Goal: Task Accomplishment & Management: Manage account settings

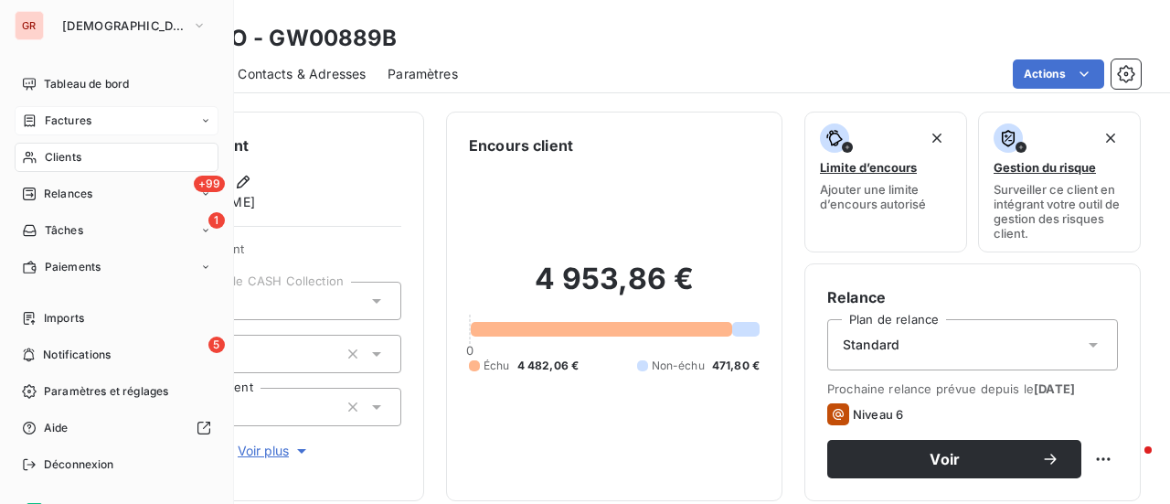
click at [72, 125] on span "Factures" at bounding box center [68, 120] width 47 height 16
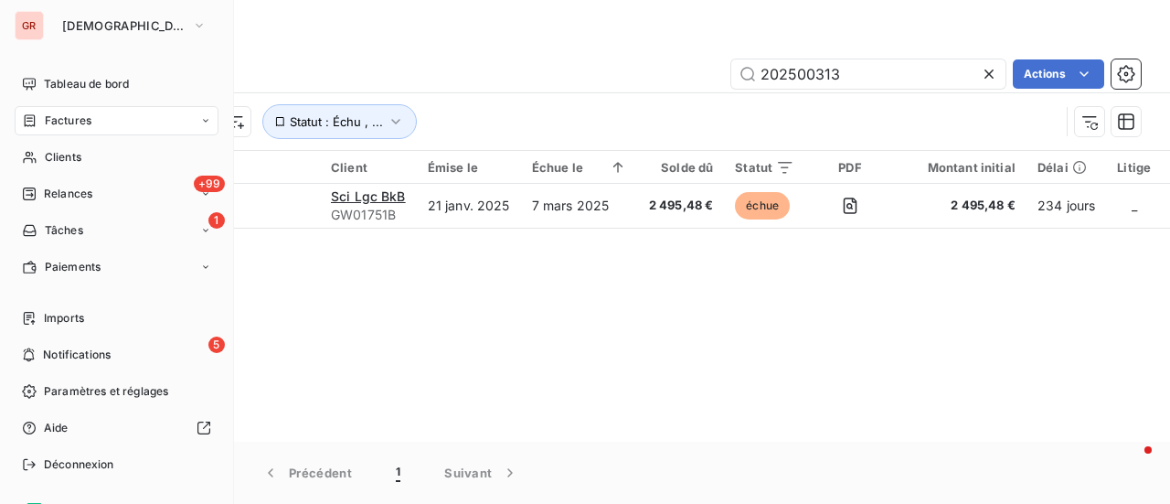
click at [86, 116] on span "Factures" at bounding box center [68, 120] width 47 height 16
click at [72, 164] on span "Clients" at bounding box center [63, 157] width 37 height 16
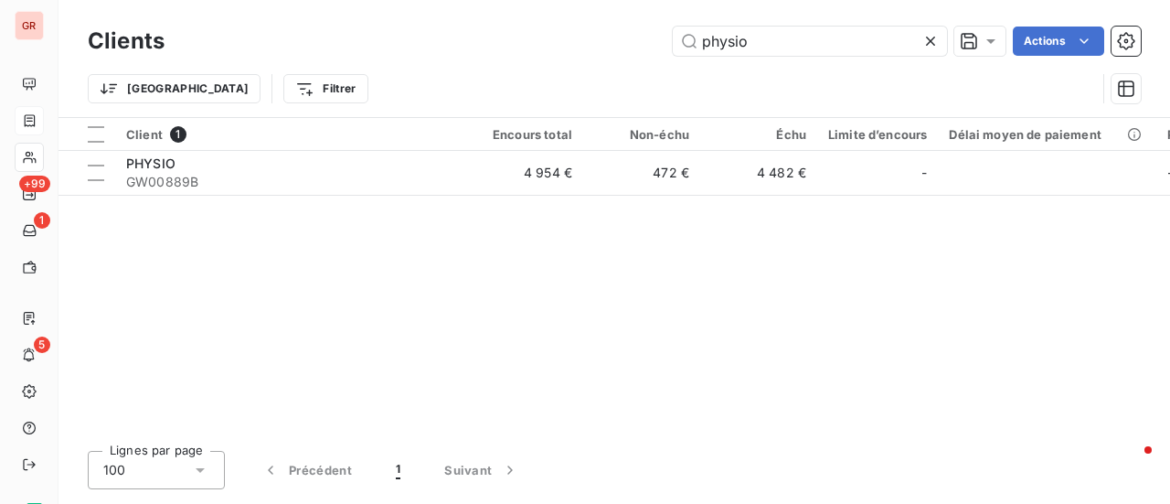
drag, startPoint x: 575, startPoint y: 80, endPoint x: 459, endPoint y: 105, distance: 118.7
click at [485, 101] on div "Clients physio Actions Trier Filtrer" at bounding box center [614, 69] width 1053 height 95
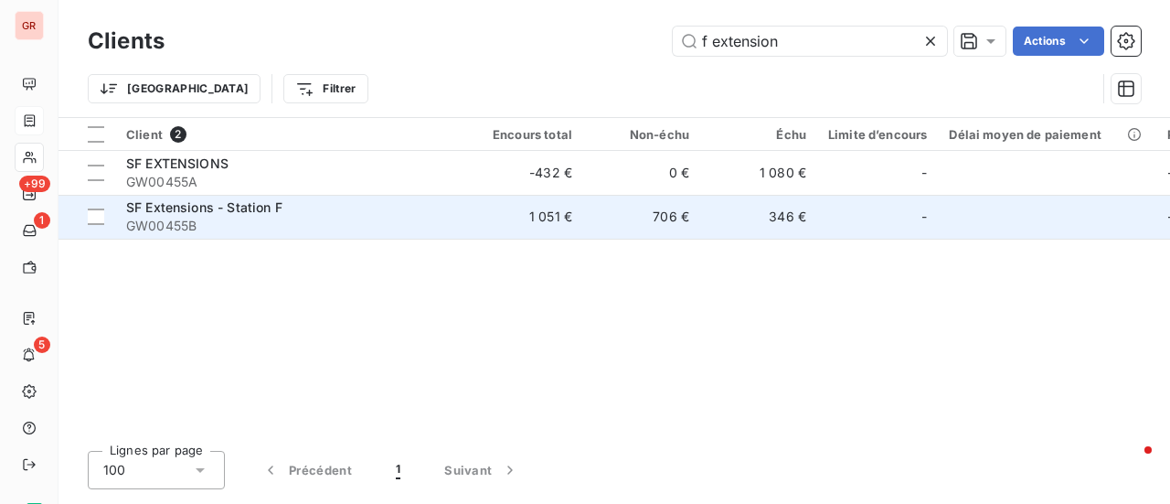
type input "f extension"
click at [187, 219] on span "GW00455B" at bounding box center [290, 226] width 329 height 18
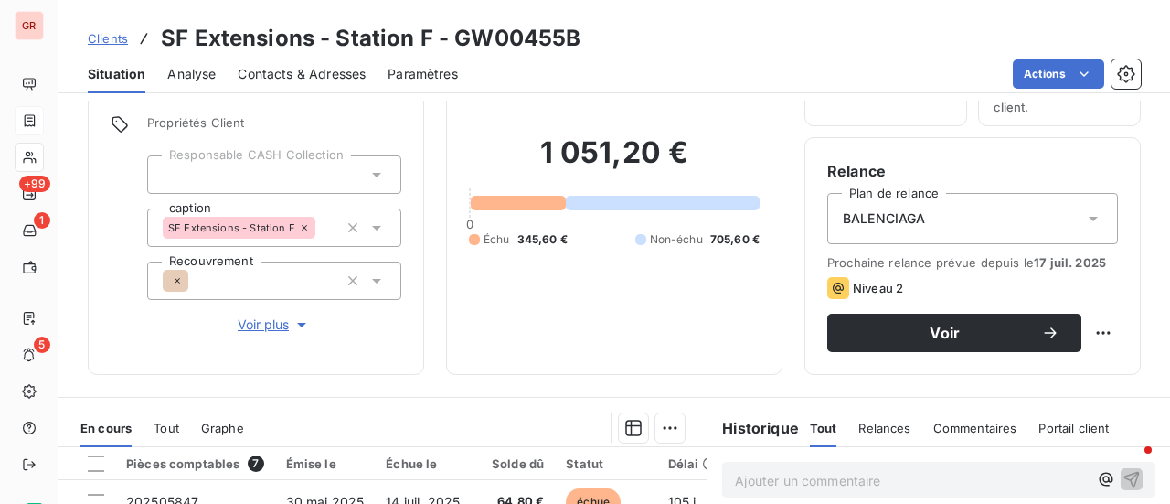
scroll to position [109, 0]
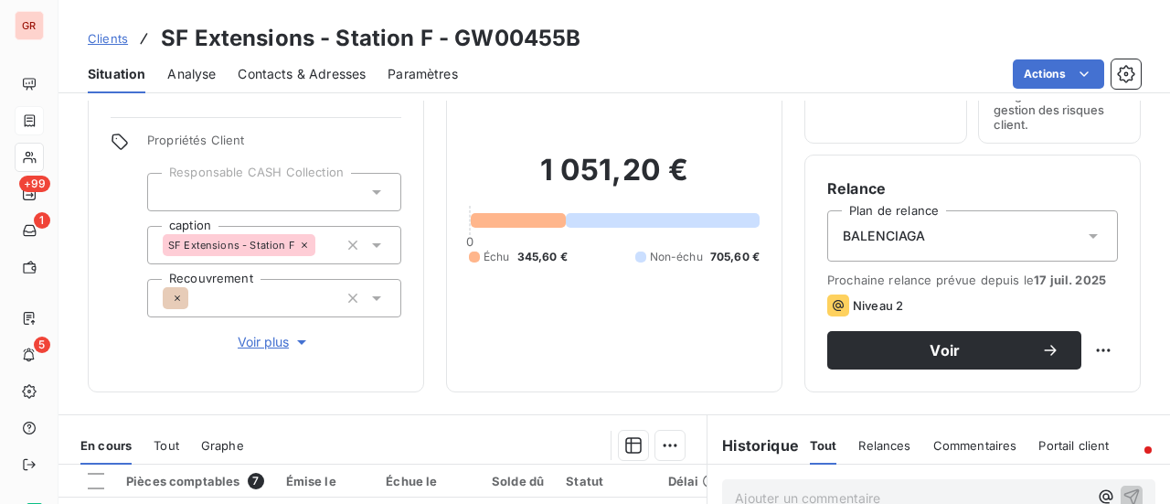
click at [318, 71] on span "Contacts & Adresses" at bounding box center [302, 74] width 128 height 18
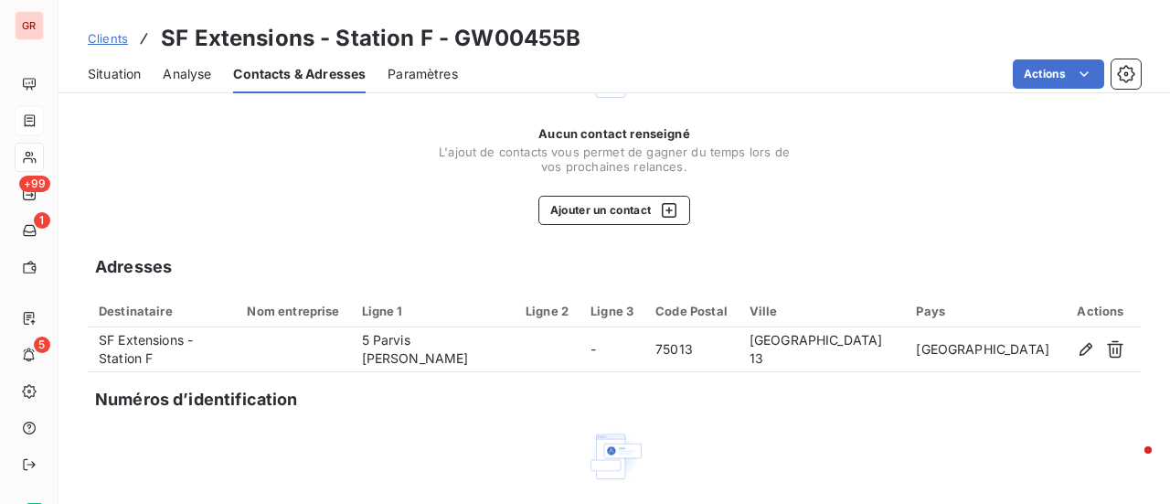
scroll to position [0, 0]
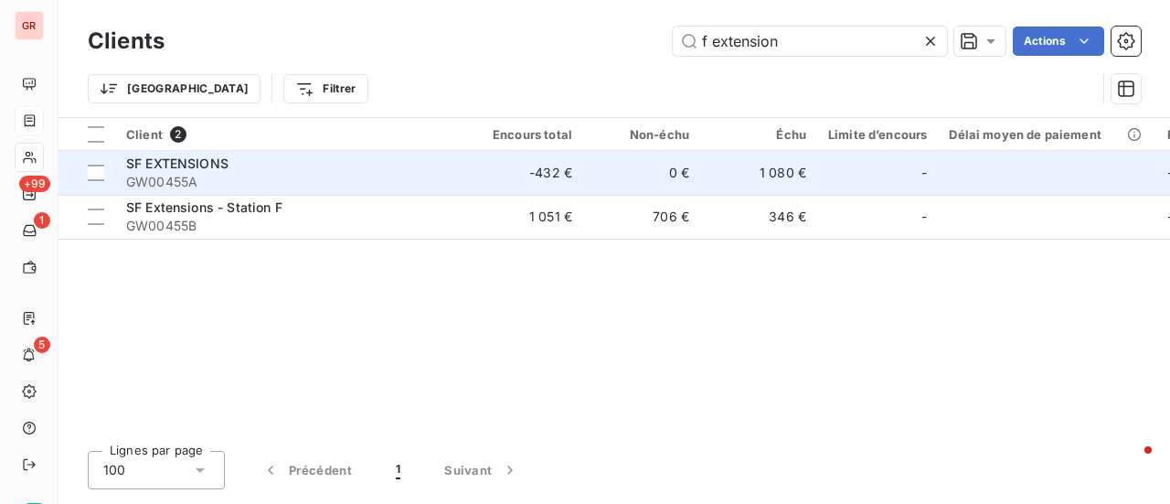
click at [200, 167] on span "SF EXTENSIONS" at bounding box center [177, 163] width 102 height 16
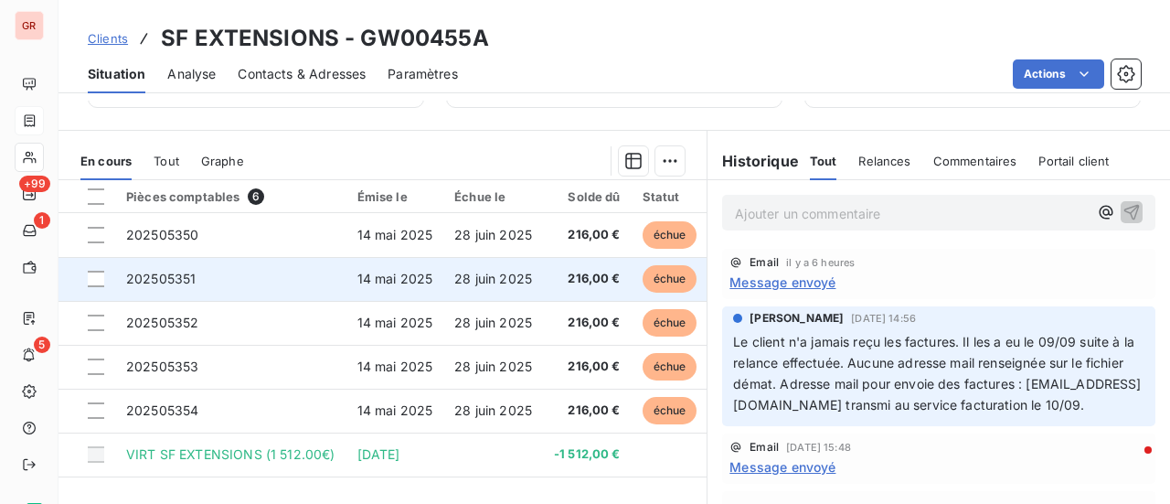
scroll to position [458, 0]
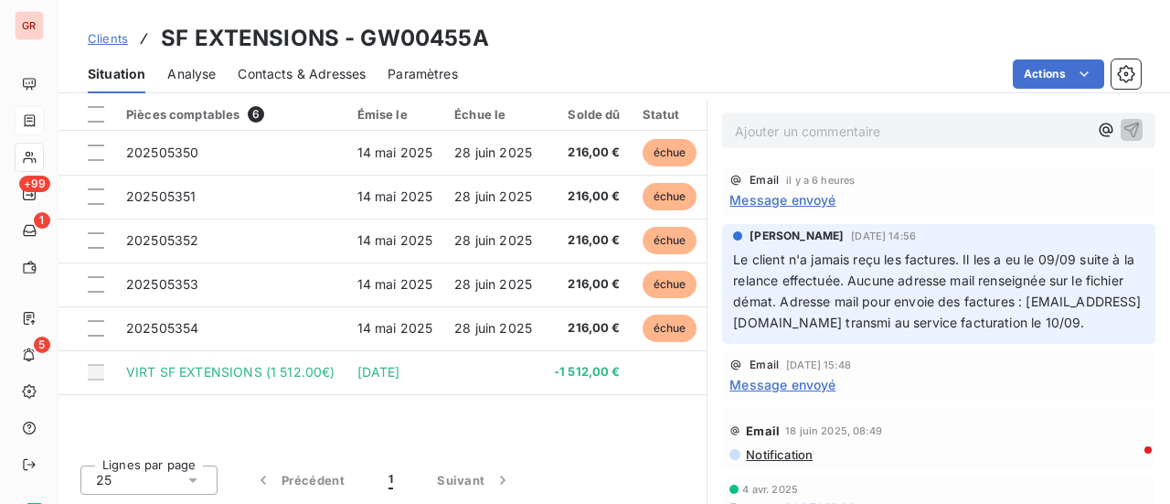
click at [801, 206] on span "Message envoyé" at bounding box center [783, 199] width 106 height 19
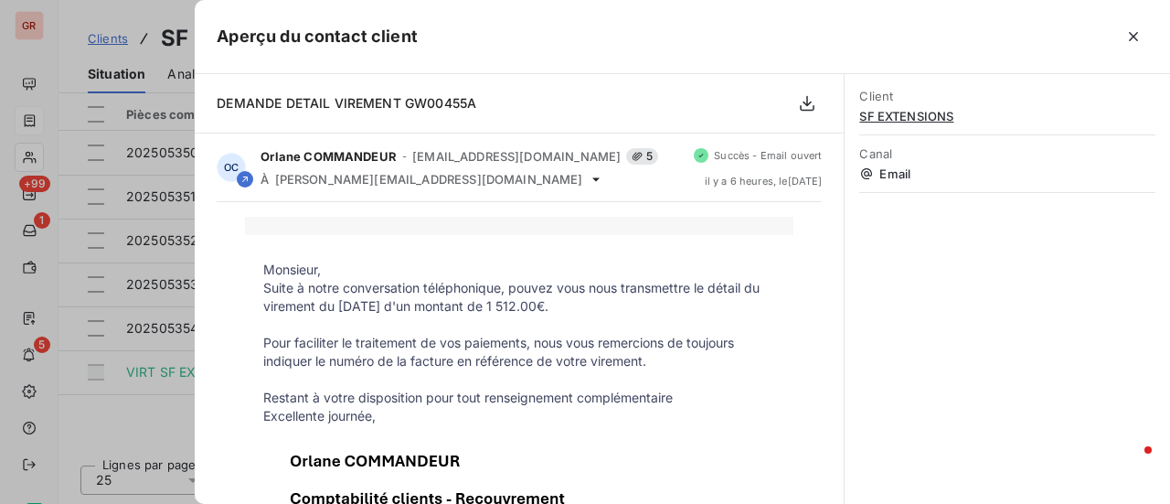
click at [136, 432] on div at bounding box center [585, 252] width 1170 height 504
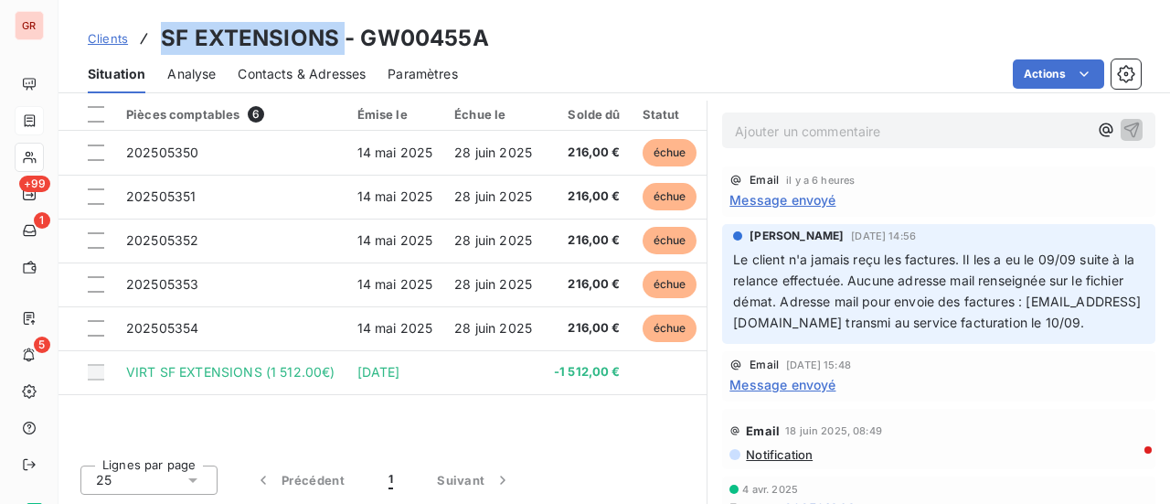
drag, startPoint x: 329, startPoint y: 43, endPoint x: 148, endPoint y: 34, distance: 181.3
click at [148, 34] on div "Clients SF EXTENSIONS - GW00455A" at bounding box center [288, 38] width 401 height 33
copy h3 "SF EXTENSIONS"
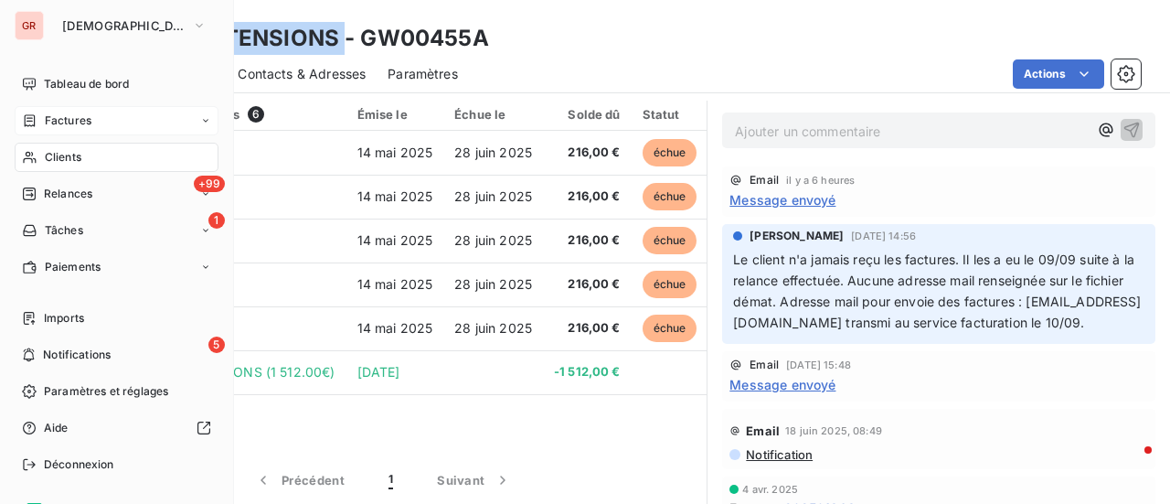
click at [59, 125] on span "Factures" at bounding box center [68, 120] width 47 height 16
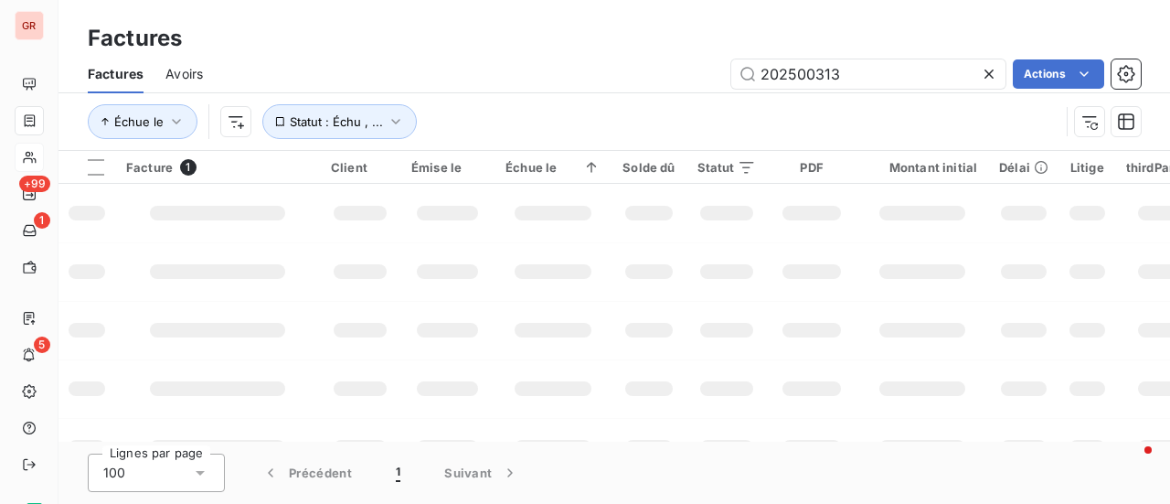
drag, startPoint x: 858, startPoint y: 72, endPoint x: 423, endPoint y: 78, distance: 434.3
click at [423, 78] on div "202500313 Actions" at bounding box center [683, 73] width 916 height 29
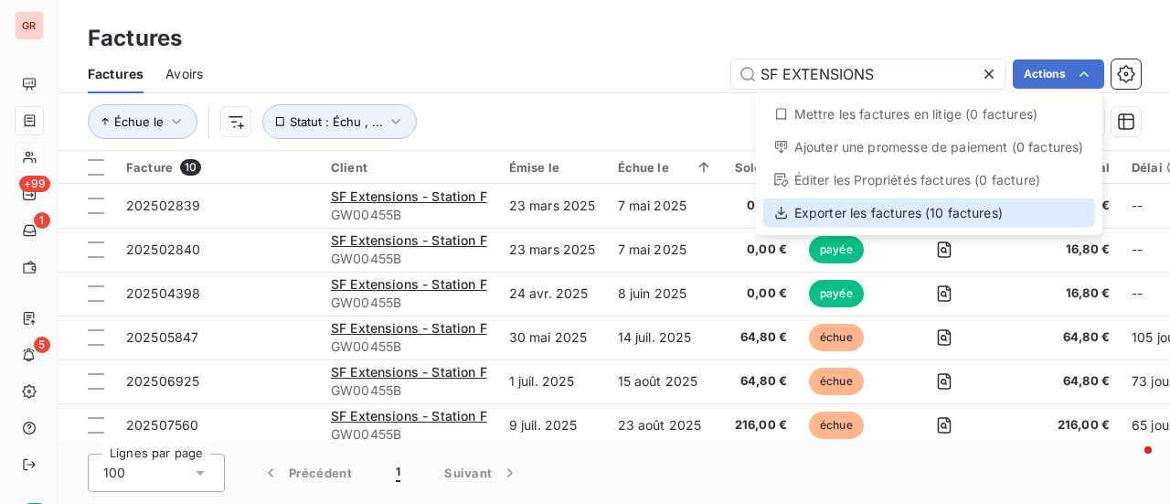
click at [906, 212] on div "Exporter les factures (10 factures)" at bounding box center [929, 212] width 332 height 29
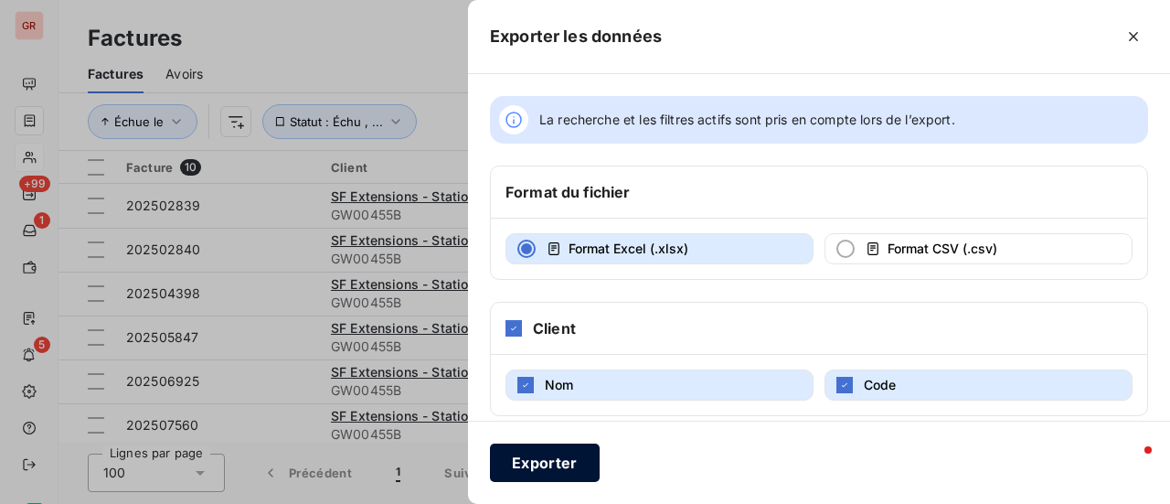
click at [545, 460] on button "Exporter" at bounding box center [545, 462] width 110 height 38
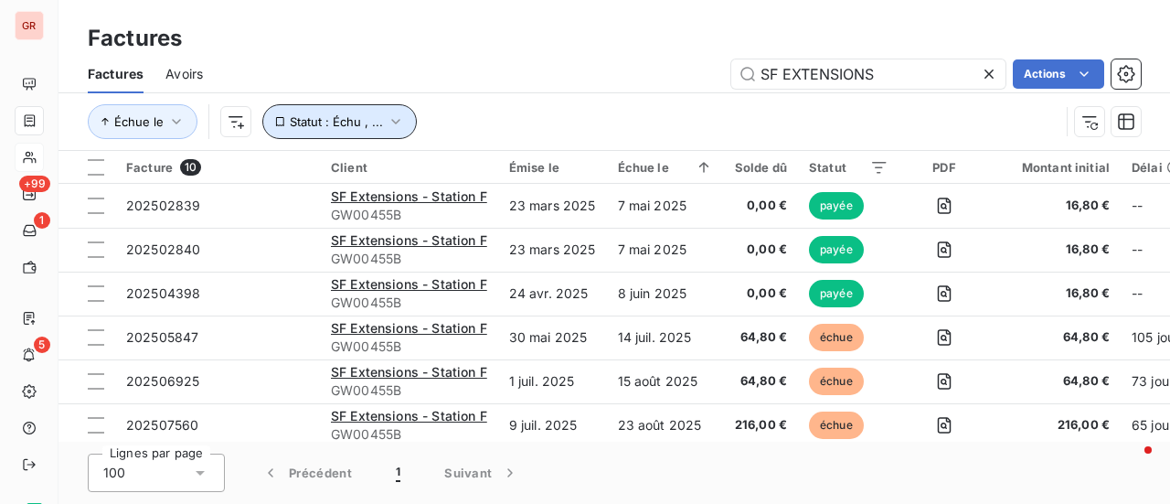
click at [395, 118] on icon "button" at bounding box center [396, 121] width 18 height 18
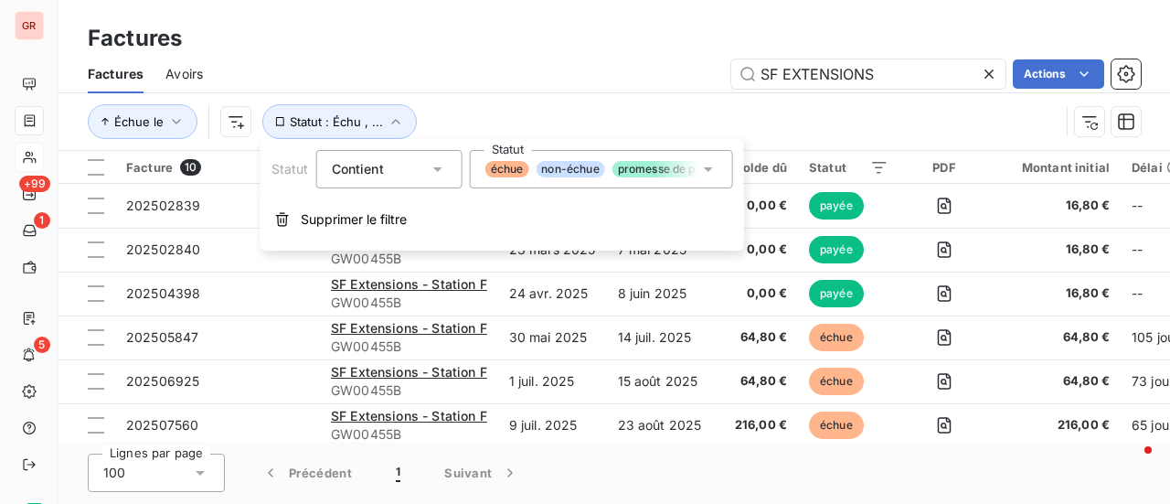
click at [711, 171] on icon at bounding box center [708, 169] width 18 height 18
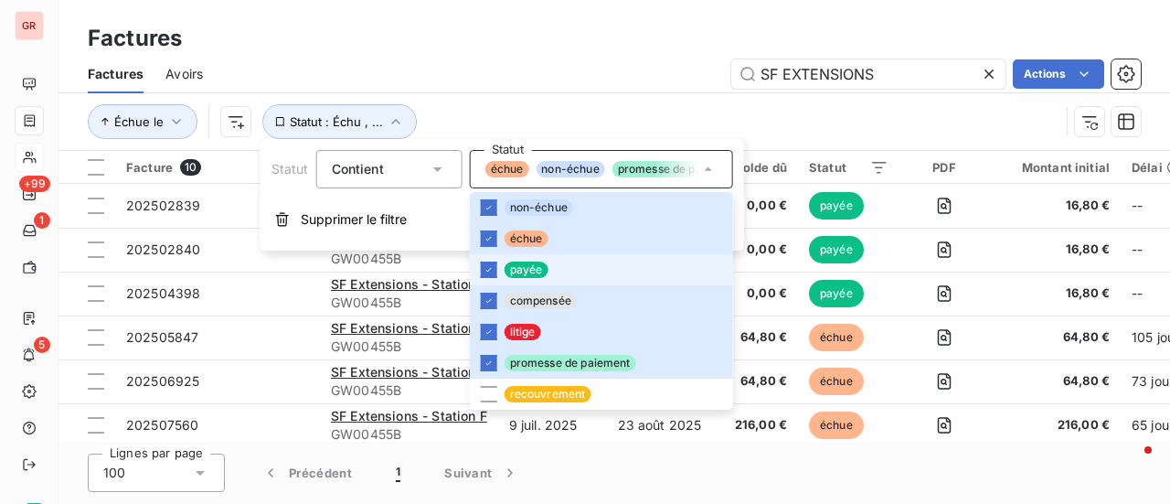
click at [502, 265] on li "payée" at bounding box center [601, 269] width 263 height 31
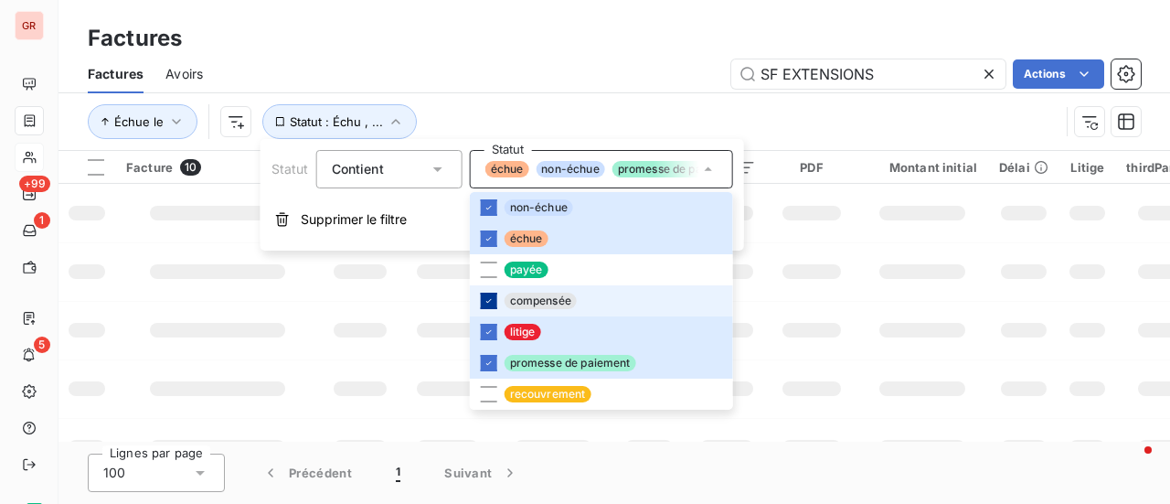
click at [493, 301] on icon at bounding box center [489, 300] width 11 height 11
click at [494, 335] on div at bounding box center [489, 332] width 16 height 16
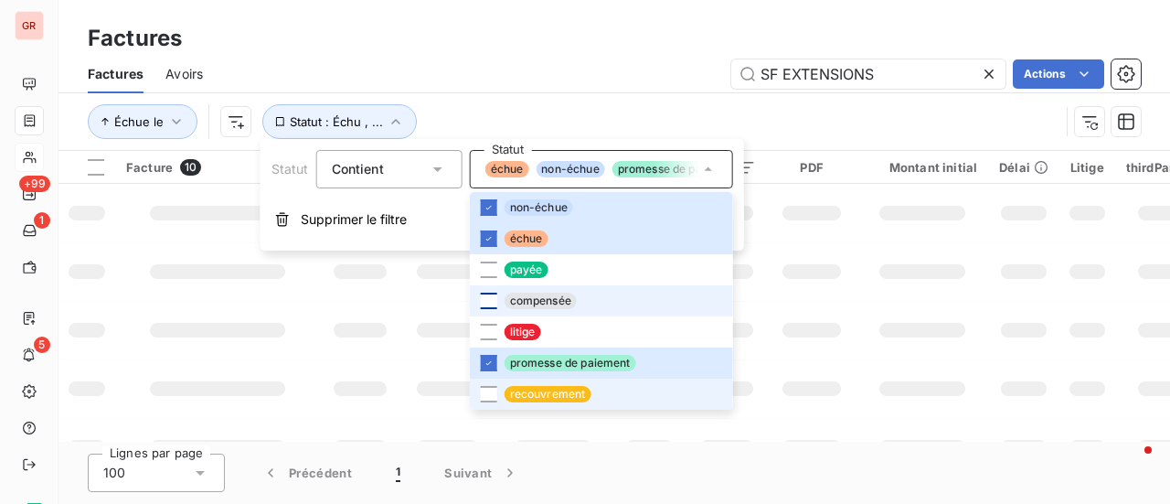
click at [550, 392] on span "recouvrement" at bounding box center [548, 394] width 87 height 16
click at [491, 392] on icon at bounding box center [489, 394] width 11 height 11
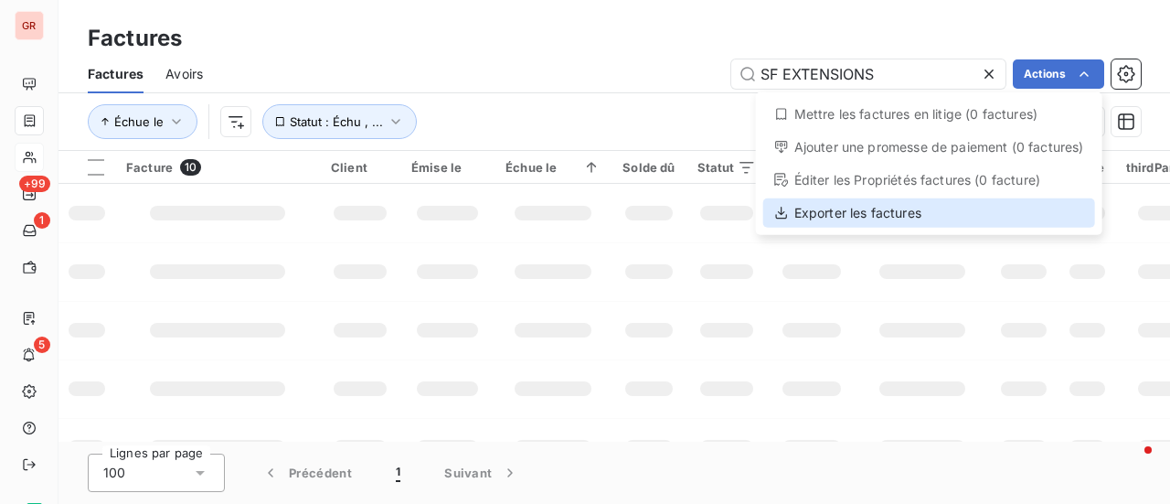
click at [874, 215] on div "Exporter les factures" at bounding box center [929, 212] width 332 height 29
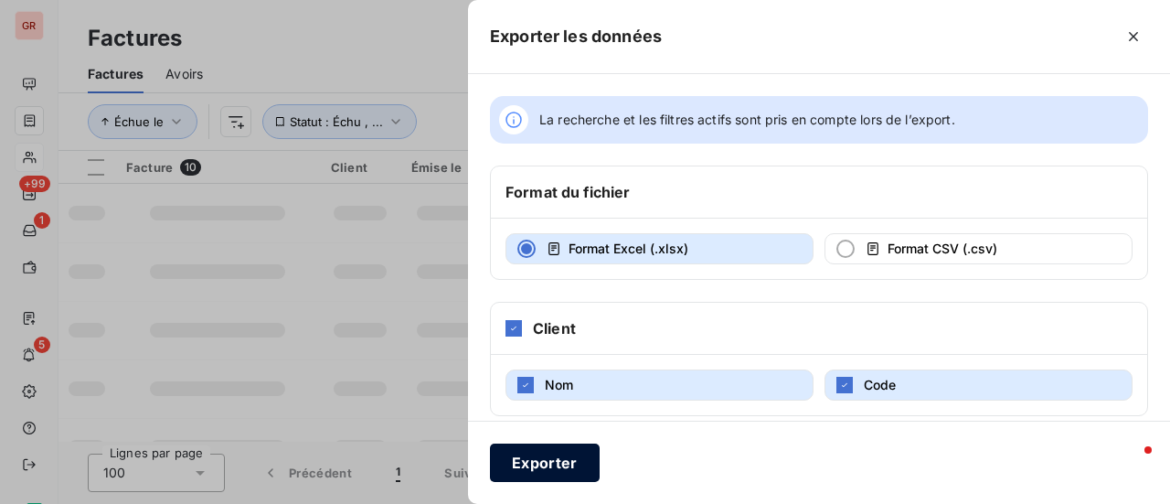
click at [581, 467] on button "Exporter" at bounding box center [545, 462] width 110 height 38
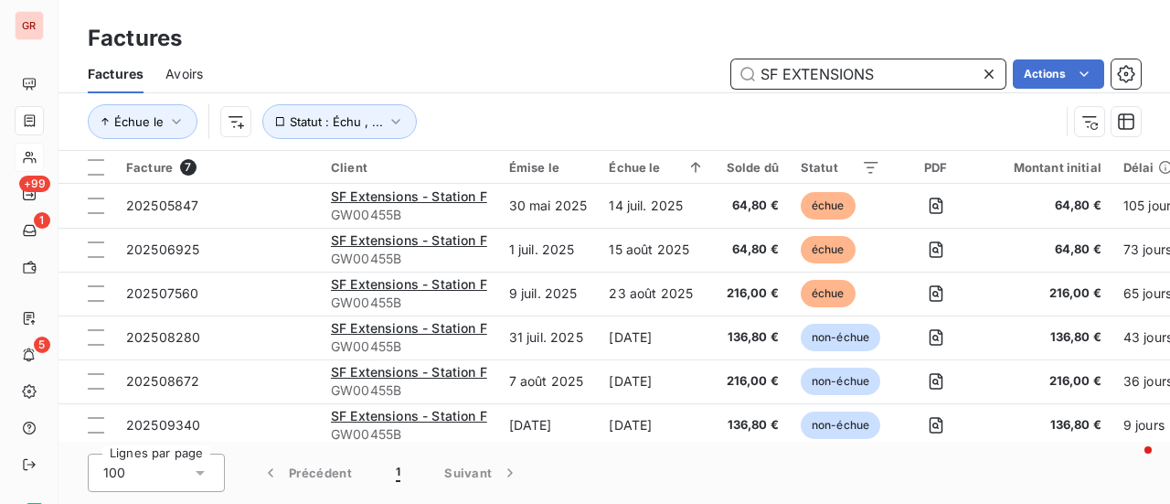
drag, startPoint x: 783, startPoint y: 74, endPoint x: 582, endPoint y: 107, distance: 202.9
click at [638, 96] on div "Factures Avoirs SF EXTENSIONS Actions Échue le Statut : Échu , ..." at bounding box center [615, 102] width 1112 height 95
type input "EXTENSIONS"
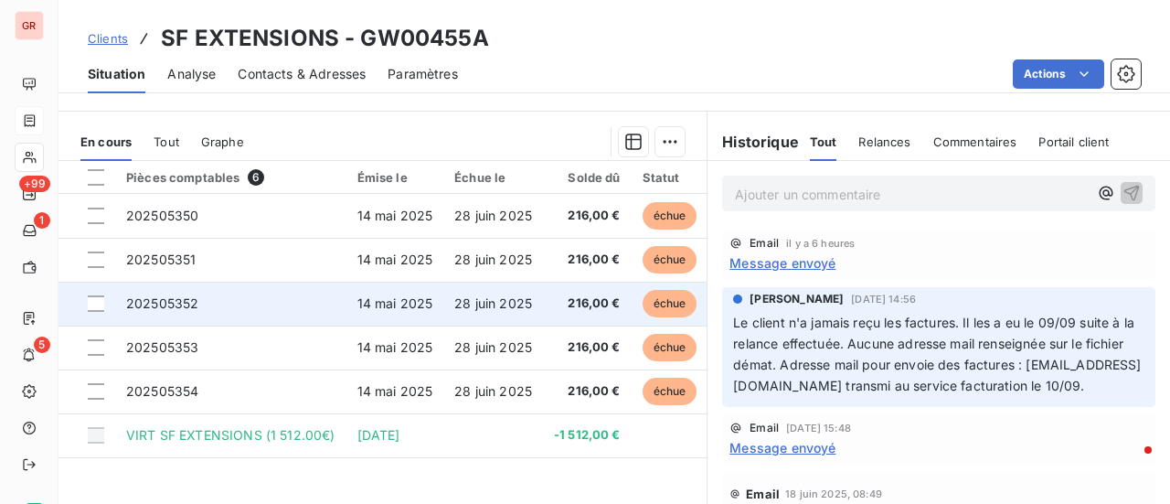
scroll to position [367, 0]
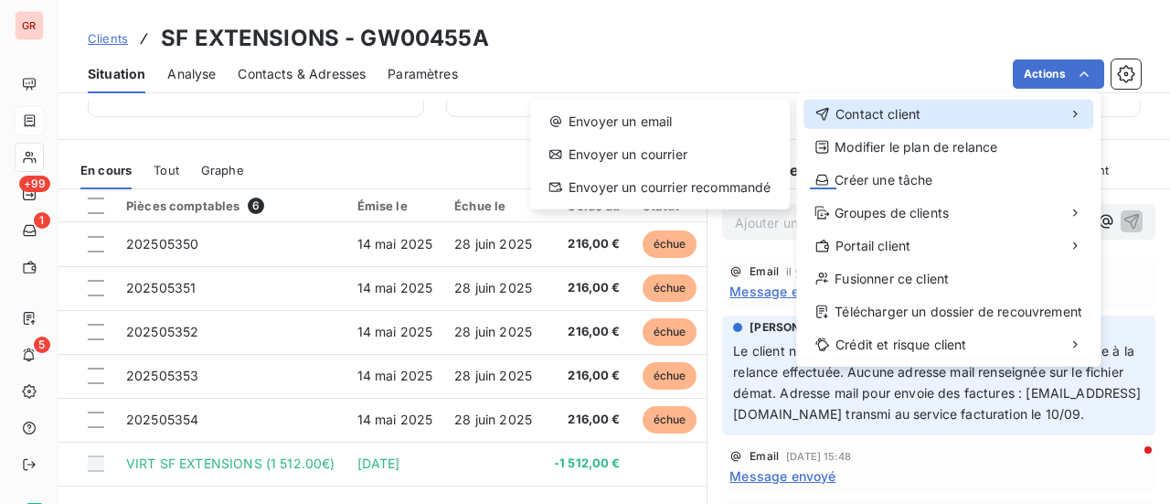
click at [933, 116] on div "Contact client" at bounding box center [949, 114] width 290 height 29
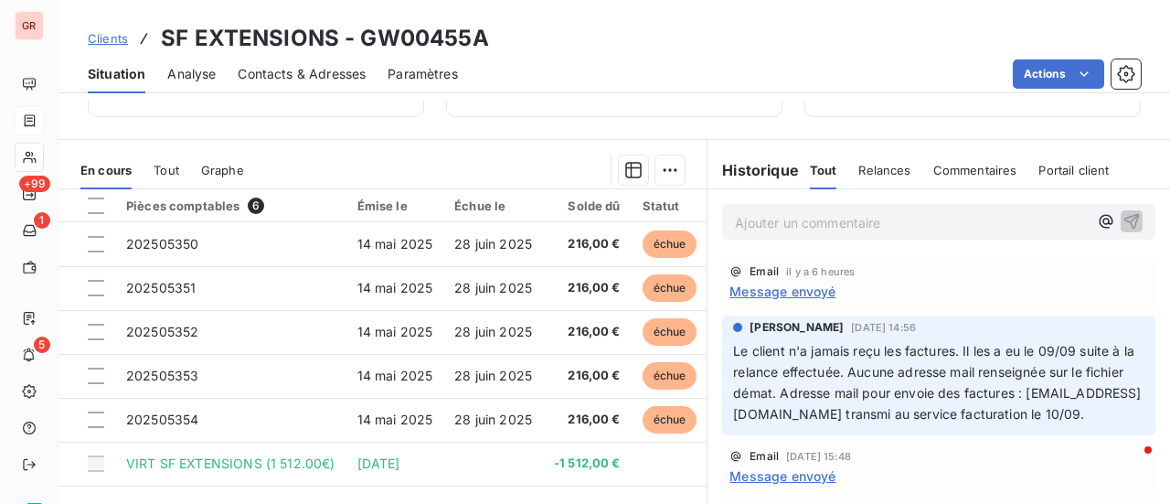
click at [901, 2] on html "GR +99 1 5 Clients SF EXTENSIONS - GW00455A Situation Analyse Contacts & Adress…" at bounding box center [585, 252] width 1170 height 504
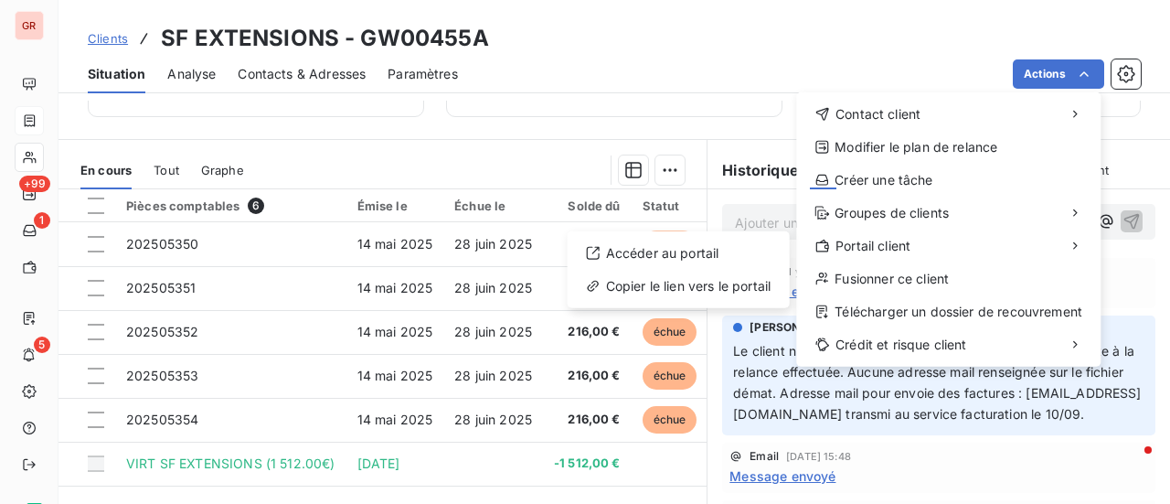
click at [507, 155] on html "GR +99 1 5 Clients SF EXTENSIONS - GW00455A Situation Analyse Contacts & Adress…" at bounding box center [585, 252] width 1170 height 504
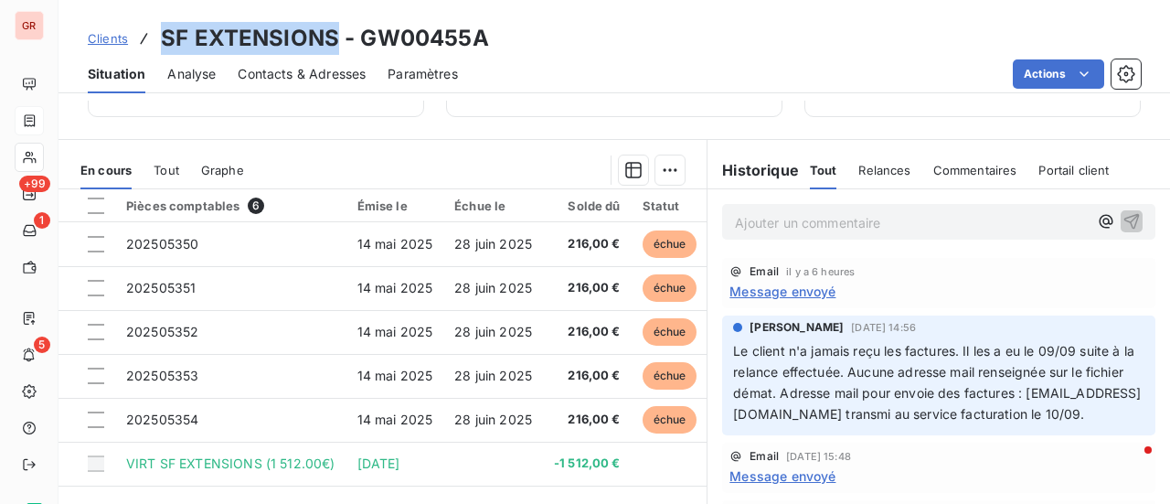
drag, startPoint x: 335, startPoint y: 44, endPoint x: 161, endPoint y: 42, distance: 173.7
click at [161, 42] on h3 "SF EXTENSIONS - GW00455A" at bounding box center [325, 38] width 328 height 33
copy h3 "SF EXTENSIONS"
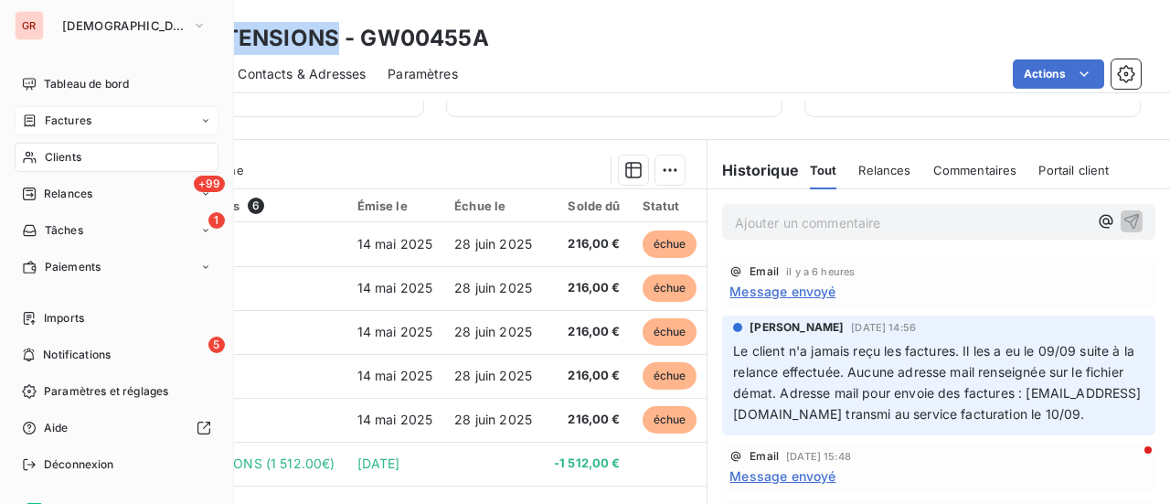
click at [84, 121] on span "Factures" at bounding box center [68, 120] width 47 height 16
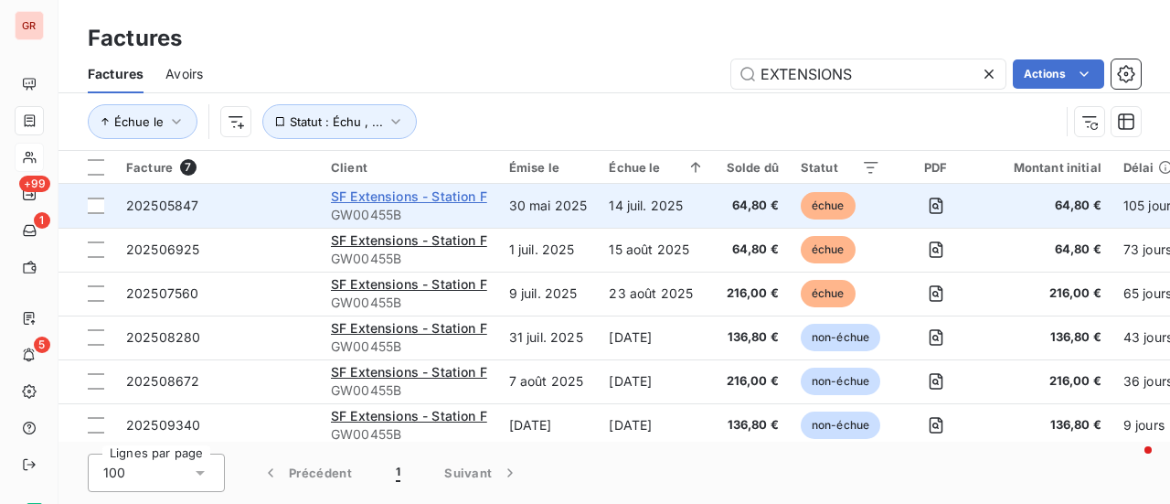
drag, startPoint x: 872, startPoint y: 77, endPoint x: 360, endPoint y: 189, distance: 524.2
click at [371, 184] on div "Factures Factures Avoirs EXTENSIONS Actions Échue le Statut : Échu , ... Factur…" at bounding box center [615, 252] width 1112 height 504
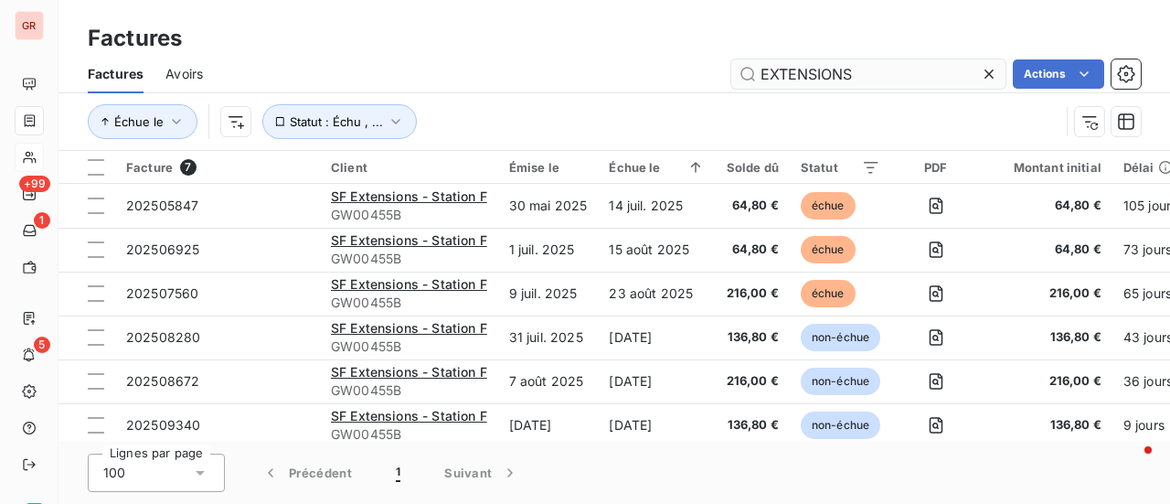
click at [936, 74] on input "EXTENSIONS" at bounding box center [868, 73] width 274 height 29
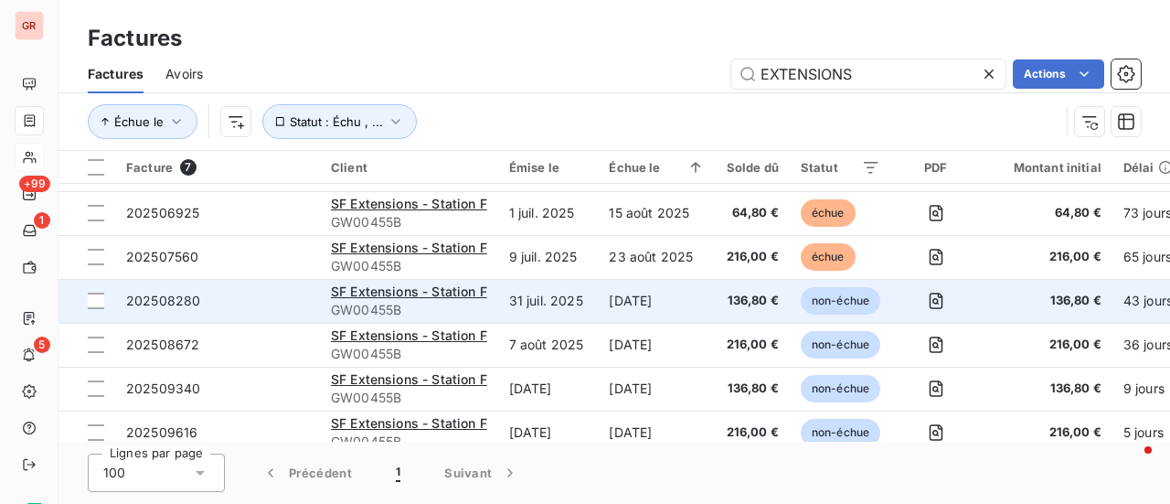
scroll to position [57, 0]
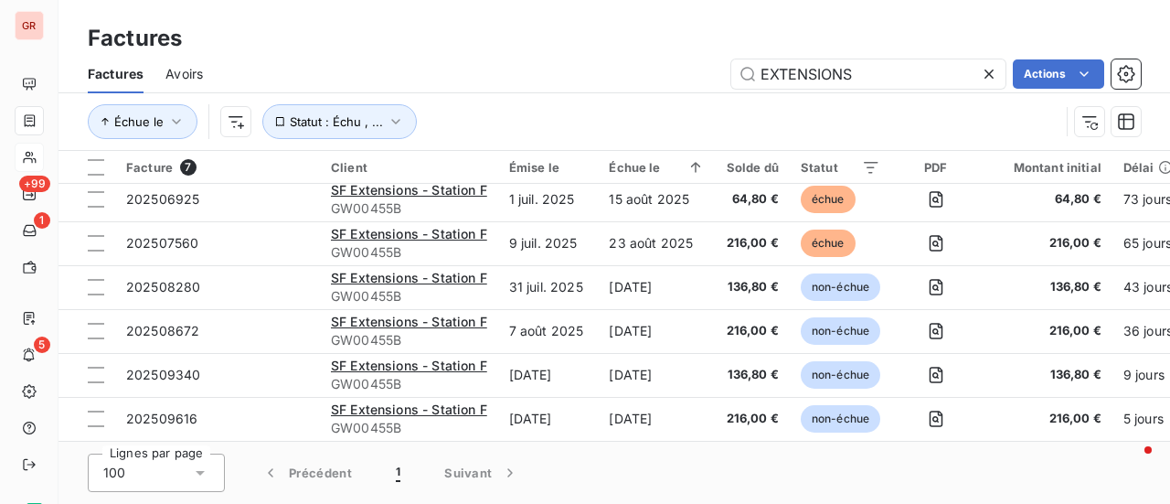
drag, startPoint x: 896, startPoint y: 73, endPoint x: 450, endPoint y: 85, distance: 446.3
click at [528, 85] on div "EXTENSIONS Actions" at bounding box center [683, 73] width 916 height 29
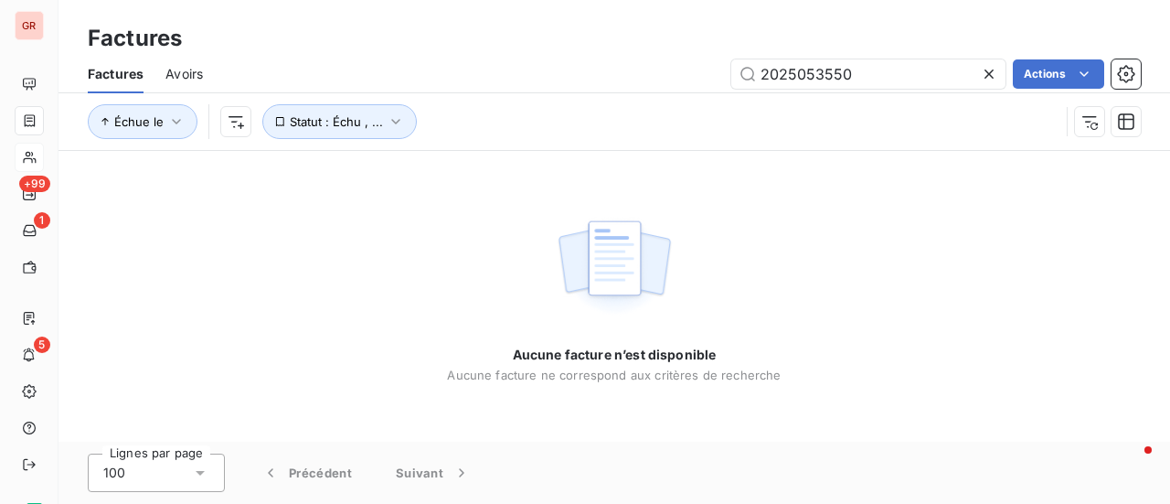
drag, startPoint x: 881, startPoint y: 69, endPoint x: 514, endPoint y: 158, distance: 378.3
click at [574, 147] on div "Factures Avoirs 2025053550 Actions Échue le Statut : Échu , ..." at bounding box center [615, 102] width 1112 height 95
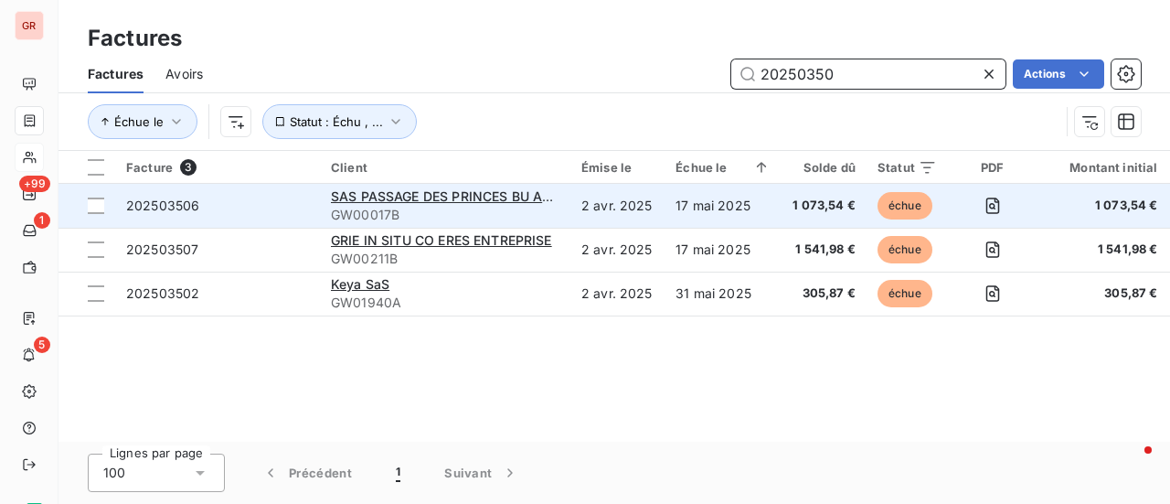
drag, startPoint x: 843, startPoint y: 76, endPoint x: 177, endPoint y: 198, distance: 676.8
click at [383, 153] on div "Factures Factures Avoirs 20250350 Actions Échue le Statut : Échu , ... Facture …" at bounding box center [615, 252] width 1112 height 504
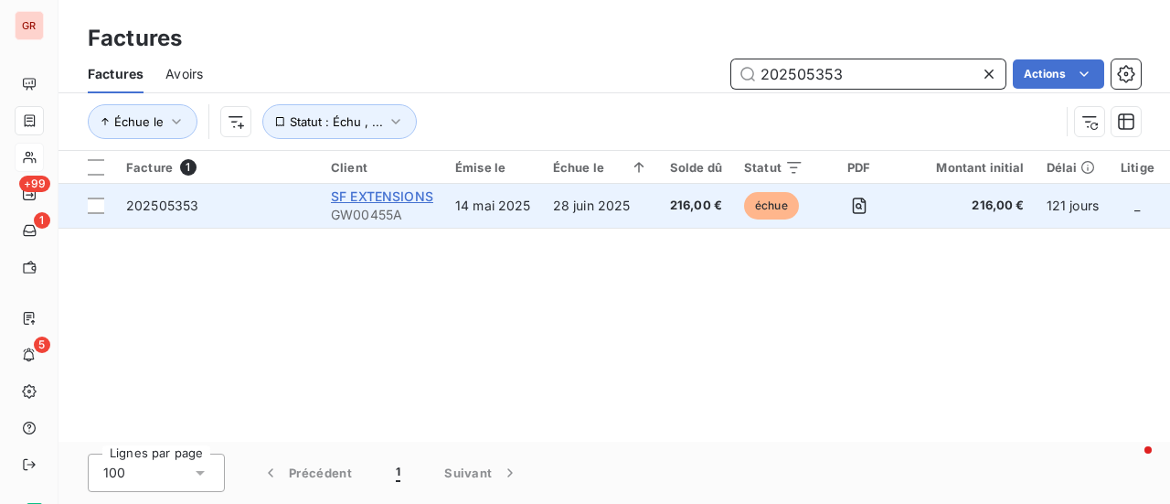
type input "202505353"
click at [428, 201] on span "SF EXTENSIONS" at bounding box center [382, 196] width 102 height 16
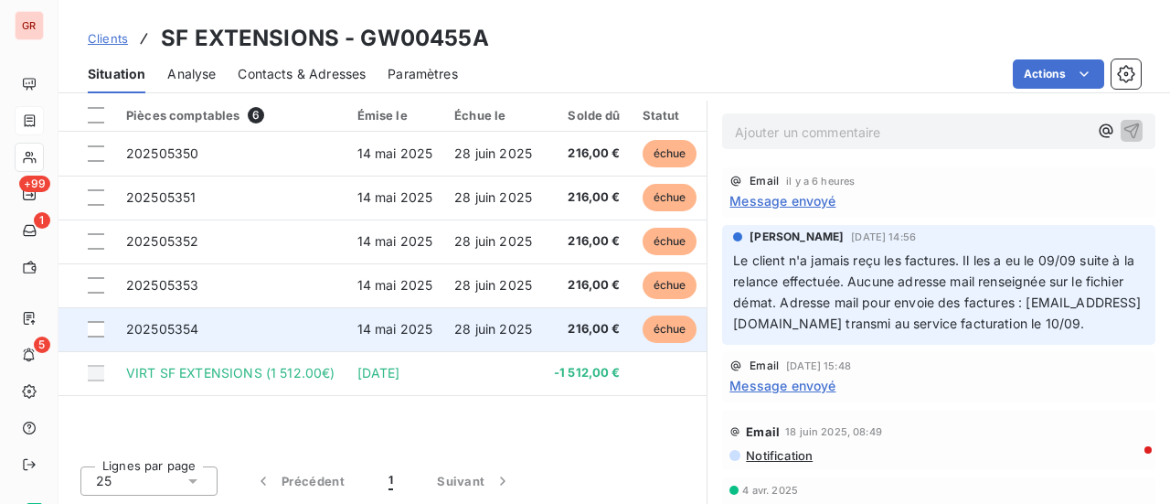
scroll to position [458, 0]
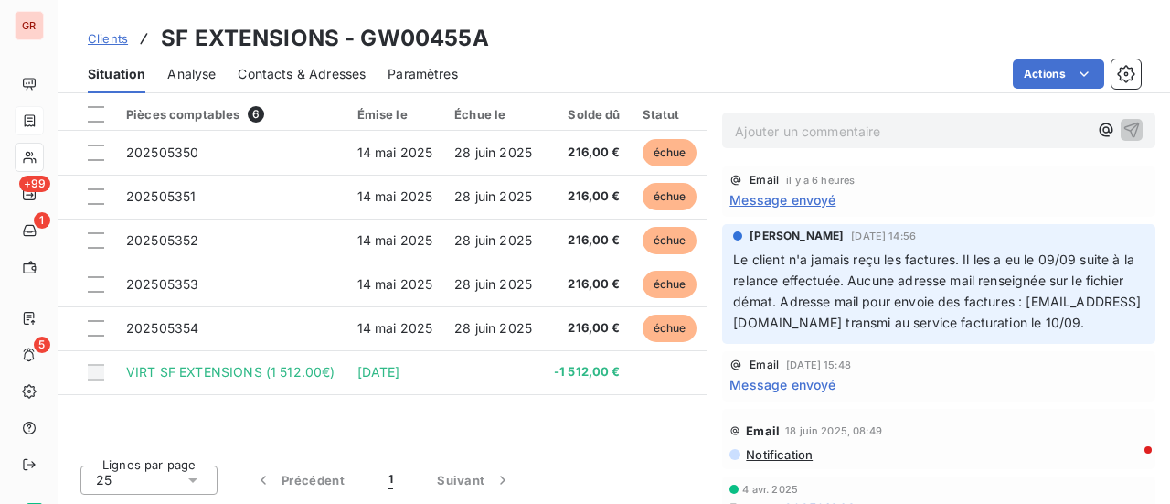
click at [519, 41] on div "Clients SF EXTENSIONS - GW00455A" at bounding box center [615, 38] width 1112 height 33
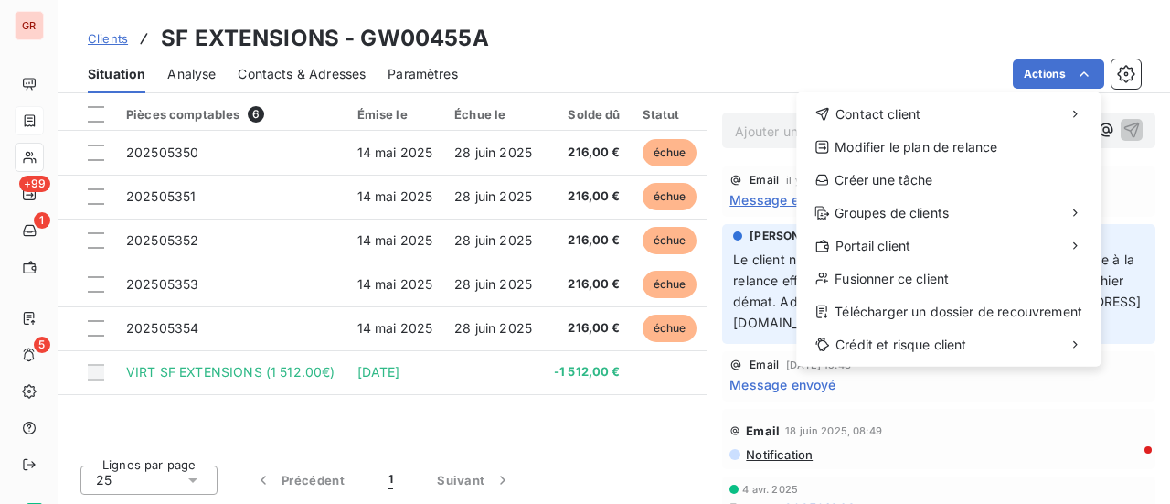
click at [532, 36] on html "GR +99 1 5 Clients SF EXTENSIONS - GW00455A Situation Analyse Contacts & Adress…" at bounding box center [585, 252] width 1170 height 504
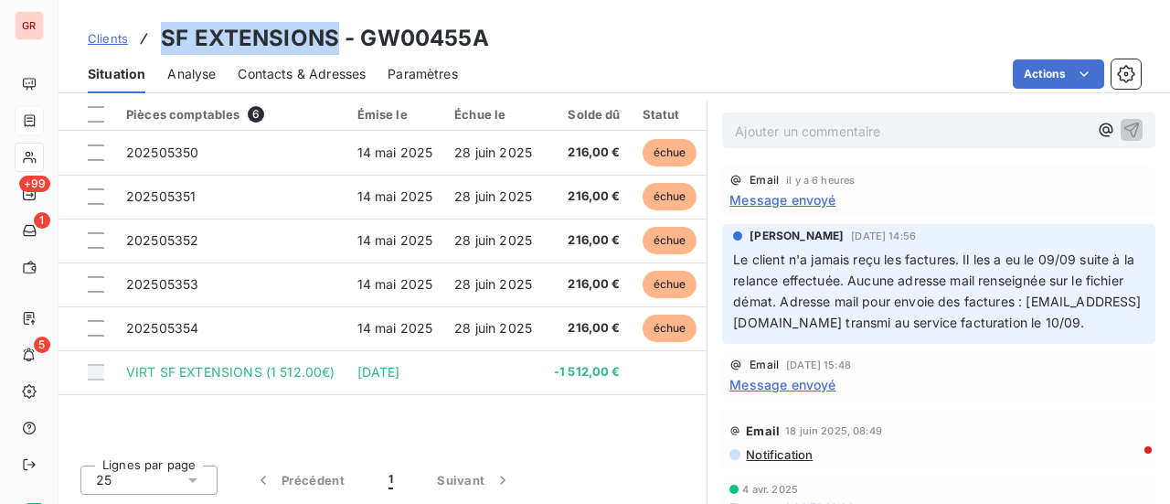
drag, startPoint x: 336, startPoint y: 43, endPoint x: 159, endPoint y: 32, distance: 177.7
click at [159, 32] on div "Clients SF EXTENSIONS - GW00455A" at bounding box center [288, 38] width 401 height 33
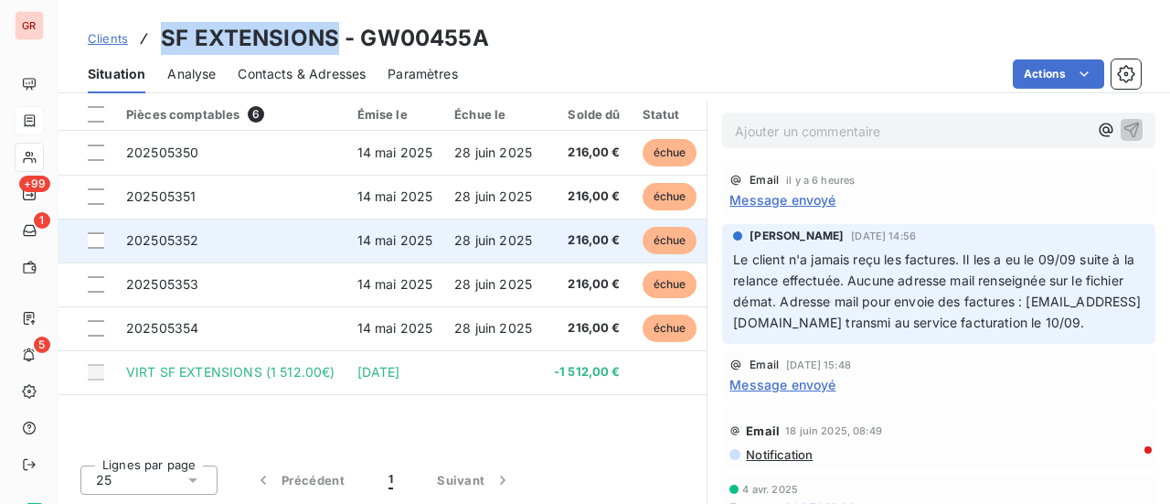
copy h3 "SF EXTENSIONS"
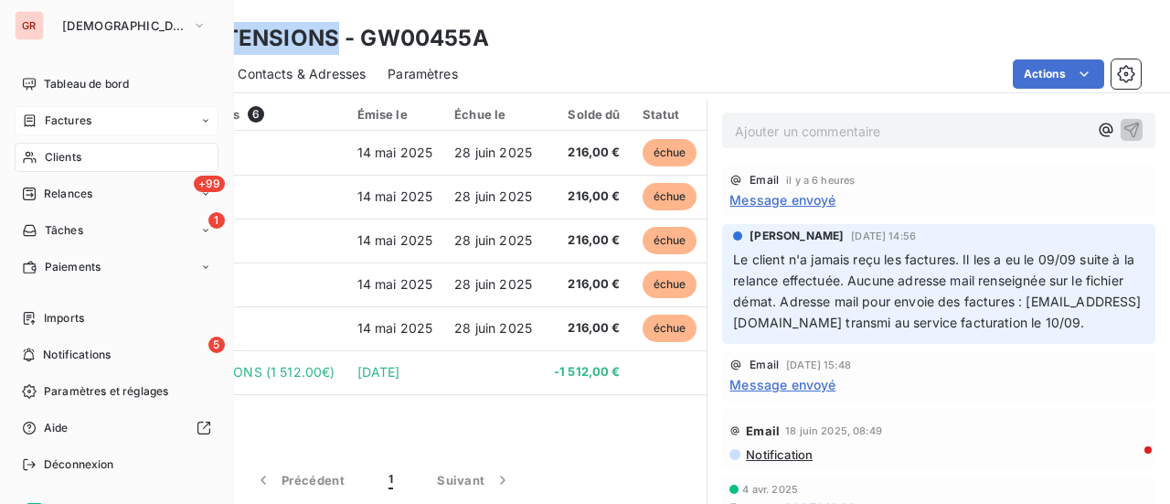
click at [73, 114] on span "Factures" at bounding box center [68, 120] width 47 height 16
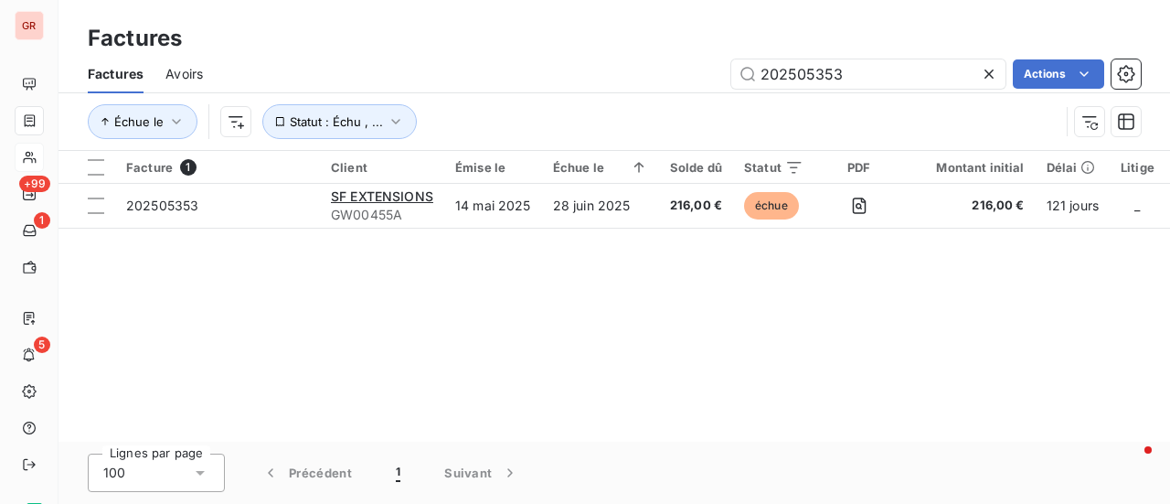
drag, startPoint x: 883, startPoint y: 80, endPoint x: 576, endPoint y: 91, distance: 307.4
click at [621, 80] on div "202505353 Actions" at bounding box center [683, 73] width 916 height 29
click at [876, 80] on input "202505353" at bounding box center [868, 73] width 274 height 29
click at [856, 76] on input "202505353" at bounding box center [868, 73] width 274 height 29
drag, startPoint x: 850, startPoint y: 76, endPoint x: 671, endPoint y: 74, distance: 179.2
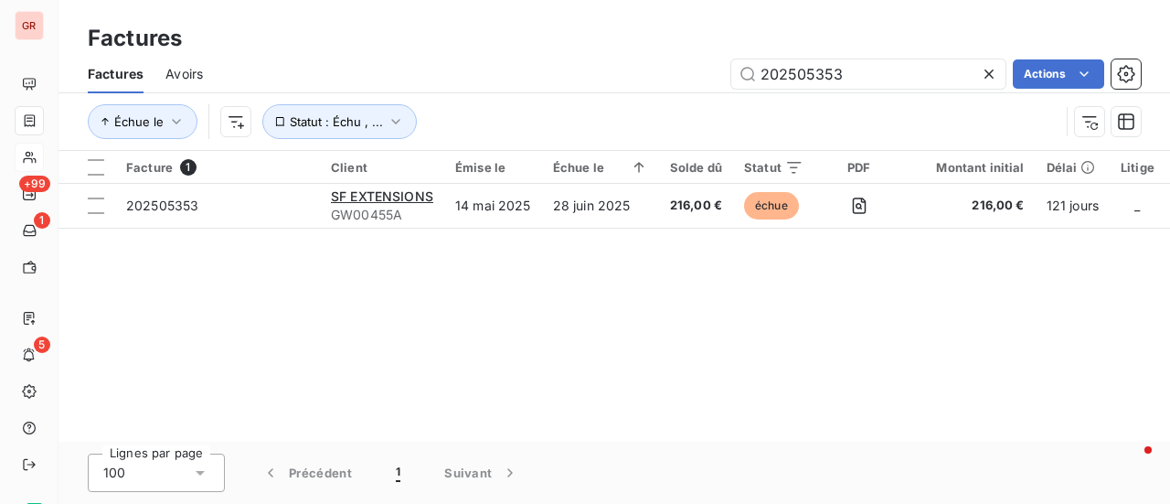
click at [675, 70] on div "202505353 Actions" at bounding box center [683, 73] width 916 height 29
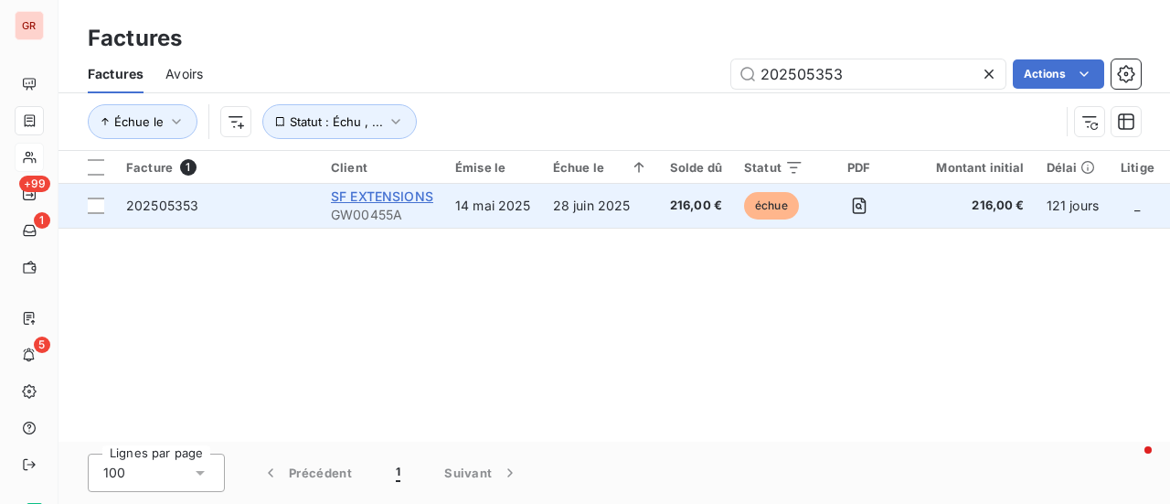
click at [389, 202] on span "SF EXTENSIONS" at bounding box center [382, 196] width 102 height 16
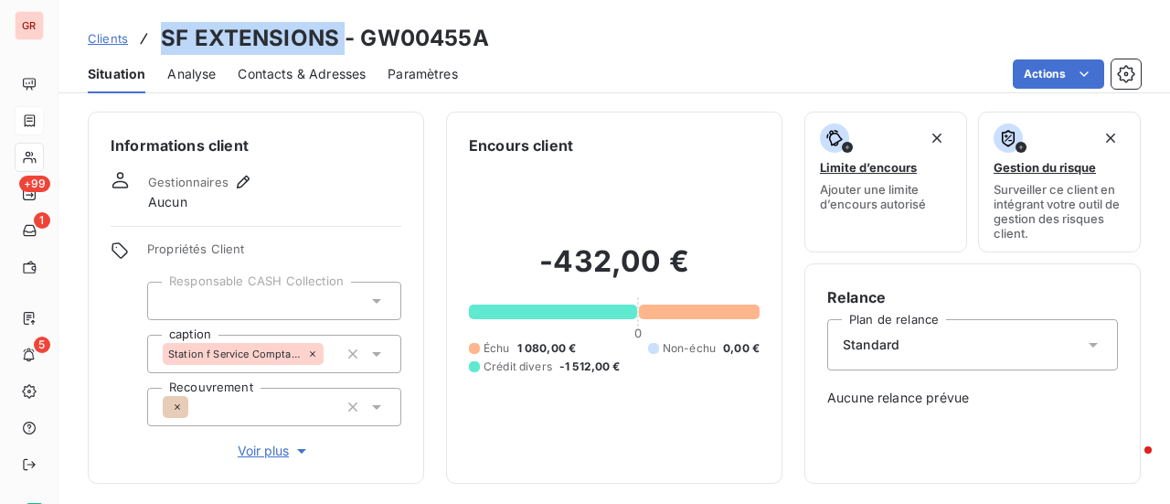
drag, startPoint x: 338, startPoint y: 41, endPoint x: 137, endPoint y: 41, distance: 201.1
click at [137, 41] on div "Clients SF EXTENSIONS - GW00455A" at bounding box center [288, 38] width 401 height 33
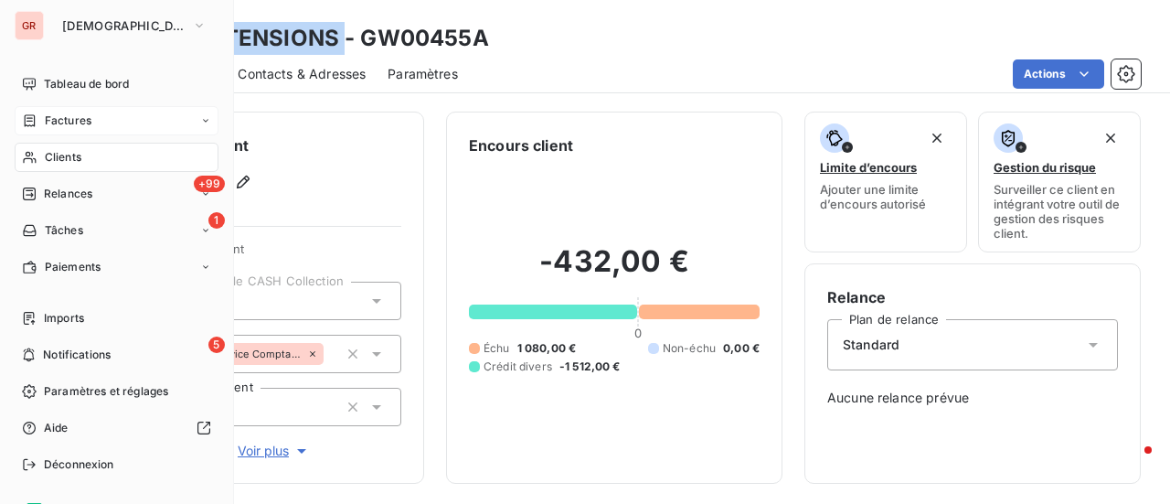
click at [70, 118] on span "Factures" at bounding box center [68, 120] width 47 height 16
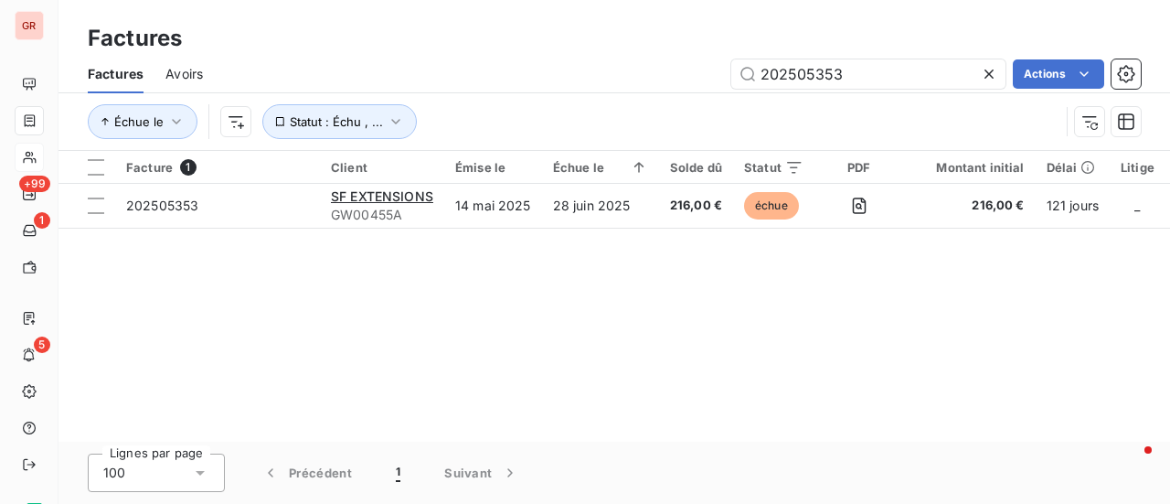
drag, startPoint x: 817, startPoint y: 74, endPoint x: 496, endPoint y: 95, distance: 322.5
click at [552, 85] on div "202505353 Actions" at bounding box center [683, 73] width 916 height 29
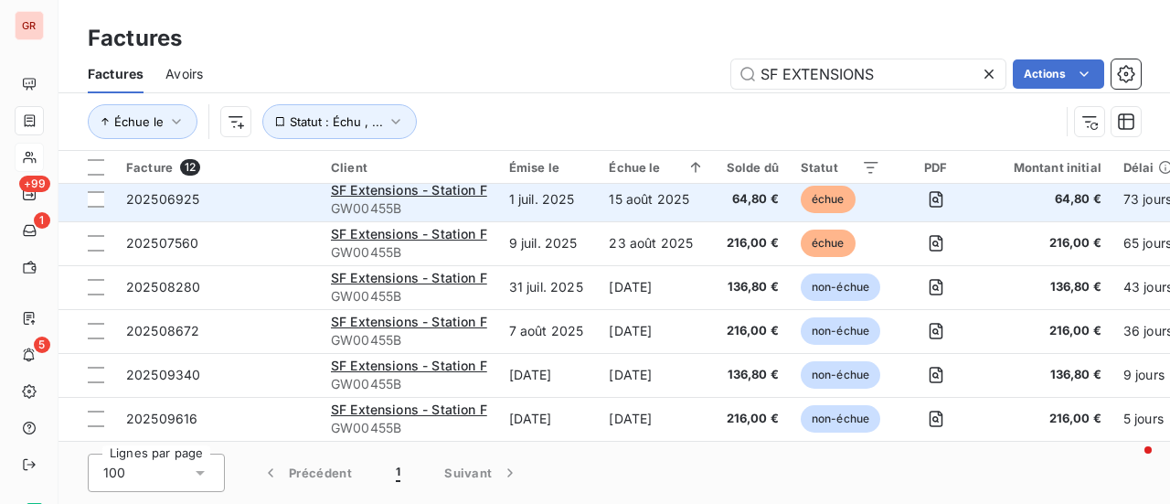
scroll to position [276, 0]
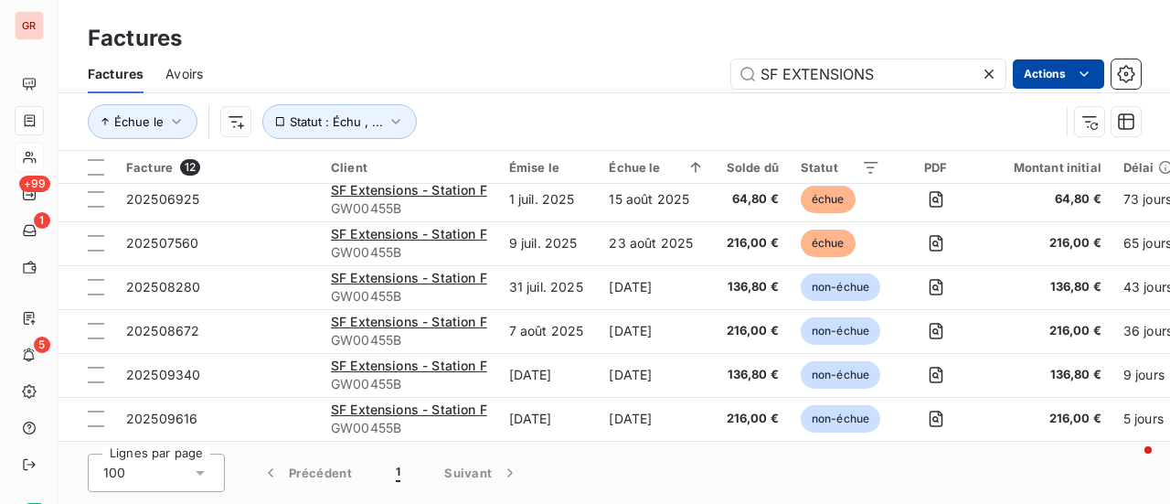
type input "SF EXTENSIONS"
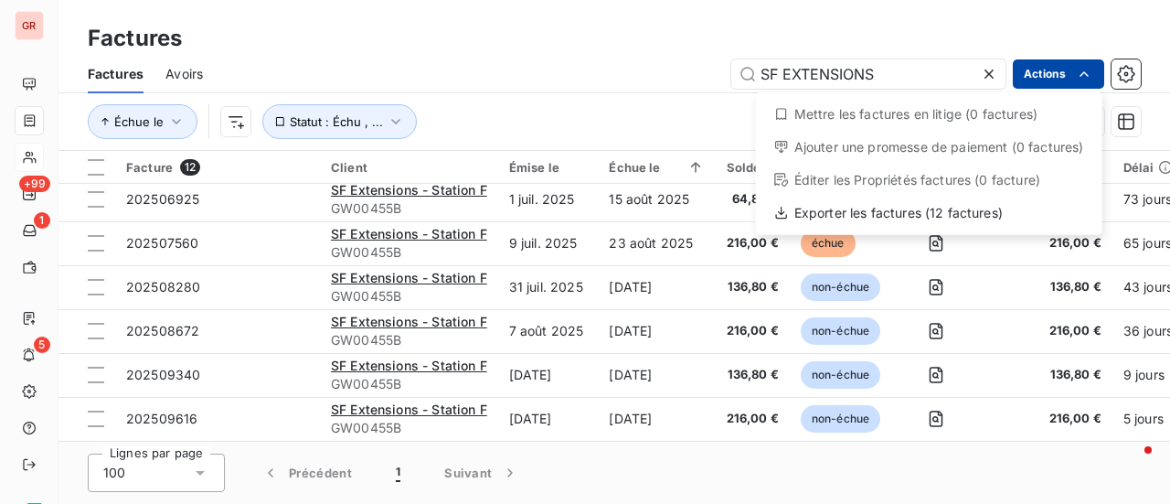
click at [1093, 74] on html "GR +99 1 5 Factures Factures Avoirs SF EXTENSIONS Actions Mettre les factures e…" at bounding box center [585, 252] width 1170 height 504
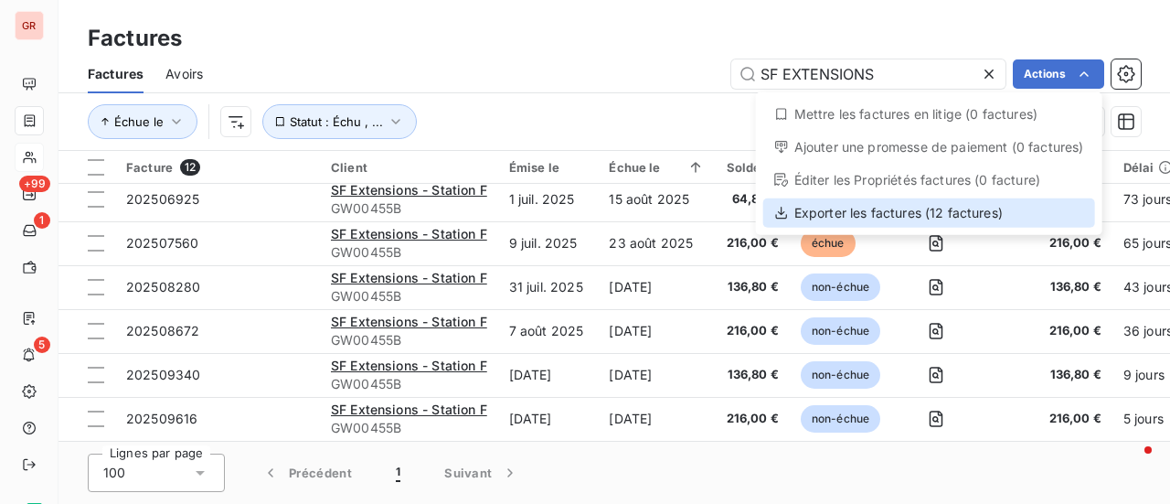
click at [895, 218] on div "Exporter les factures (12 factures)" at bounding box center [929, 212] width 332 height 29
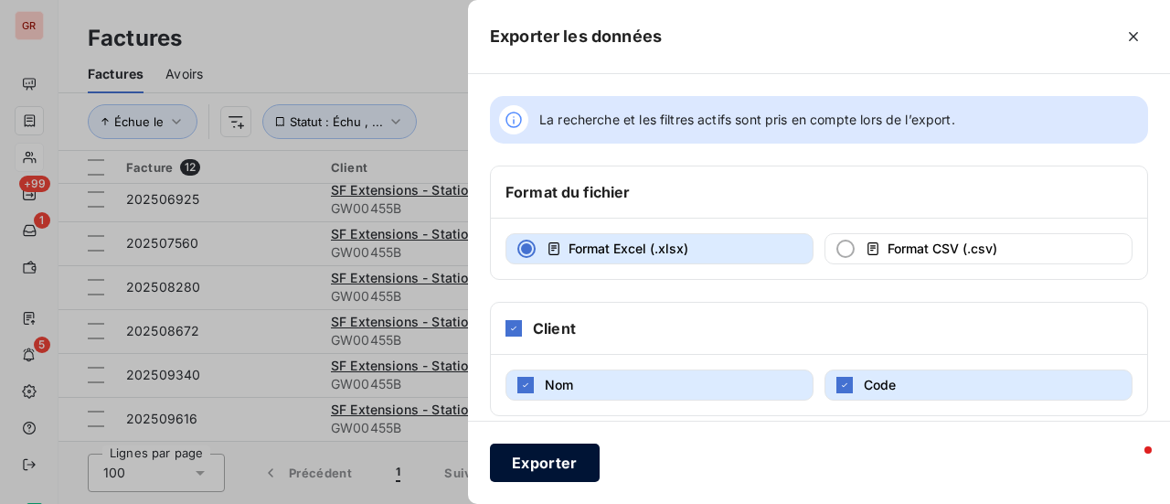
click at [540, 456] on button "Exporter" at bounding box center [545, 462] width 110 height 38
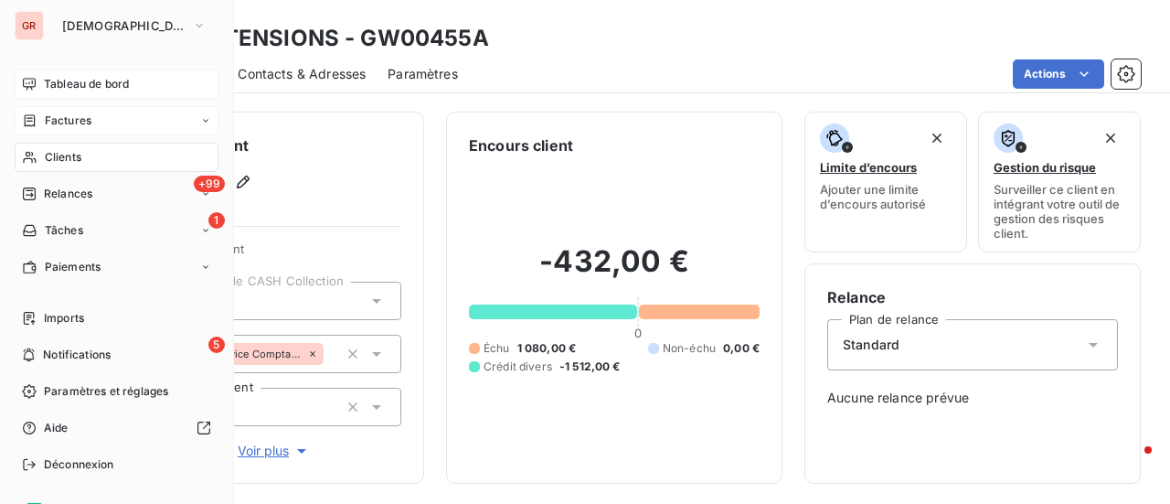
click at [102, 87] on span "Tableau de bord" at bounding box center [86, 84] width 85 height 16
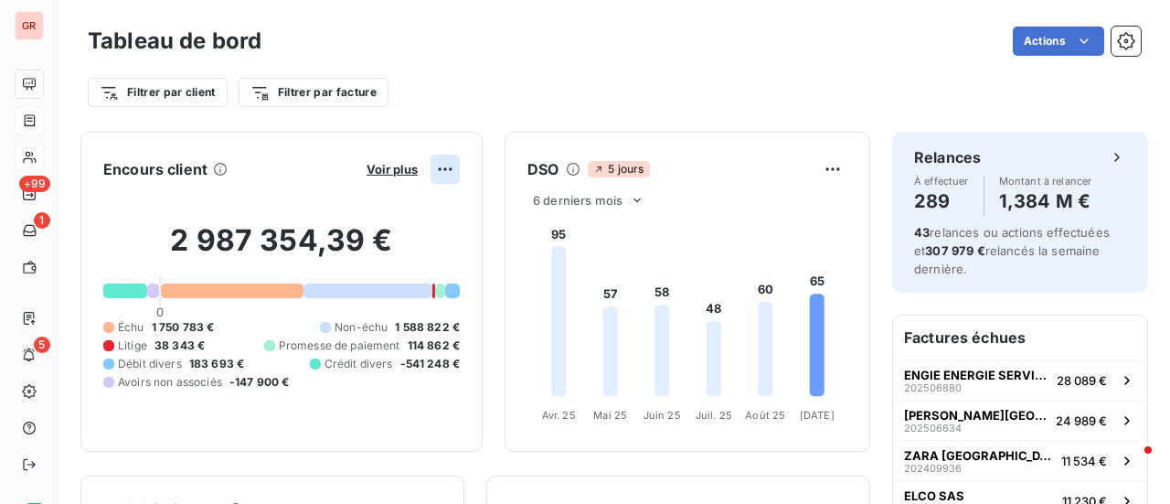
click at [430, 171] on html "GR +99 1 5 Tableau de bord Actions Filtrer par client Filtrer par facture Encou…" at bounding box center [585, 252] width 1170 height 504
click at [369, 169] on html "GR +99 1 5 Tableau de bord Actions Filtrer par client Filtrer par facture Encou…" at bounding box center [585, 252] width 1170 height 504
click at [424, 165] on html "GR +99 1 5 Tableau de bord Actions Filtrer par client Filtrer par facture Encou…" at bounding box center [585, 252] width 1170 height 504
click at [389, 164] on html "GR +99 1 5 Tableau de bord Actions Filtrer par client Filtrer par facture Encou…" at bounding box center [585, 252] width 1170 height 504
click at [370, 168] on span "Voir plus" at bounding box center [392, 169] width 51 height 15
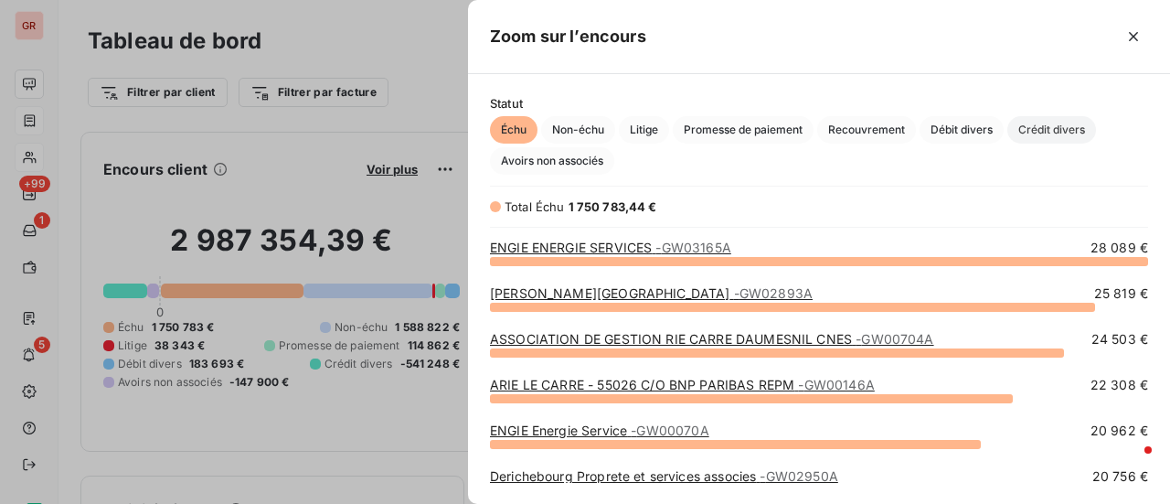
scroll to position [229, 688]
click at [1050, 140] on span "Crédit divers" at bounding box center [1052, 129] width 89 height 27
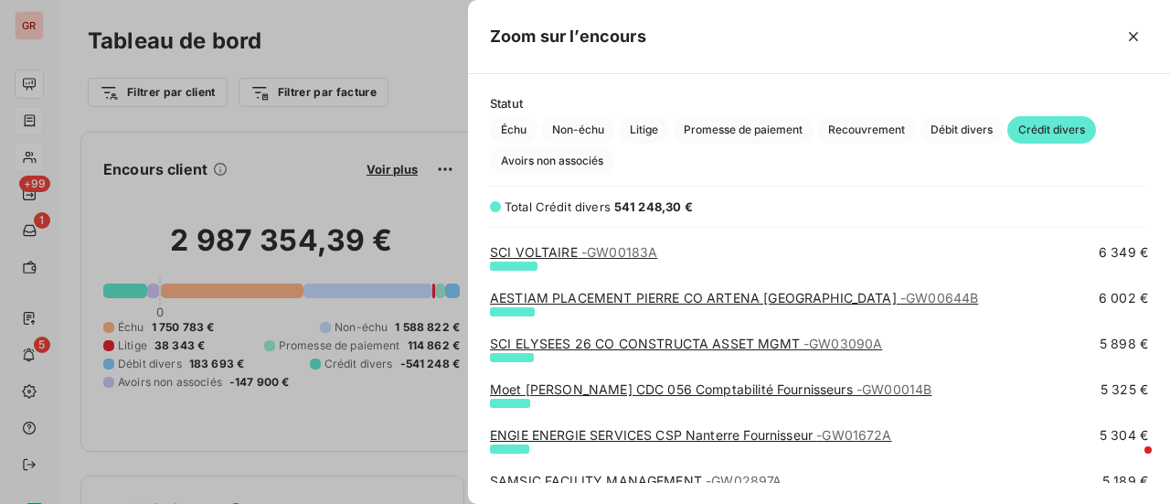
scroll to position [640, 0]
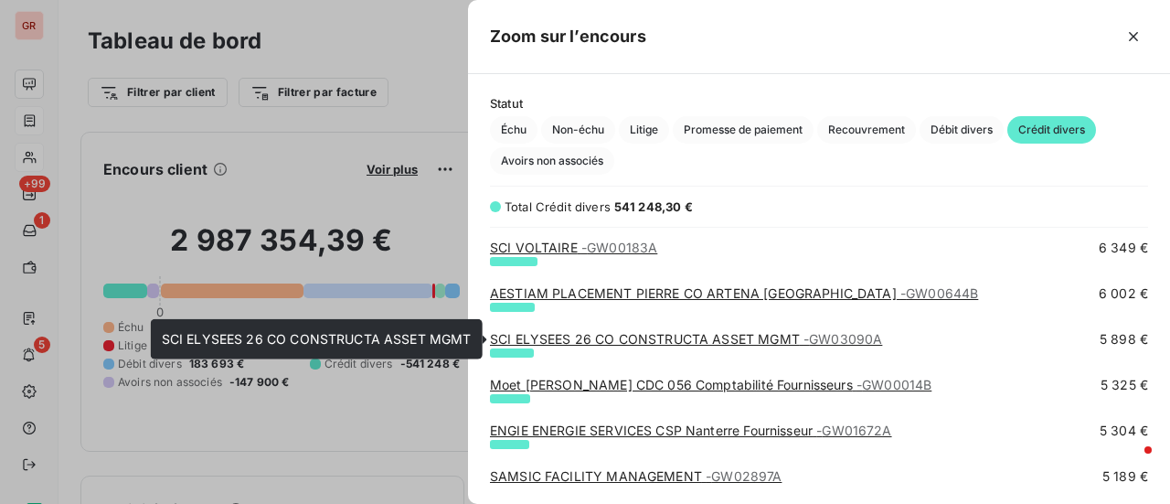
click at [691, 341] on link "SCI ELYSEES 26 CO CONSTRUCTA ASSET MGMT - GW03090A" at bounding box center [686, 339] width 392 height 16
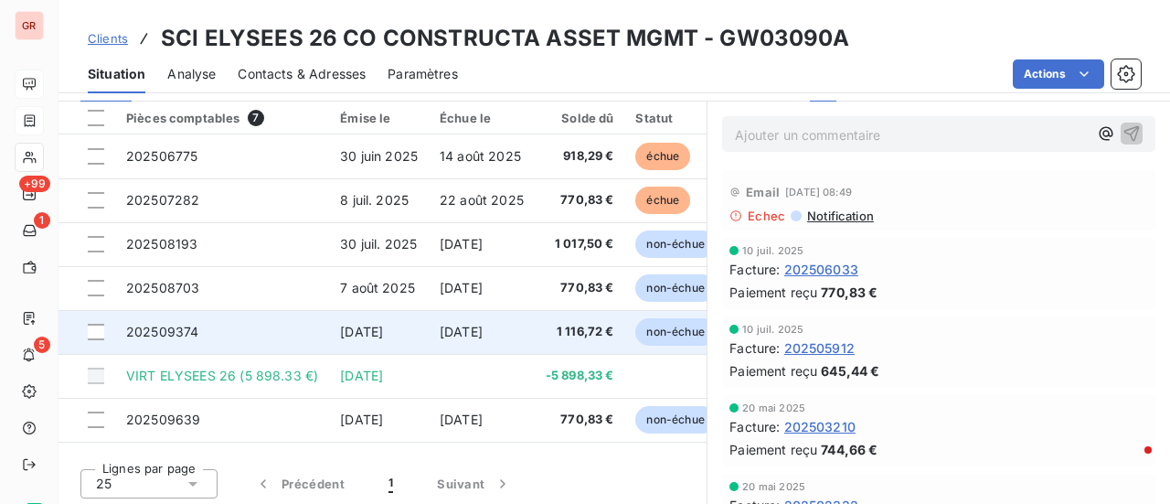
scroll to position [474, 0]
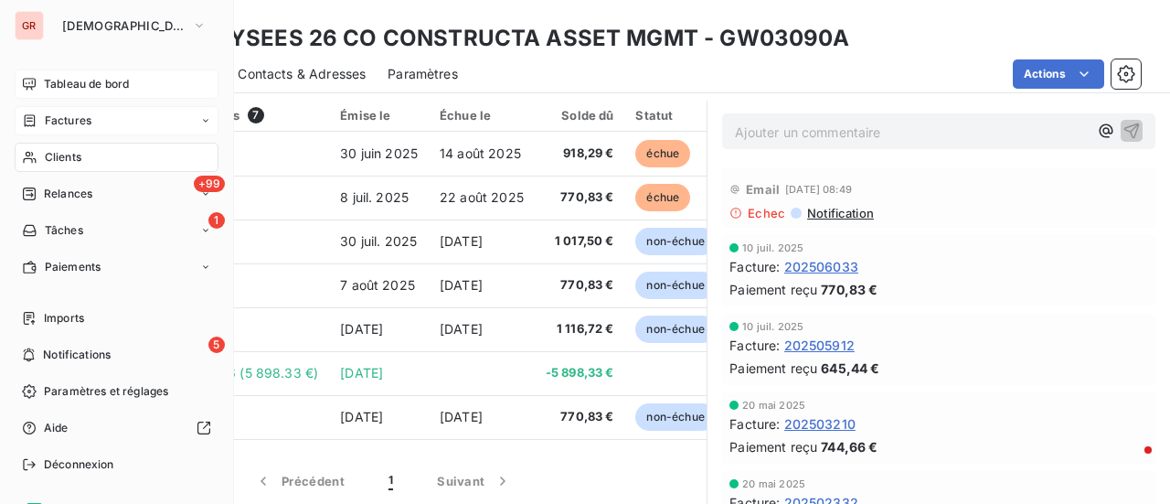
drag, startPoint x: 68, startPoint y: 121, endPoint x: 127, endPoint y: 114, distance: 59.8
click at [68, 121] on span "Factures" at bounding box center [68, 120] width 47 height 16
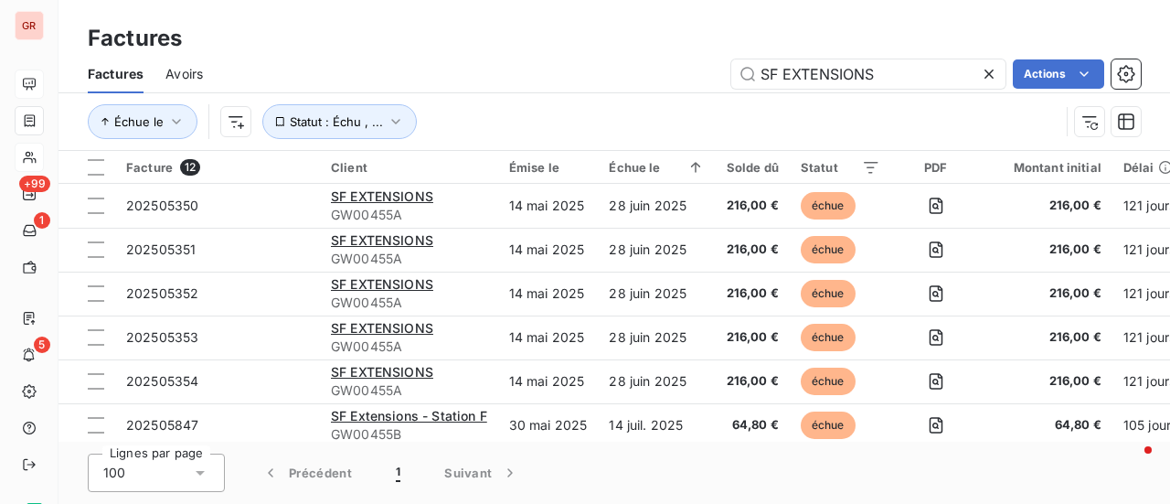
drag, startPoint x: 895, startPoint y: 71, endPoint x: 339, endPoint y: 94, distance: 556.3
click at [346, 93] on div "Factures Avoirs SF EXTENSIONS Actions Échue le Statut : Échu , ..." at bounding box center [615, 102] width 1112 height 95
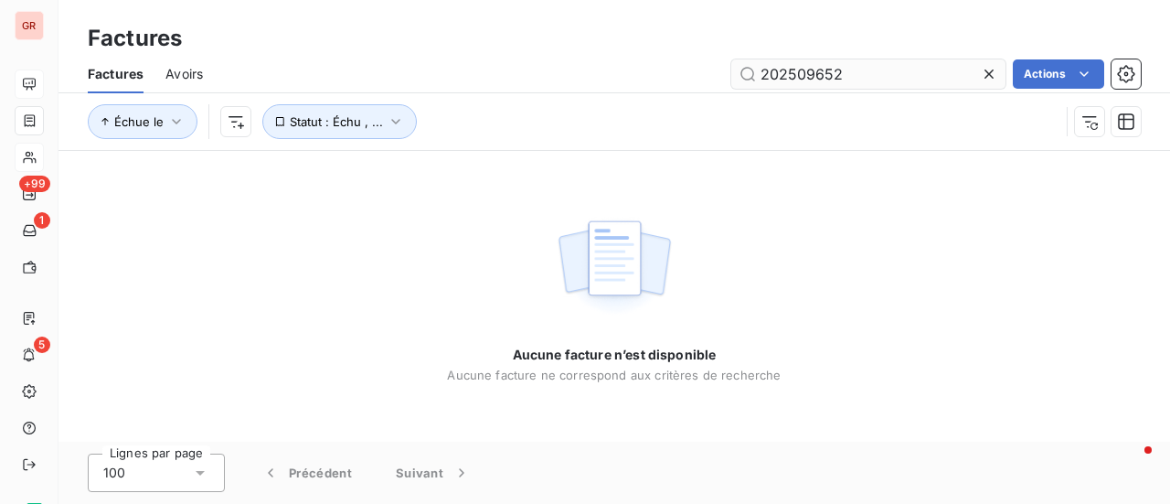
click at [765, 70] on input "202509652" at bounding box center [868, 73] width 274 height 29
click at [864, 72] on input "202509652" at bounding box center [868, 73] width 274 height 29
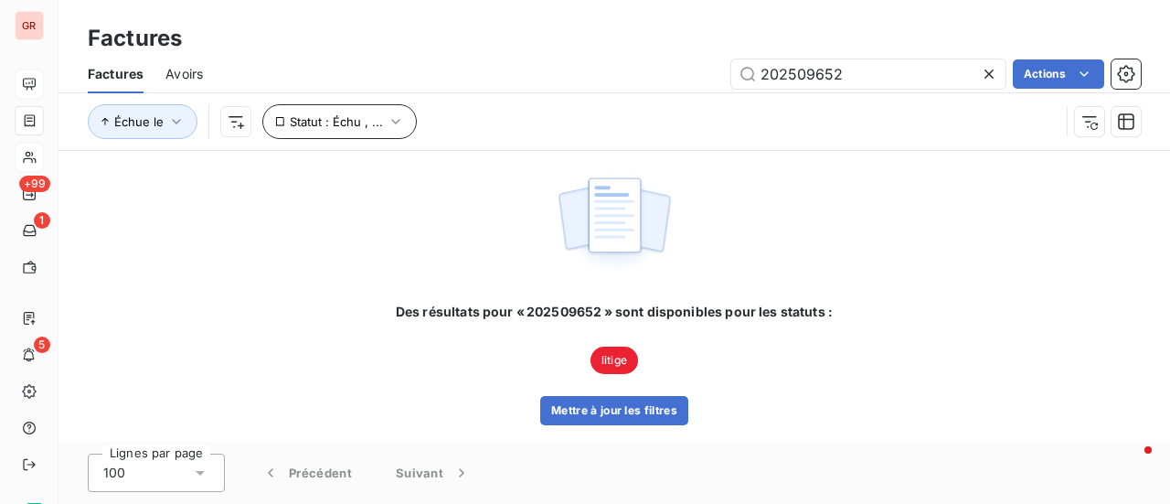
type input "202509652"
click at [391, 124] on icon "button" at bounding box center [396, 121] width 18 height 18
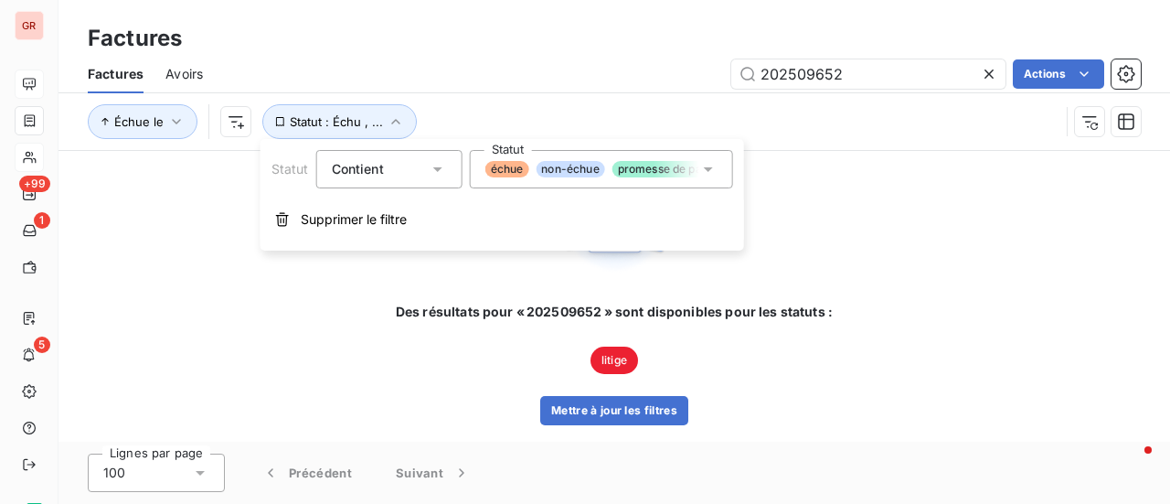
click at [713, 165] on icon at bounding box center [708, 169] width 18 height 18
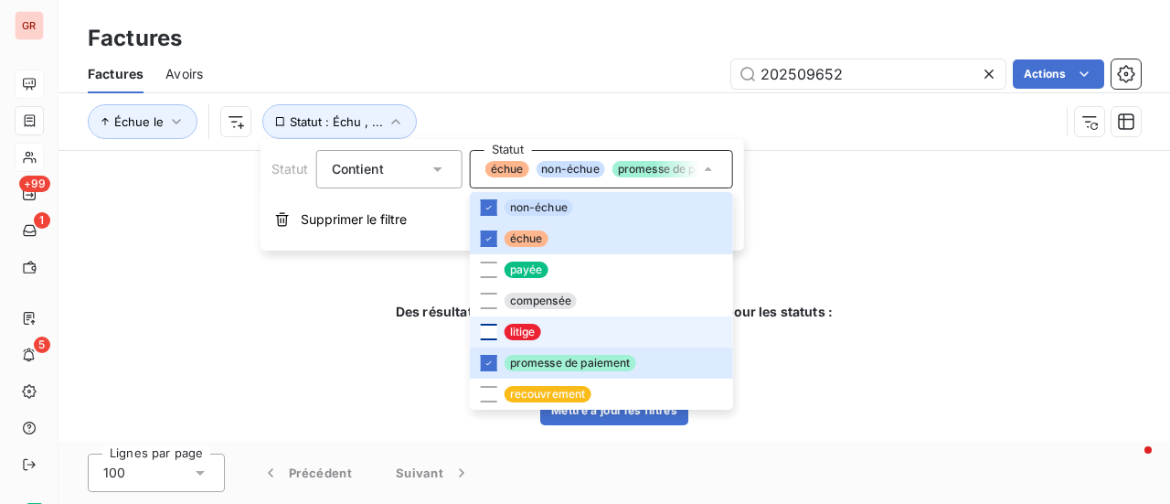
click at [494, 337] on div at bounding box center [489, 332] width 16 height 16
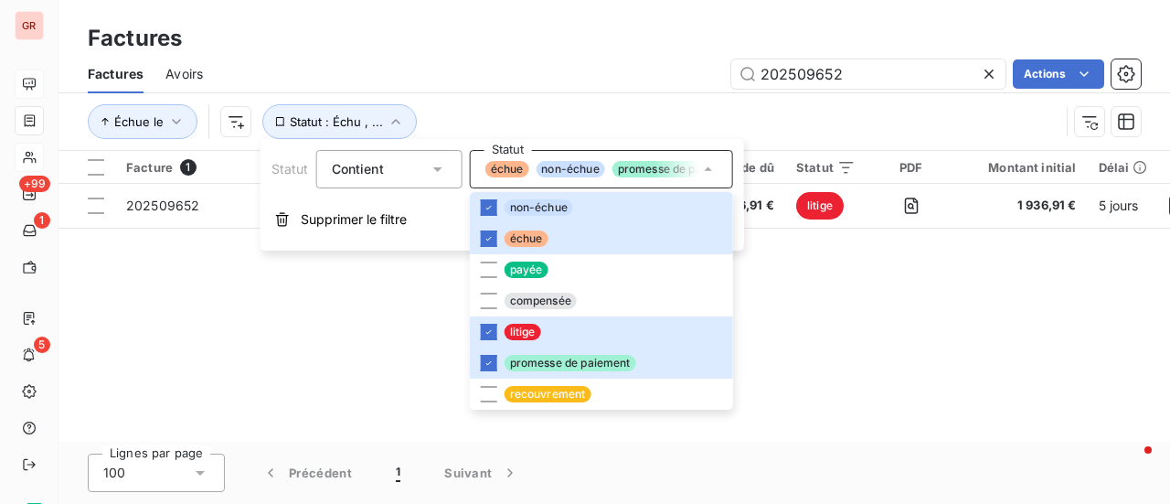
click at [821, 332] on div "Facture 1 Client Émise le Échue le Solde dû Statut PDF Montant initial Délai Li…" at bounding box center [615, 296] width 1112 height 291
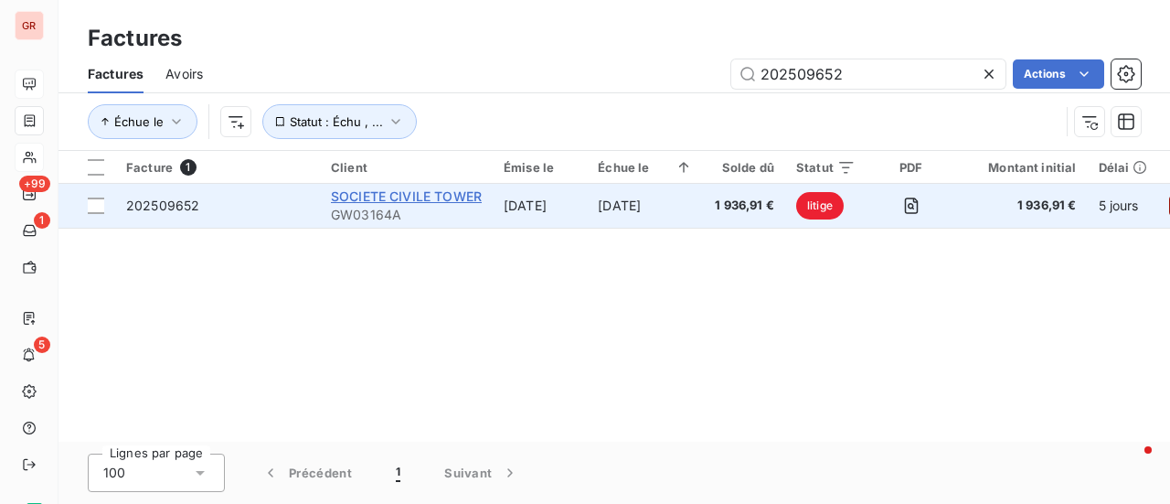
click at [351, 192] on span "SOCIETE CIVILE TOWER" at bounding box center [406, 196] width 151 height 16
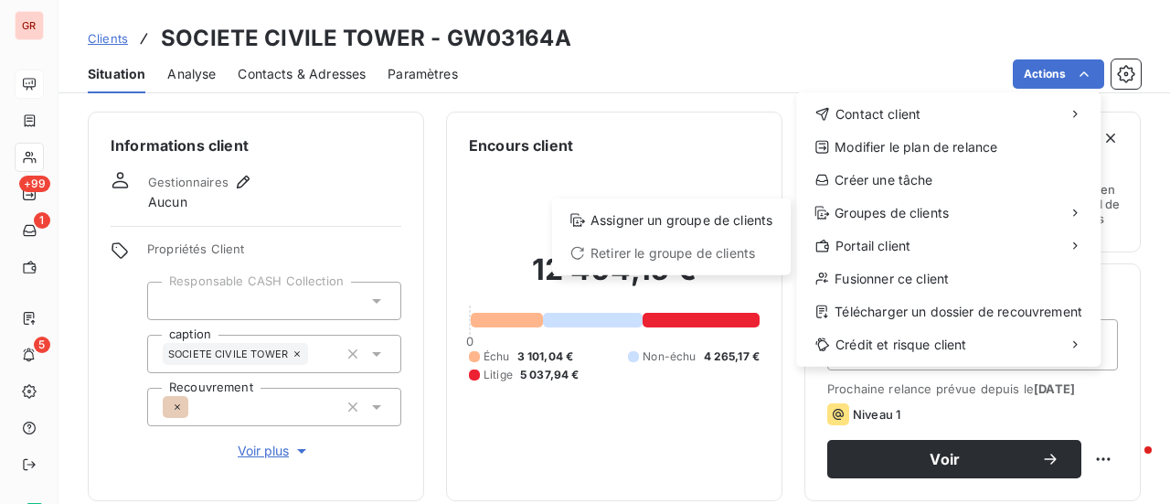
click at [417, 36] on html "GR +99 1 5 Clients SOCIETE CIVILE TOWER - GW03164A Situation Analyse Contacts &…" at bounding box center [585, 252] width 1170 height 504
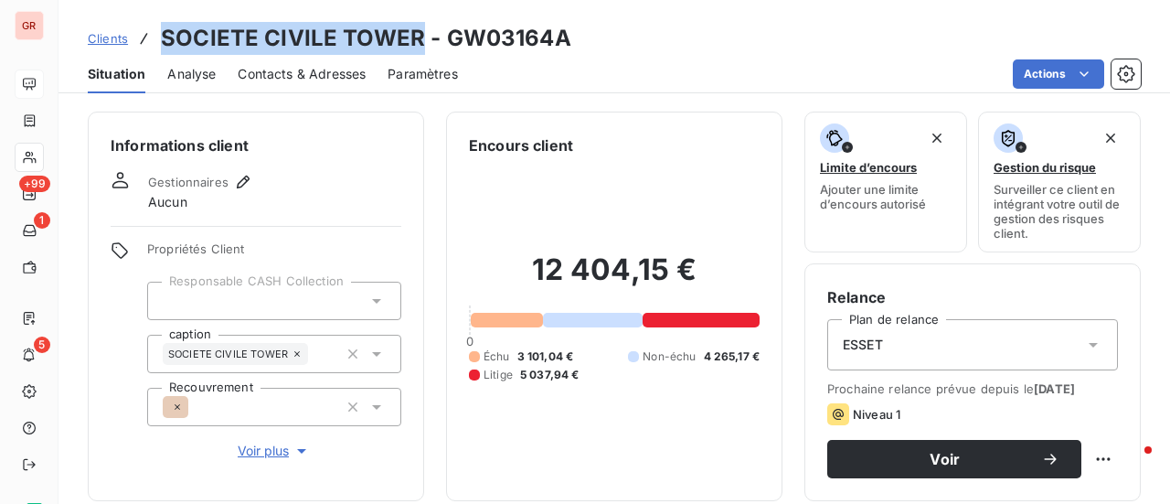
drag, startPoint x: 417, startPoint y: 38, endPoint x: 165, endPoint y: 36, distance: 252.3
click at [165, 36] on h3 "SOCIETE CIVILE TOWER - GW03164A" at bounding box center [366, 38] width 411 height 33
copy h3 "SOCIETE CIVILE TOWER"
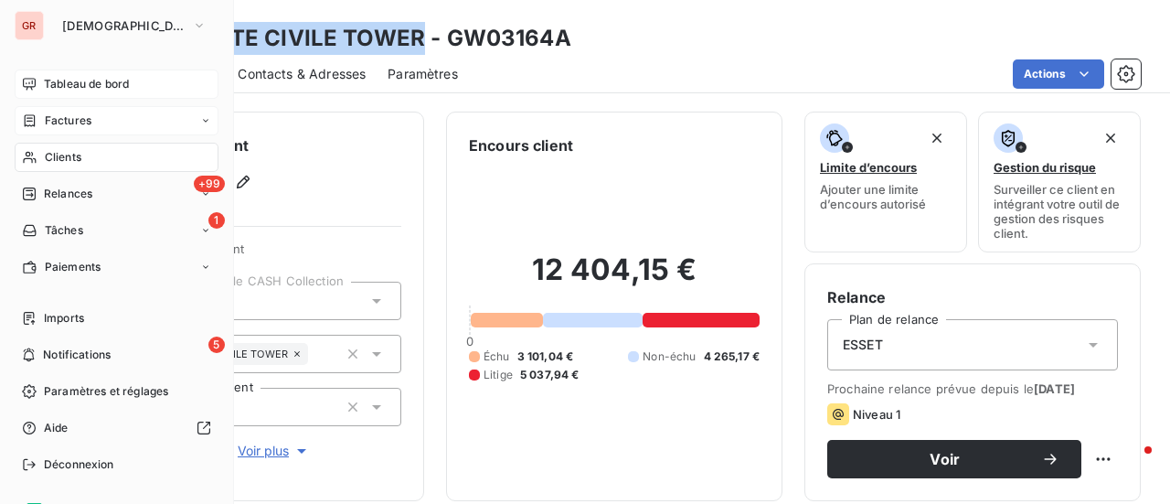
click at [86, 114] on span "Factures" at bounding box center [68, 120] width 47 height 16
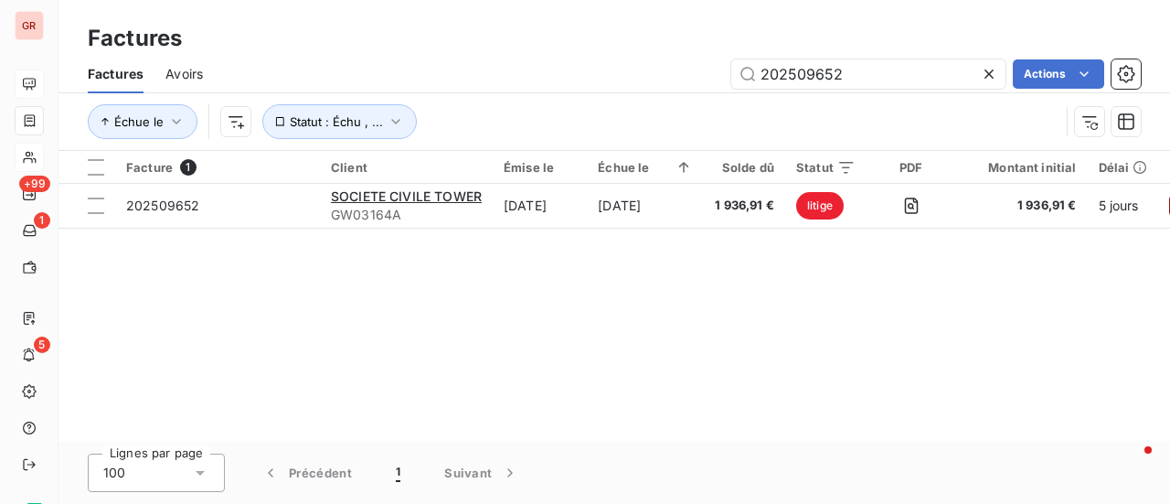
drag, startPoint x: 862, startPoint y: 70, endPoint x: 427, endPoint y: 97, distance: 436.0
click at [455, 94] on div "Factures Avoirs 202509652 Actions Échue le Statut : Échu , ..." at bounding box center [615, 102] width 1112 height 95
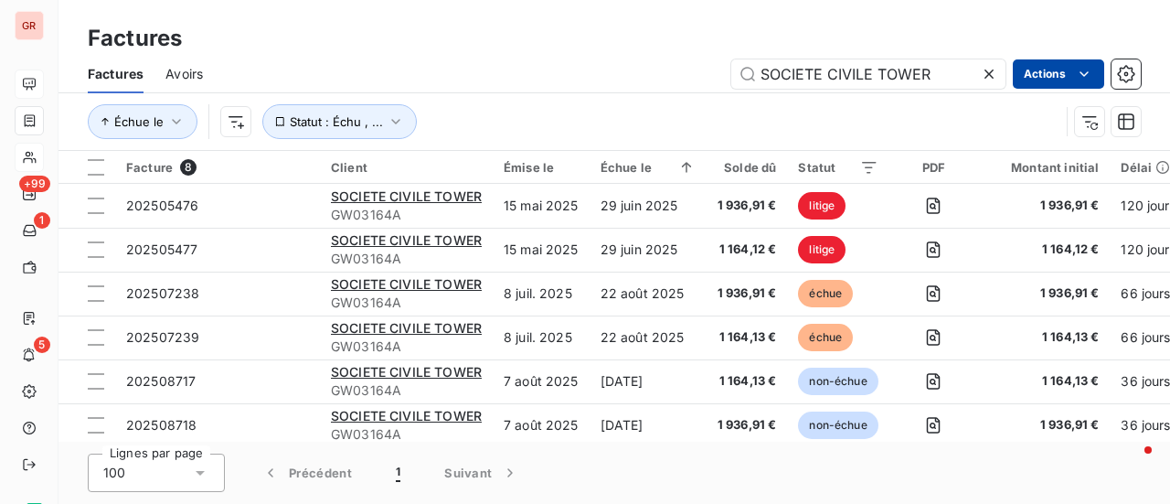
type input "SOCIETE CIVILE TOWER"
click at [428, 28] on html "GR +99 1 5 Factures Factures Avoirs SOCIETE CIVILE TOWER Actions Échue le Statu…" at bounding box center [585, 252] width 1170 height 504
click at [930, 85] on input "SOCIETE CIVILE TOWER" at bounding box center [868, 73] width 274 height 29
drag, startPoint x: 899, startPoint y: 69, endPoint x: 369, endPoint y: 144, distance: 534.6
click at [369, 144] on div "Factures Avoirs SOCIETE CIVILE TOWER Actions Échue le Statut : Échu , ..." at bounding box center [615, 102] width 1112 height 95
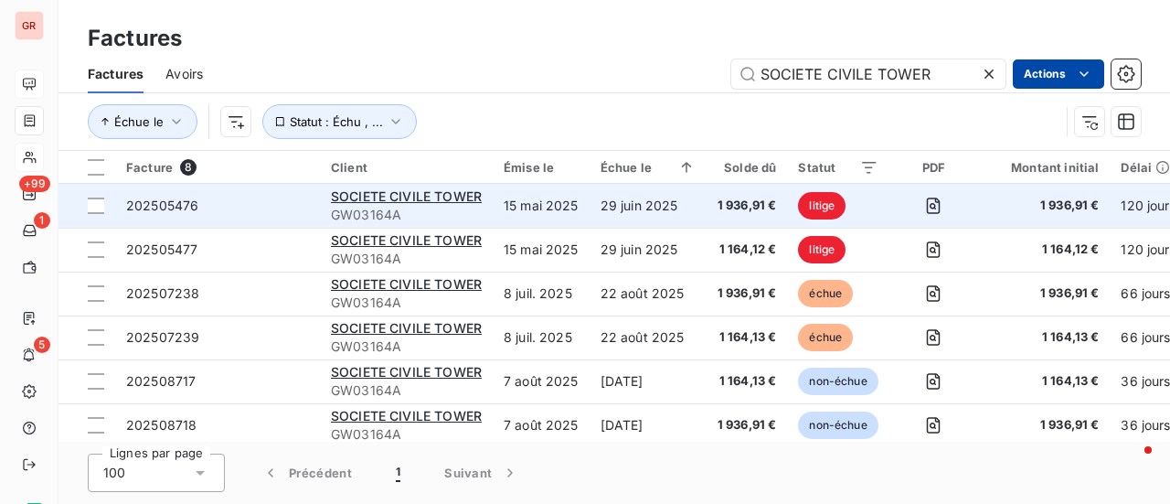
click at [397, 204] on div "SOCIETE CIVILE TOWER" at bounding box center [406, 196] width 151 height 18
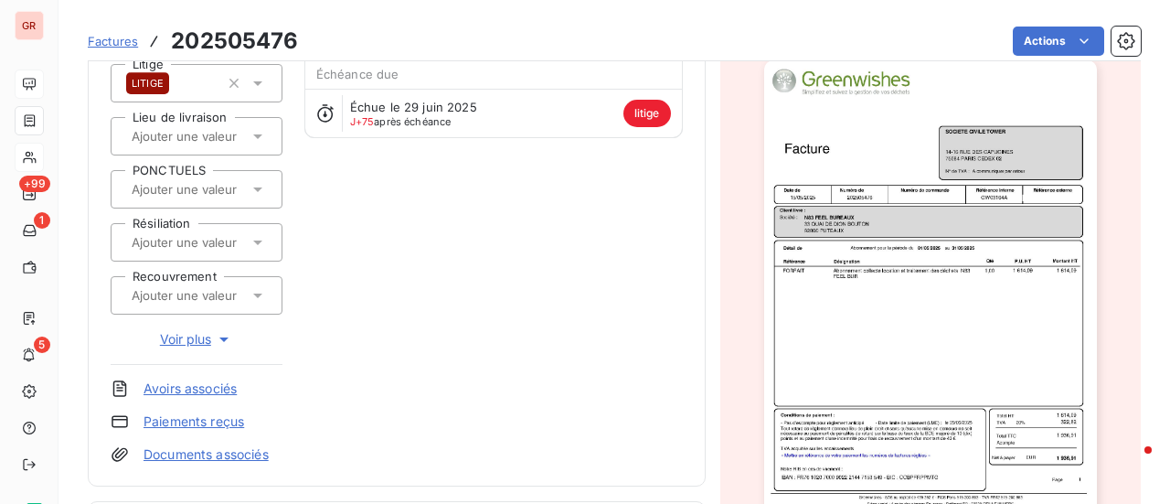
scroll to position [183, 0]
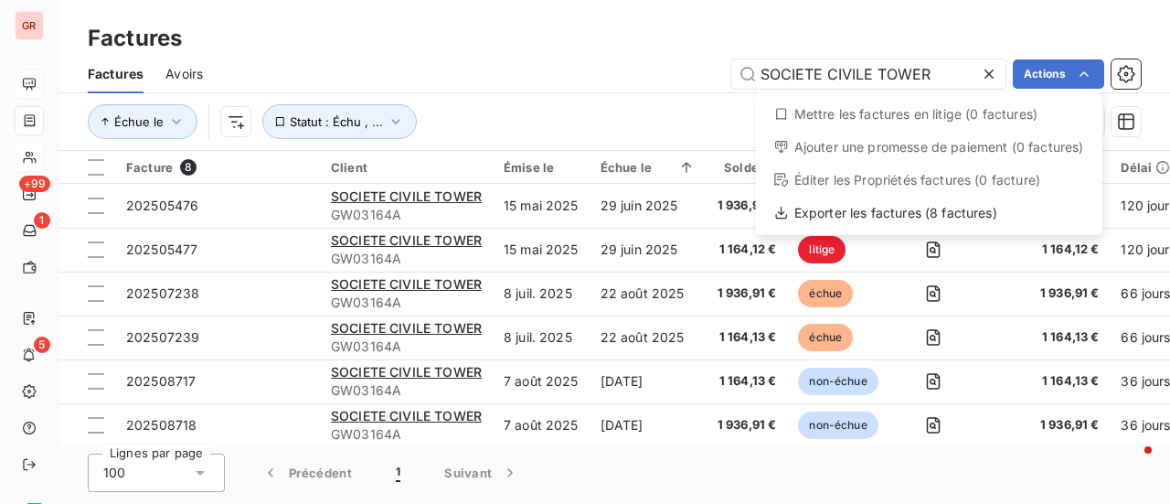
click at [586, 86] on html "GR +99 1 5 Factures Factures Avoirs SOCIETE CIVILE TOWER Actions Mettre les fac…" at bounding box center [585, 252] width 1170 height 504
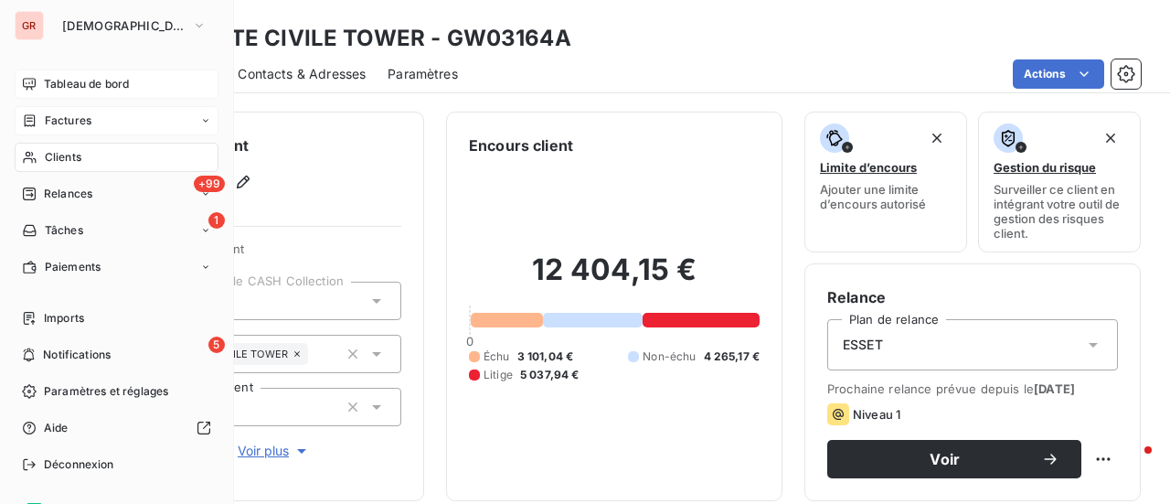
click at [71, 118] on span "Factures" at bounding box center [68, 120] width 47 height 16
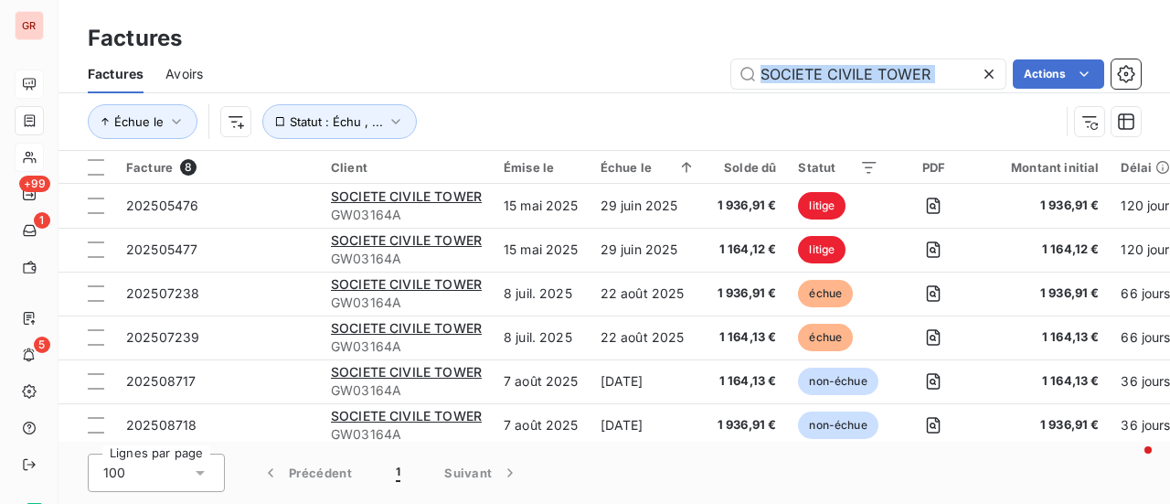
drag, startPoint x: 944, startPoint y: 58, endPoint x: 450, endPoint y: 138, distance: 501.1
click at [487, 136] on div "Factures Avoirs SOCIETE CIVILE TOWER Actions Échue le Statut : Échu , ..." at bounding box center [615, 102] width 1112 height 95
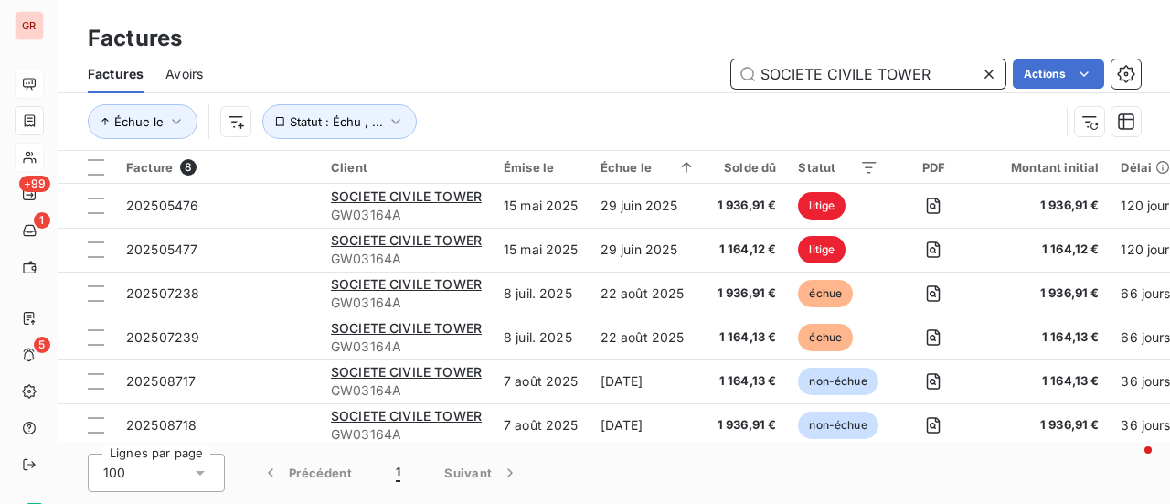
drag, startPoint x: 927, startPoint y: 74, endPoint x: 582, endPoint y: 98, distance: 345.5
click at [582, 98] on div "Factures Avoirs SOCIETE CIVILE TOWER Actions Échue le Statut : Échu , ..." at bounding box center [615, 102] width 1112 height 95
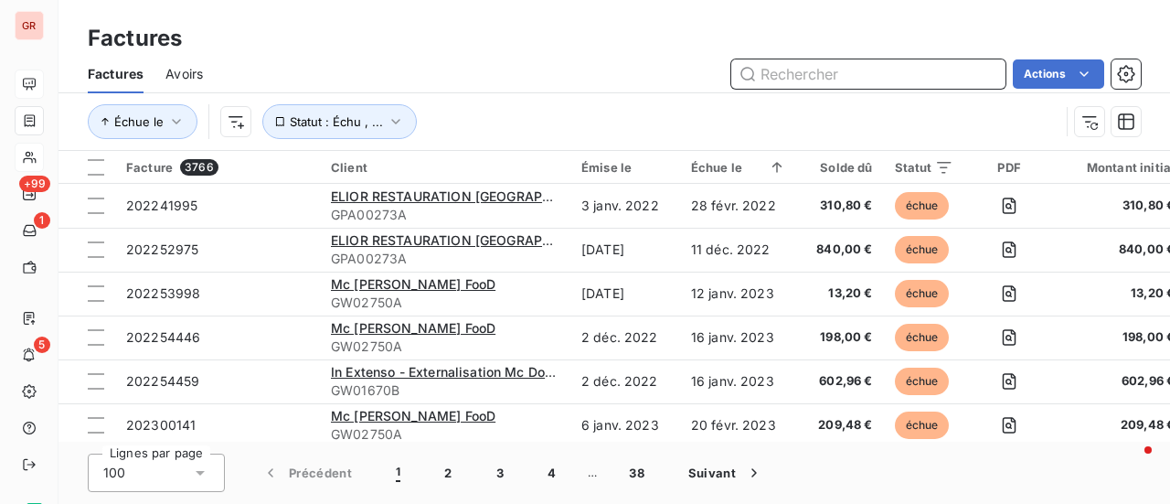
click at [841, 70] on input "text" at bounding box center [868, 73] width 274 height 29
paste input "SOCIETE CIVILE TOWER"
type input "SOCIETE CIVILE TOWER"
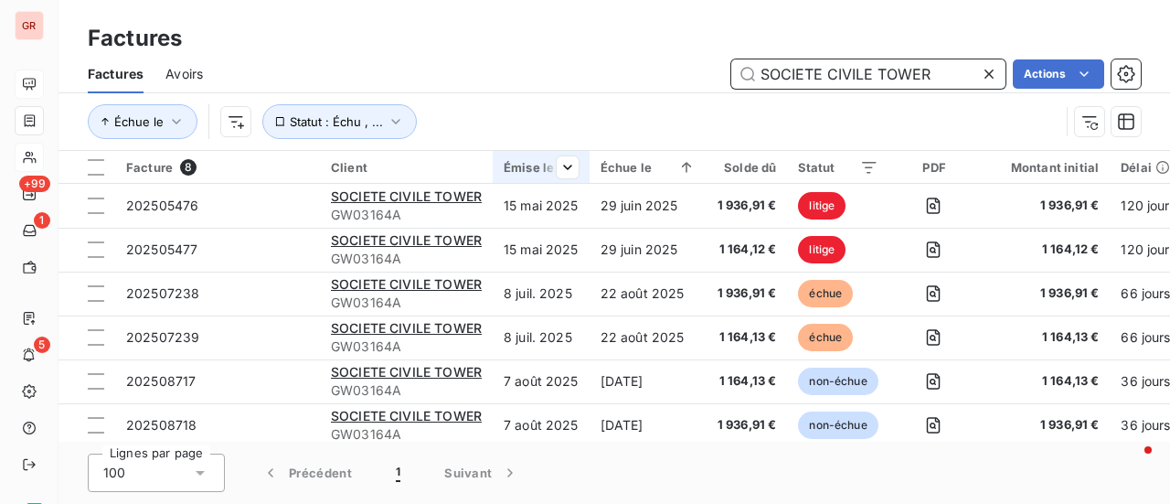
drag, startPoint x: 931, startPoint y: 74, endPoint x: 529, endPoint y: 157, distance: 409.9
click at [541, 156] on div "Factures Factures Avoirs SOCIETE CIVILE TOWER Actions Échue le Statut : Échu , …" at bounding box center [615, 252] width 1112 height 504
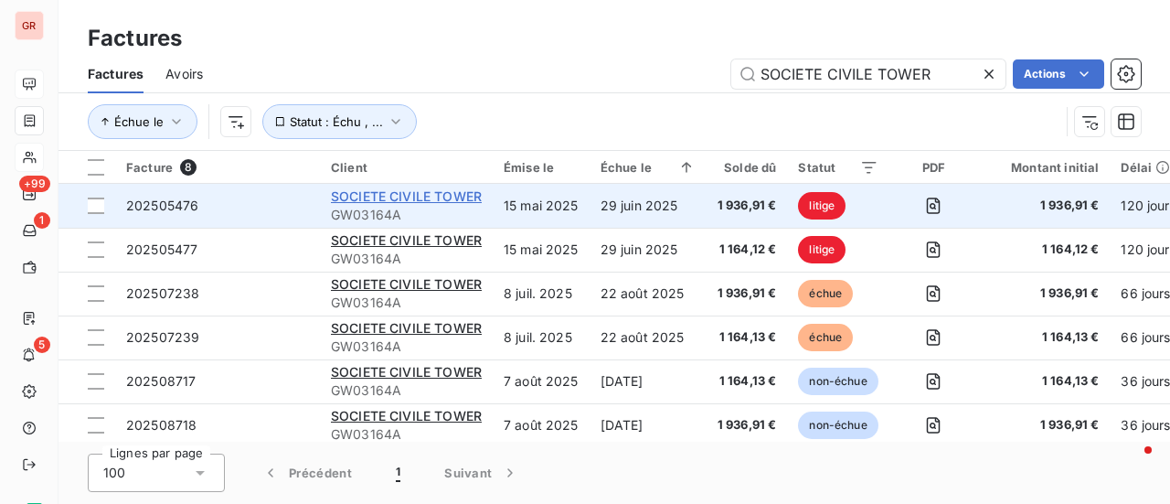
click at [442, 197] on span "SOCIETE CIVILE TOWER" at bounding box center [406, 196] width 151 height 16
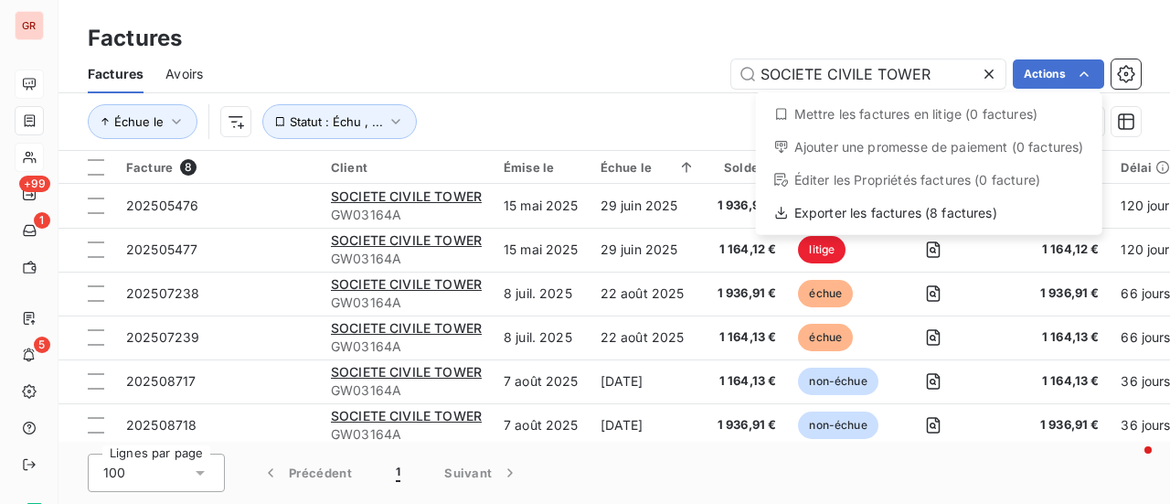
drag, startPoint x: 404, startPoint y: 108, endPoint x: 426, endPoint y: 127, distance: 29.2
click at [405, 108] on html "GR +99 1 5 Factures Factures Avoirs SOCIETE CIVILE TOWER Actions Mettre les fac…" at bounding box center [585, 252] width 1170 height 504
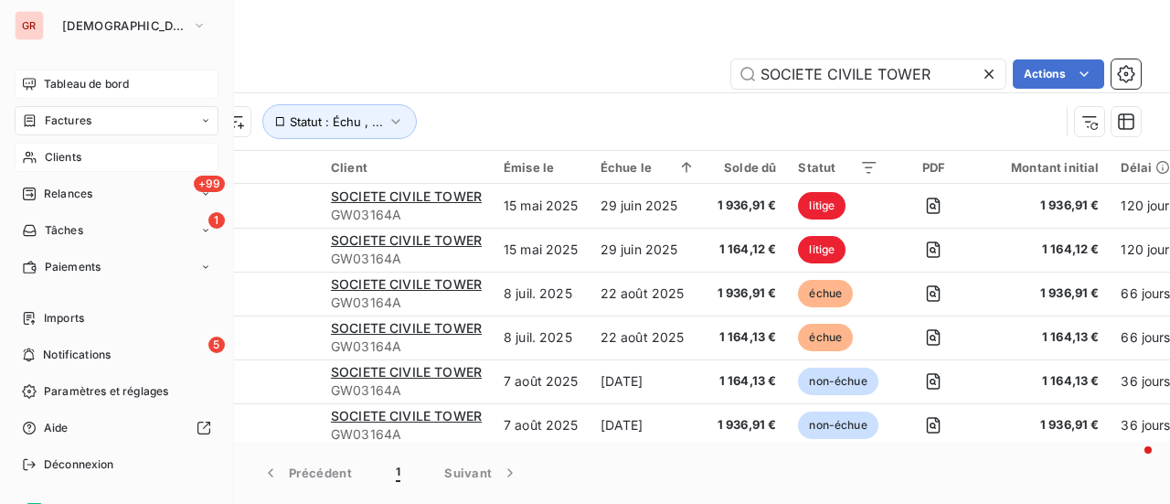
click at [52, 117] on span "Factures" at bounding box center [68, 120] width 47 height 16
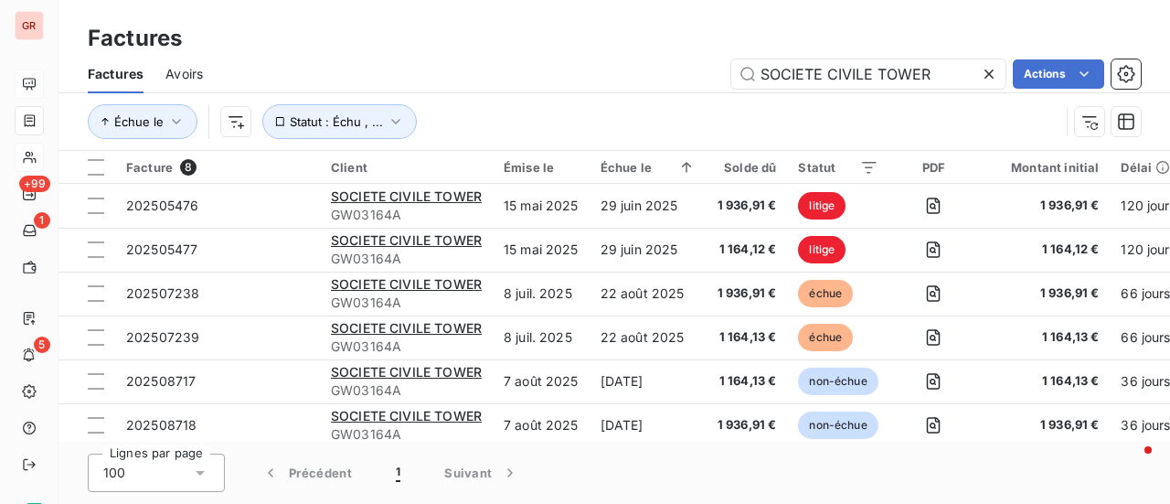
click at [399, 43] on div "Factures" at bounding box center [615, 38] width 1112 height 33
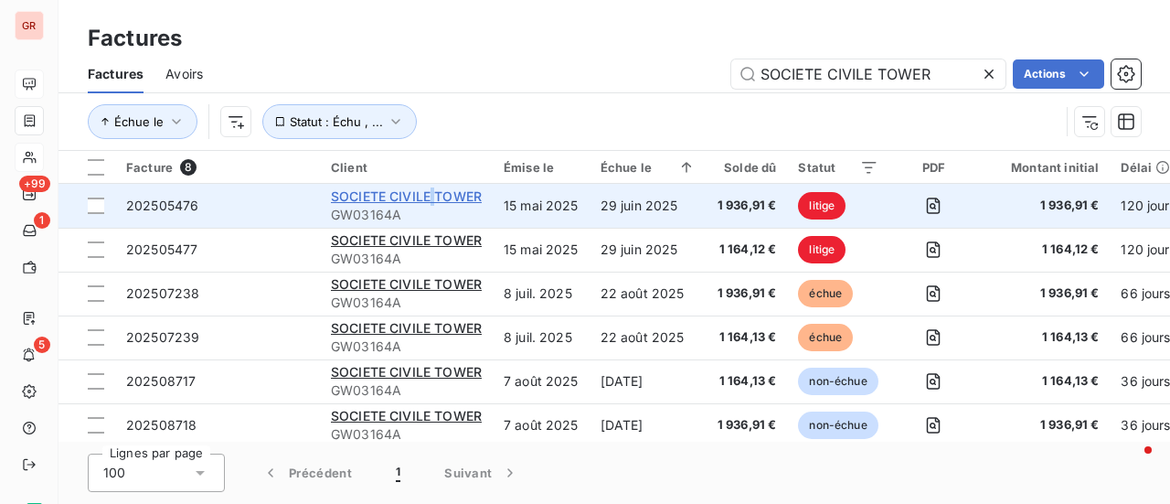
click at [433, 192] on span "SOCIETE CIVILE TOWER" at bounding box center [406, 196] width 151 height 16
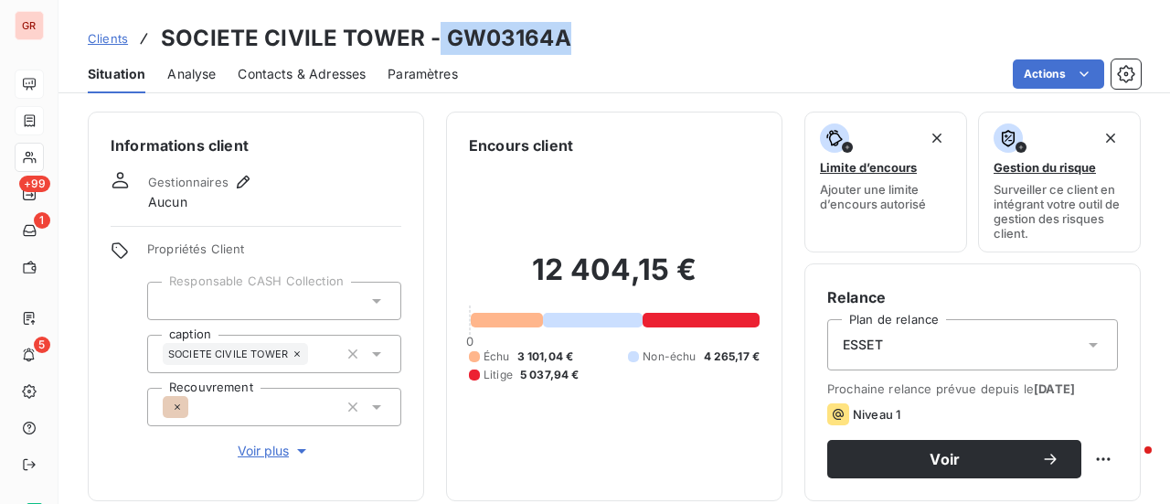
drag, startPoint x: 583, startPoint y: 29, endPoint x: 432, endPoint y: 34, distance: 150.9
click at [432, 34] on div "Clients SOCIETE CIVILE TOWER - GW03164A" at bounding box center [615, 38] width 1112 height 33
copy h3 "GW03164A"
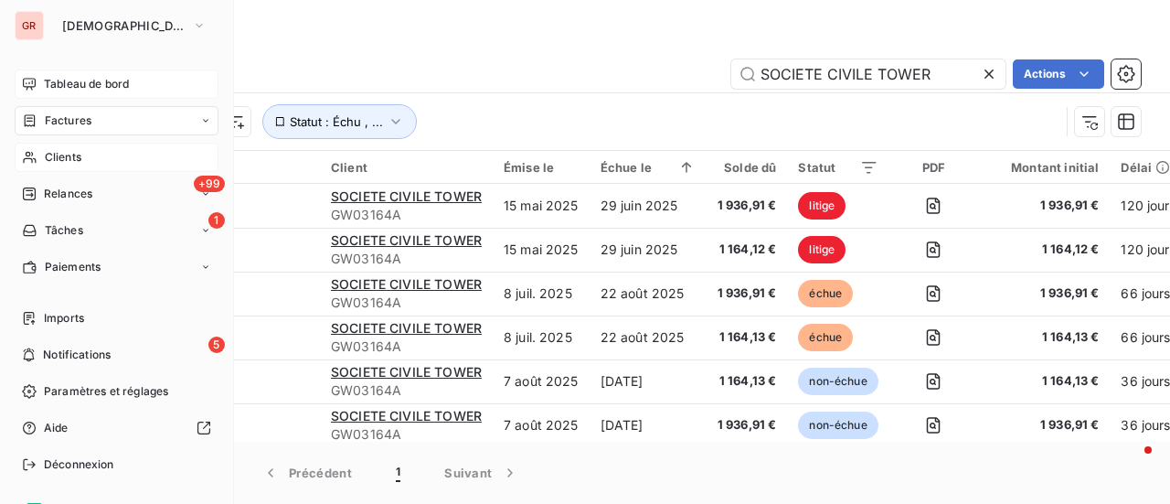
click at [80, 115] on span "Factures" at bounding box center [68, 120] width 47 height 16
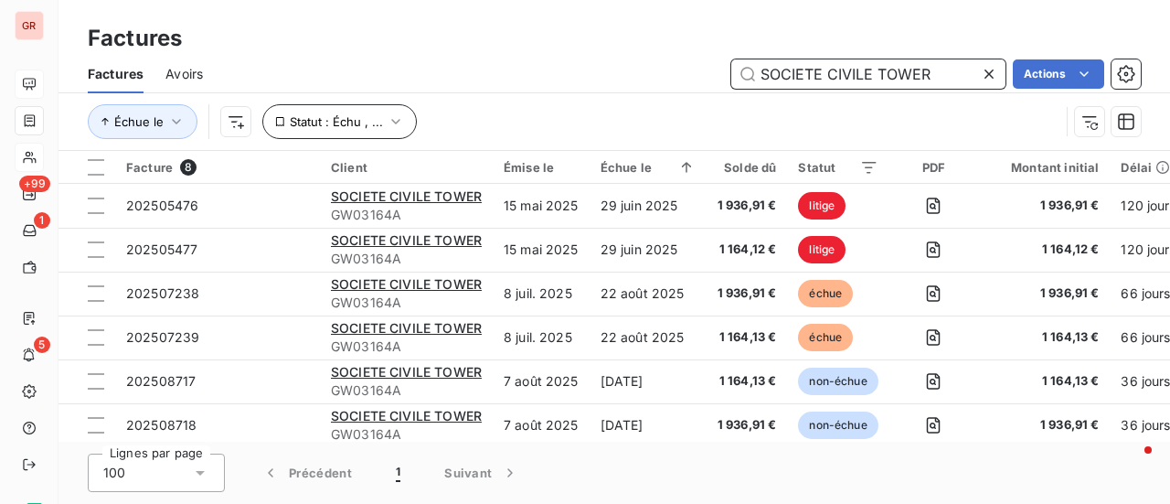
drag, startPoint x: 948, startPoint y: 76, endPoint x: 385, endPoint y: 114, distance: 564.5
click at [413, 113] on div "Factures Avoirs SOCIETE CIVILE TOWER Actions Échue le Statut : Échu , ..." at bounding box center [615, 102] width 1112 height 95
paste input "GW03164A"
type input "GW03164A"
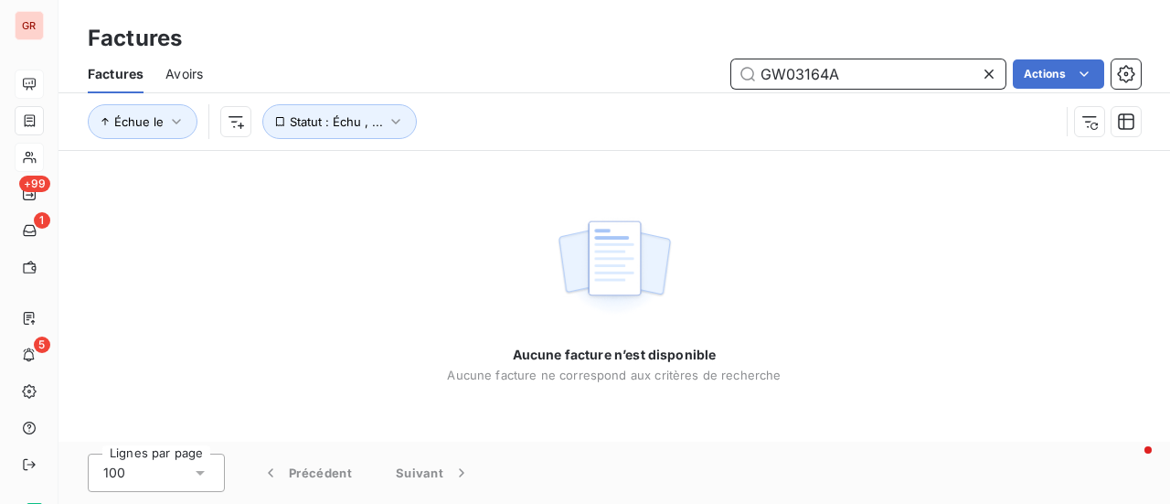
drag, startPoint x: 871, startPoint y: 70, endPoint x: 676, endPoint y: 76, distance: 195.7
click at [677, 76] on div "GW03164A Actions" at bounding box center [683, 73] width 916 height 29
click at [907, 73] on input "GW03164A" at bounding box center [868, 73] width 274 height 29
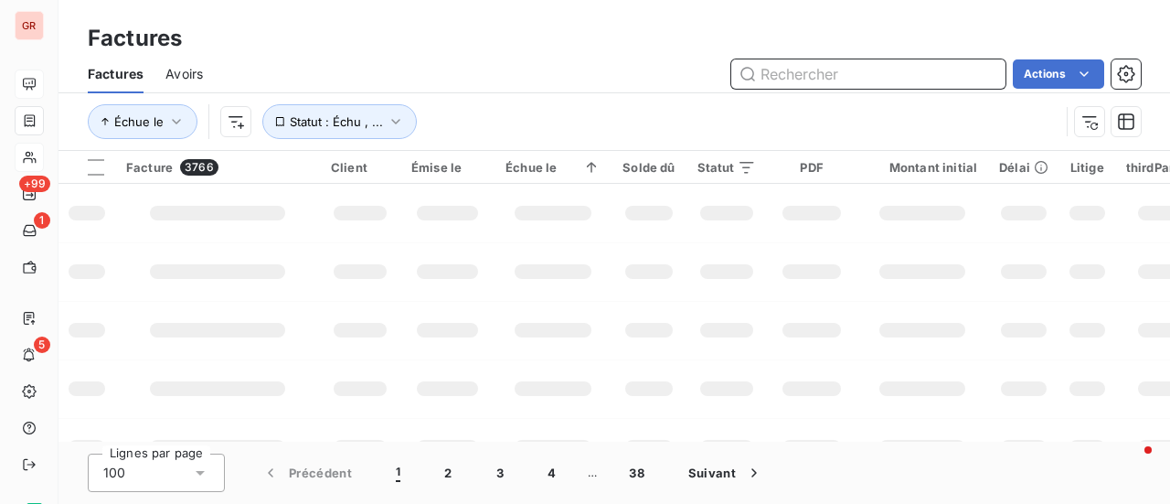
click at [772, 70] on input "text" at bounding box center [868, 73] width 274 height 29
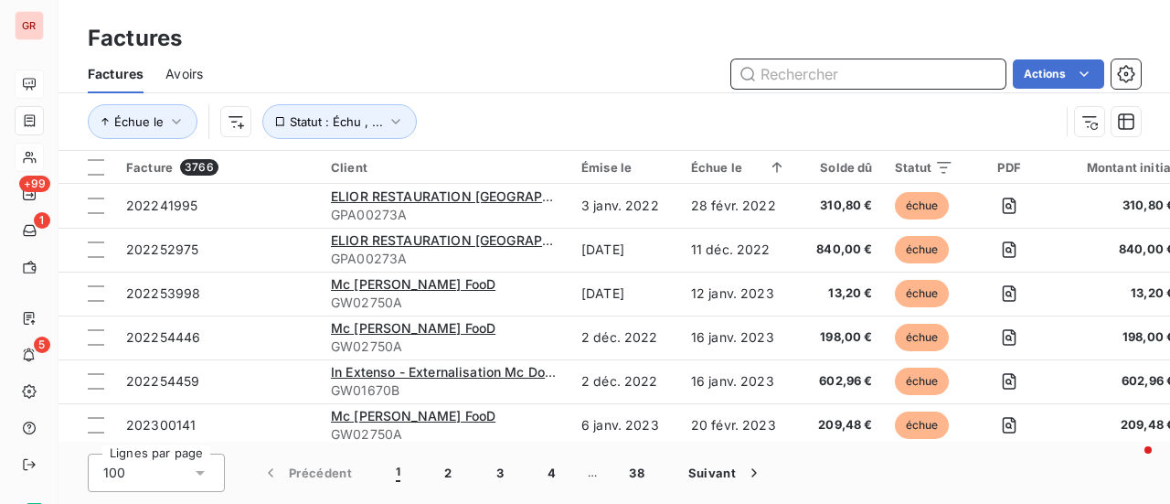
paste input "GW03164A"
type input "GW03164A"
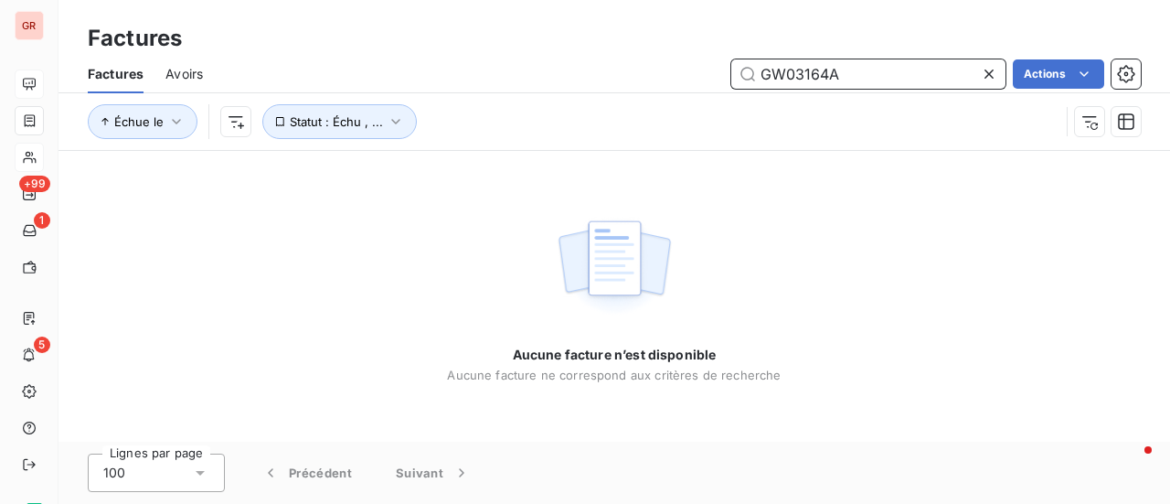
drag, startPoint x: 894, startPoint y: 65, endPoint x: 284, endPoint y: 199, distance: 624.4
click at [299, 196] on div "Factures Factures Avoirs GW03164A Actions Échue le Statut : Échu , ... Aucune f…" at bounding box center [615, 252] width 1112 height 504
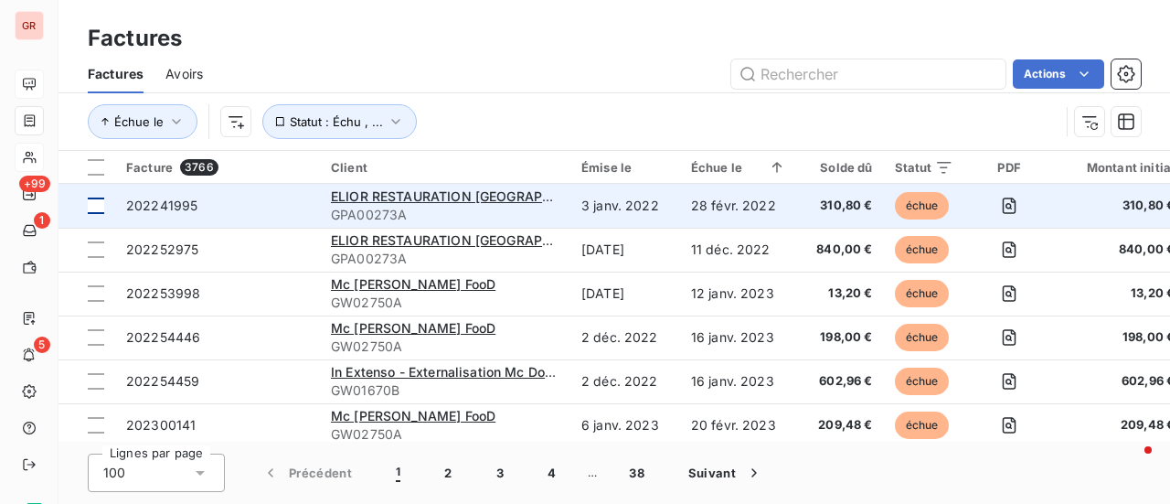
click at [110, 204] on td at bounding box center [87, 206] width 57 height 44
click at [161, 207] on span "202241995" at bounding box center [161, 205] width 71 height 16
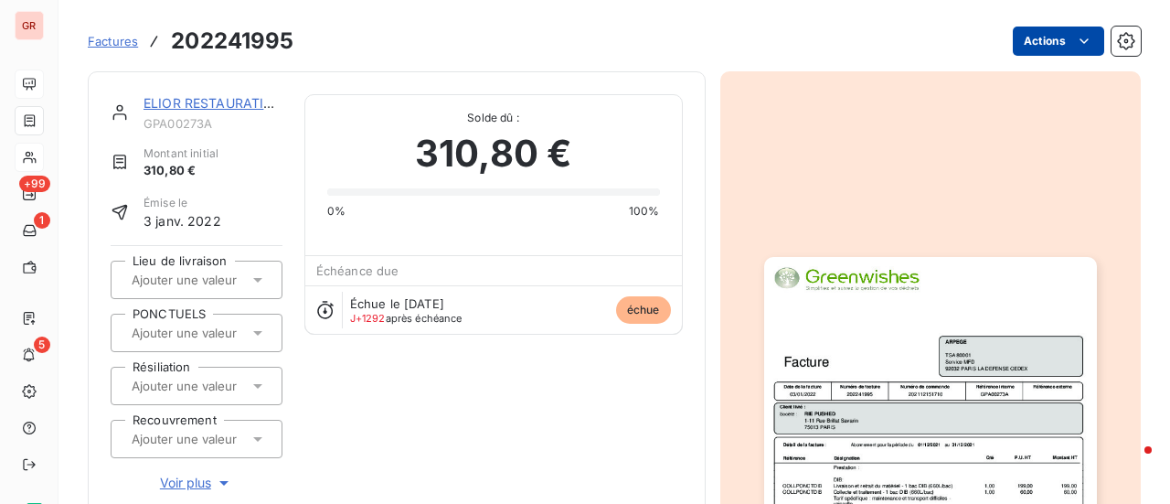
click at [1079, 42] on html "GR +99 1 5 Factures 202241995 Actions ELIOR RESTAURATION FRANCE GPA00273A Monta…" at bounding box center [585, 252] width 1170 height 504
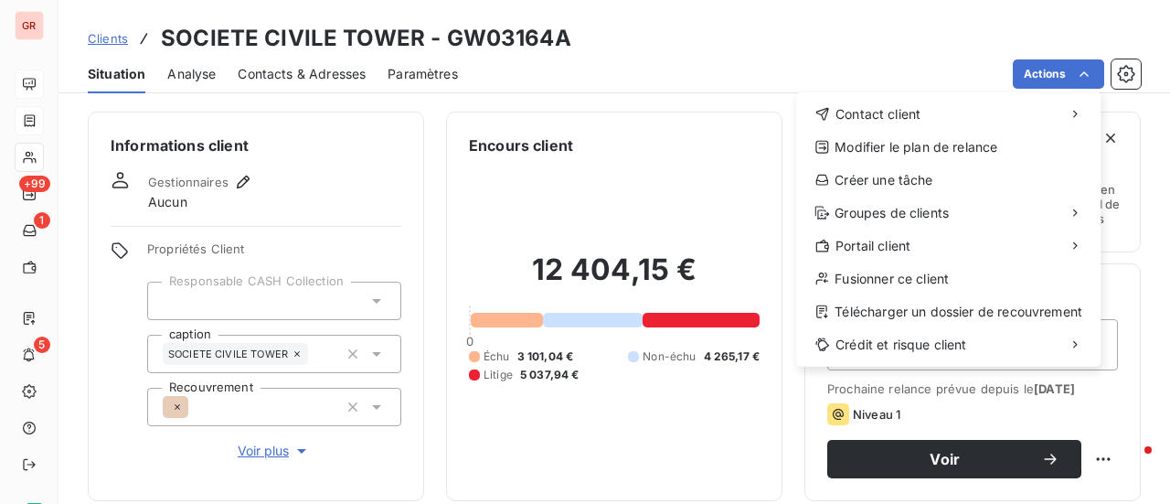
click at [633, 68] on html "GR +99 1 5 Clients SOCIETE CIVILE TOWER - GW03164A Situation Analyse Contacts &…" at bounding box center [585, 252] width 1170 height 504
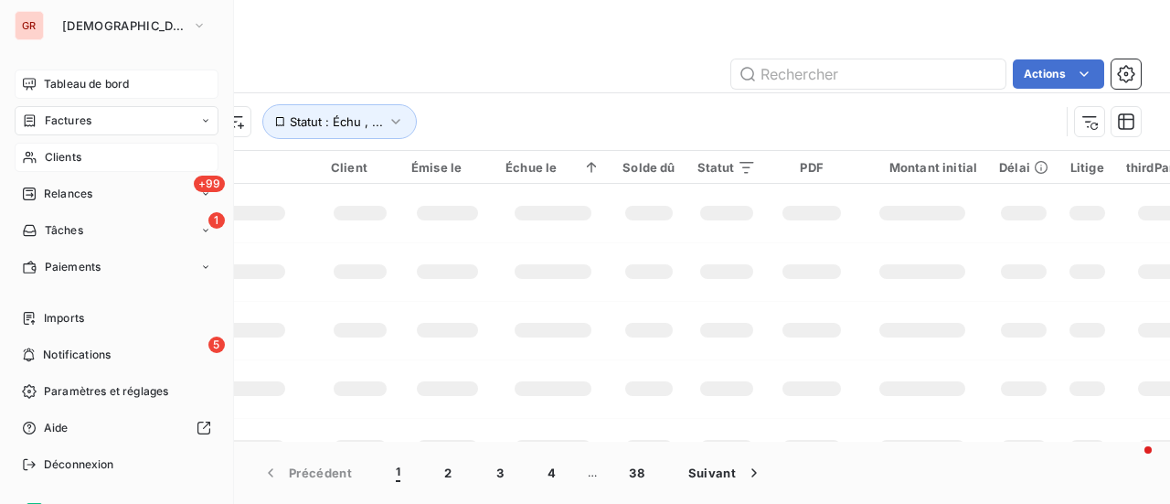
click at [83, 123] on span "Factures" at bounding box center [68, 120] width 47 height 16
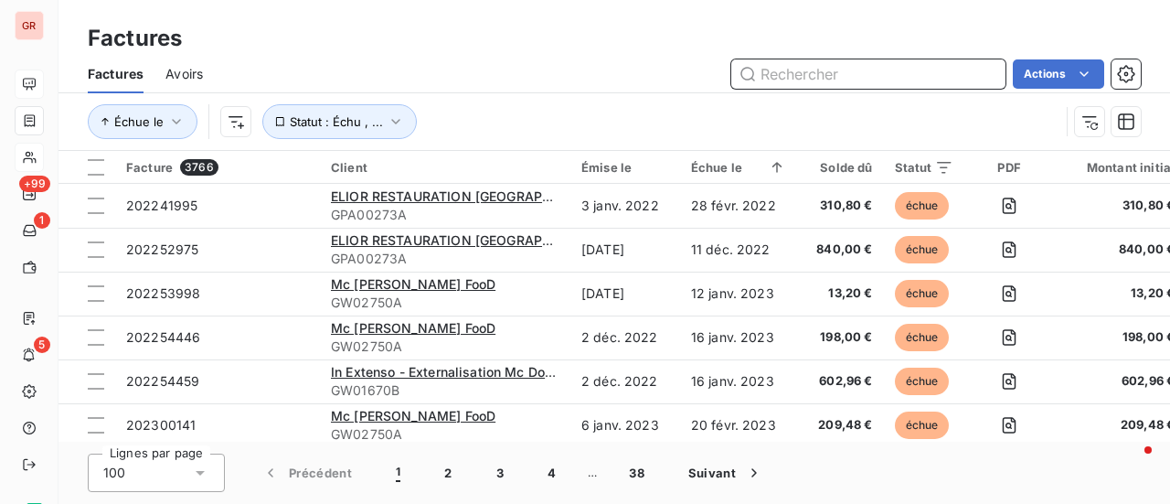
click at [839, 62] on input "text" at bounding box center [868, 73] width 274 height 29
paste input "GW03164A"
type input "GW03164A"
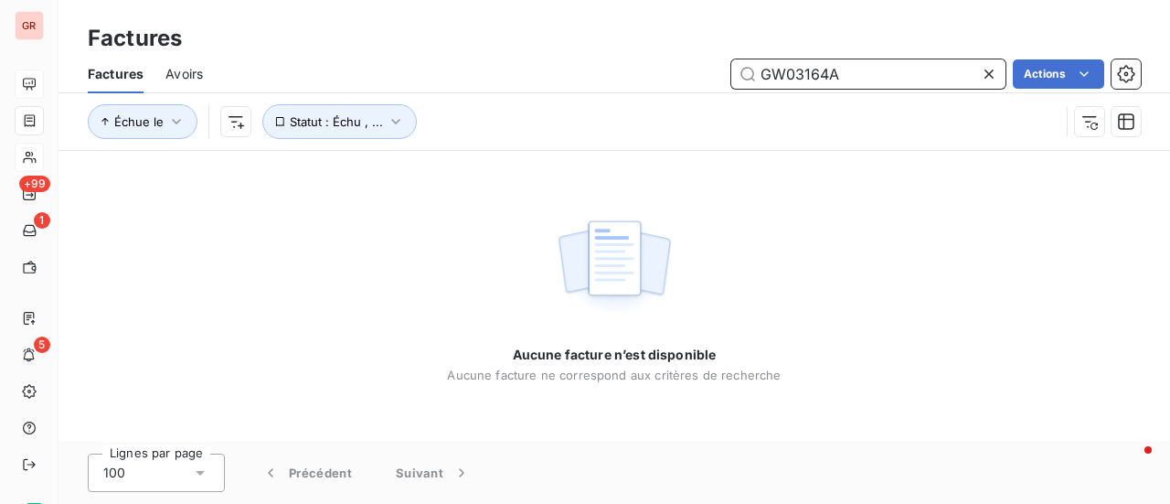
drag, startPoint x: 863, startPoint y: 67, endPoint x: 469, endPoint y: 155, distance: 403.7
click at [475, 155] on div "Factures Factures Avoirs GW03164A Actions Échue le Statut : Échu , ... Aucune f…" at bounding box center [615, 252] width 1112 height 504
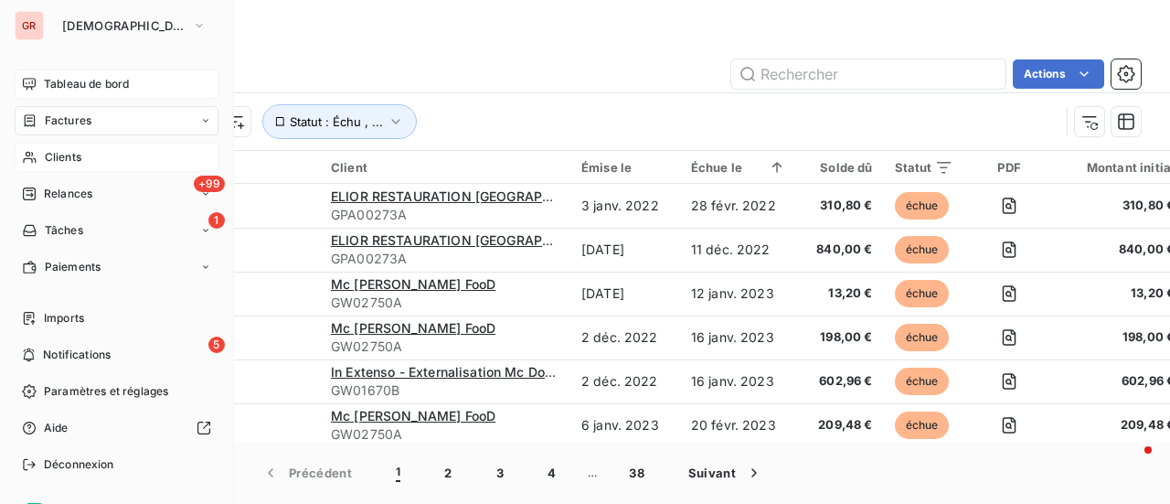
click at [80, 113] on span "Factures" at bounding box center [68, 120] width 47 height 16
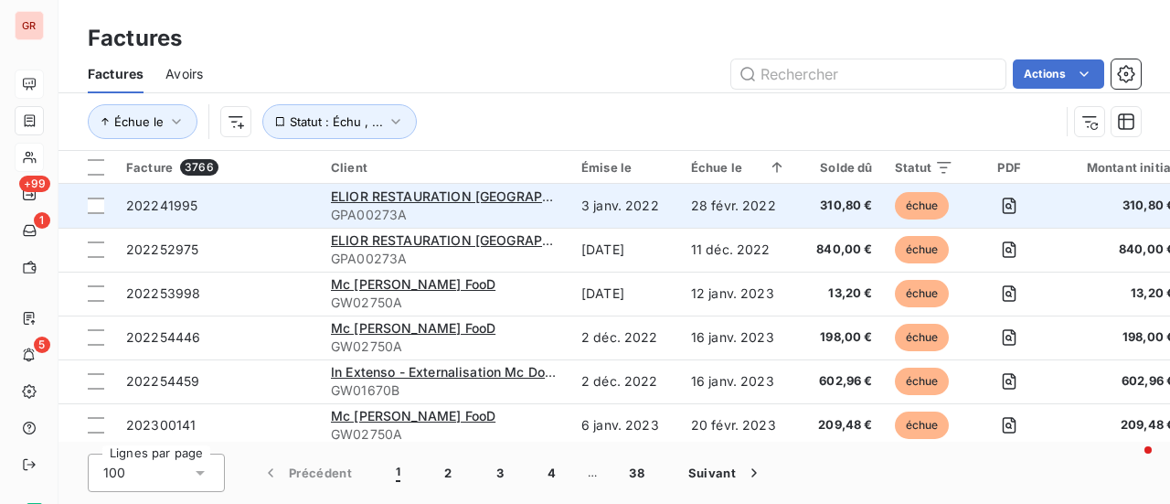
click at [181, 199] on span "202241995" at bounding box center [161, 205] width 71 height 16
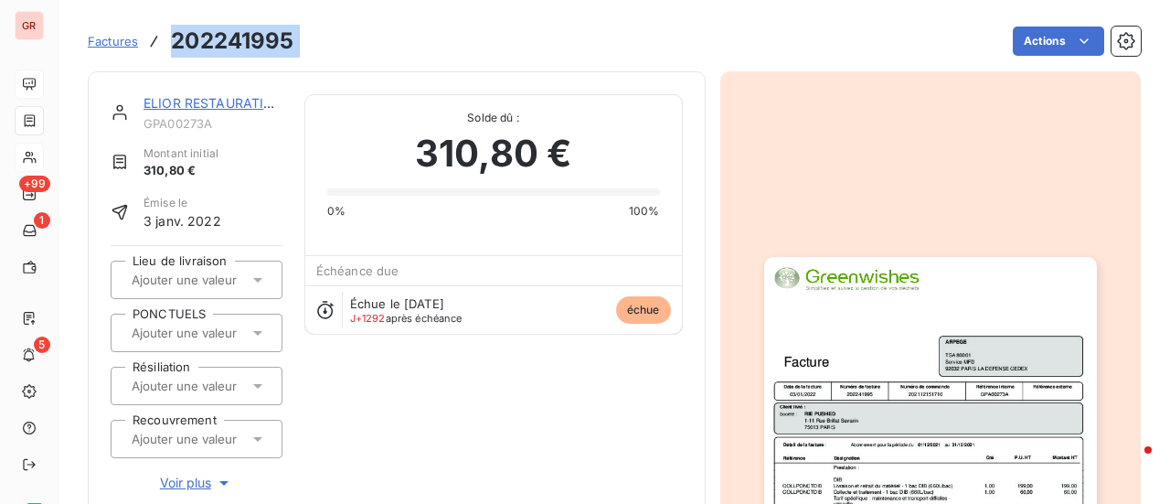
drag, startPoint x: 325, startPoint y: 27, endPoint x: 164, endPoint y: 33, distance: 161.9
click at [164, 33] on div "Factures 202241995 Actions" at bounding box center [614, 41] width 1053 height 38
copy section "202241995 Actions"
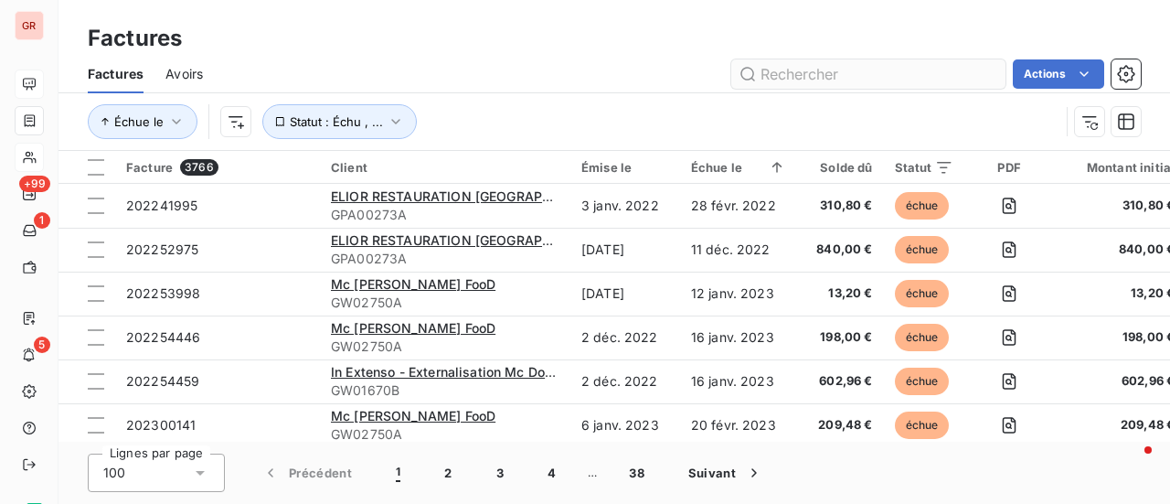
click at [822, 70] on input "text" at bounding box center [868, 73] width 274 height 29
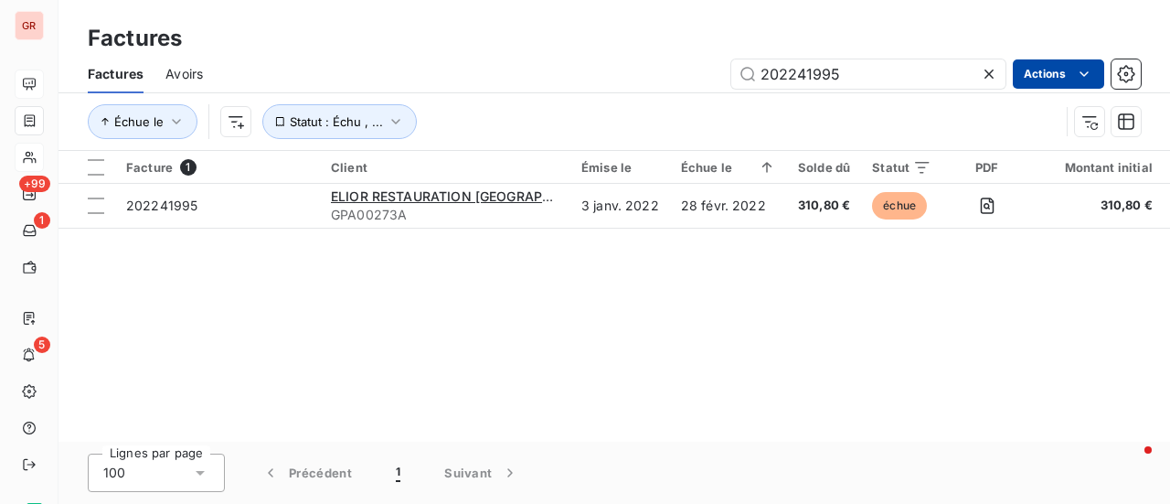
type input "202241995"
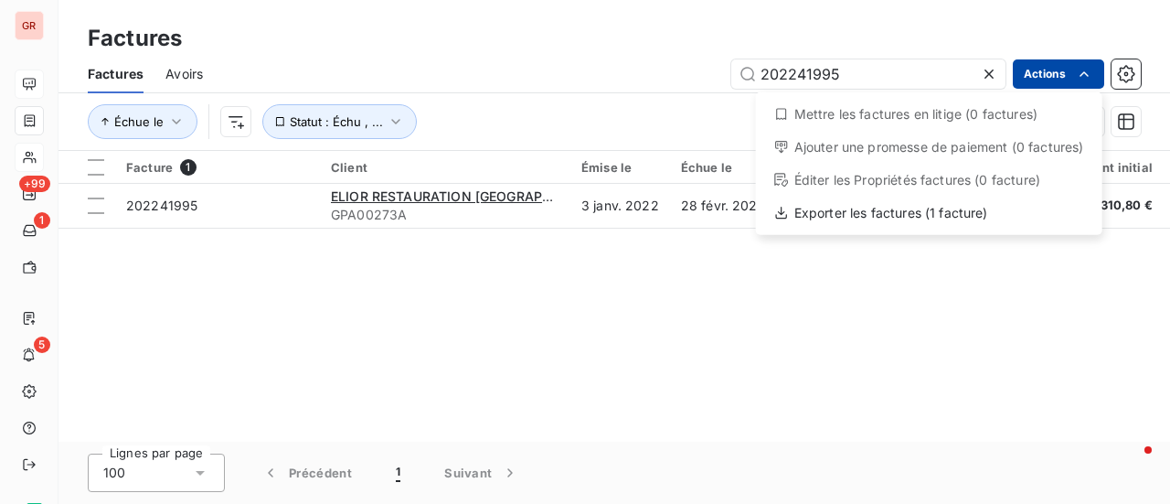
click at [354, 376] on html "GR +99 1 5 Factures Factures Avoirs 202241995 Actions Mettre les factures en li…" at bounding box center [585, 252] width 1170 height 504
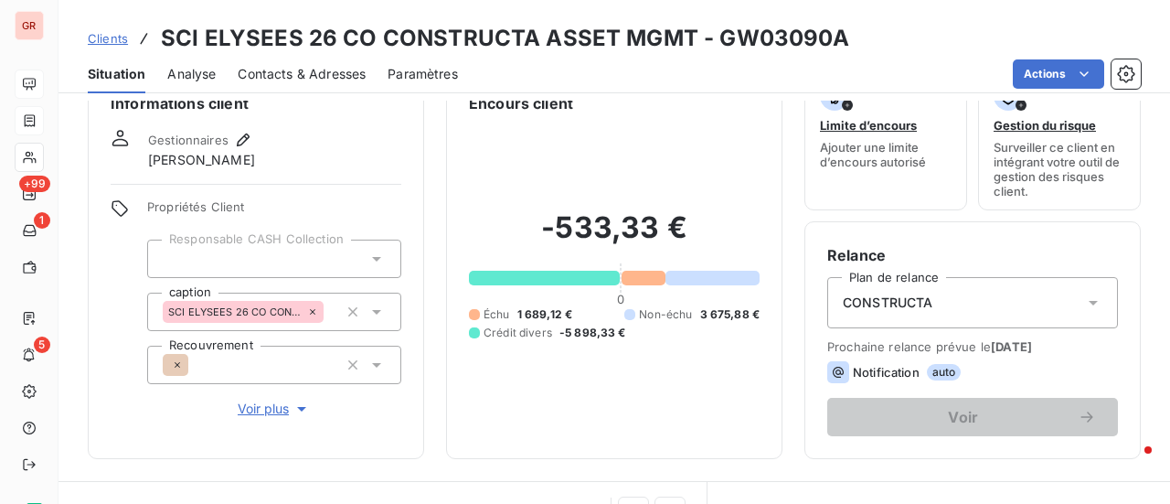
scroll to position [17, 0]
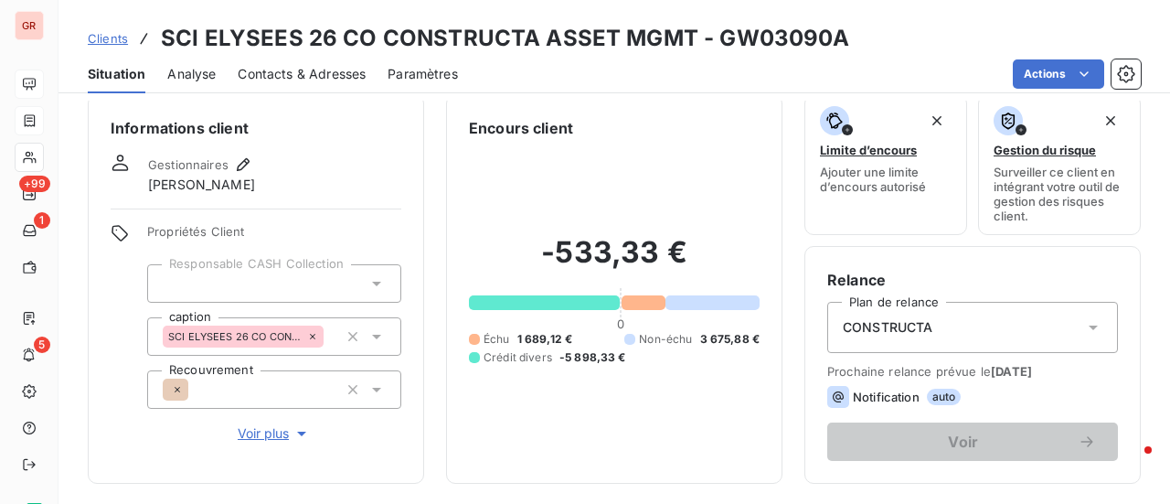
click at [344, 79] on span "Contacts & Adresses" at bounding box center [302, 74] width 128 height 18
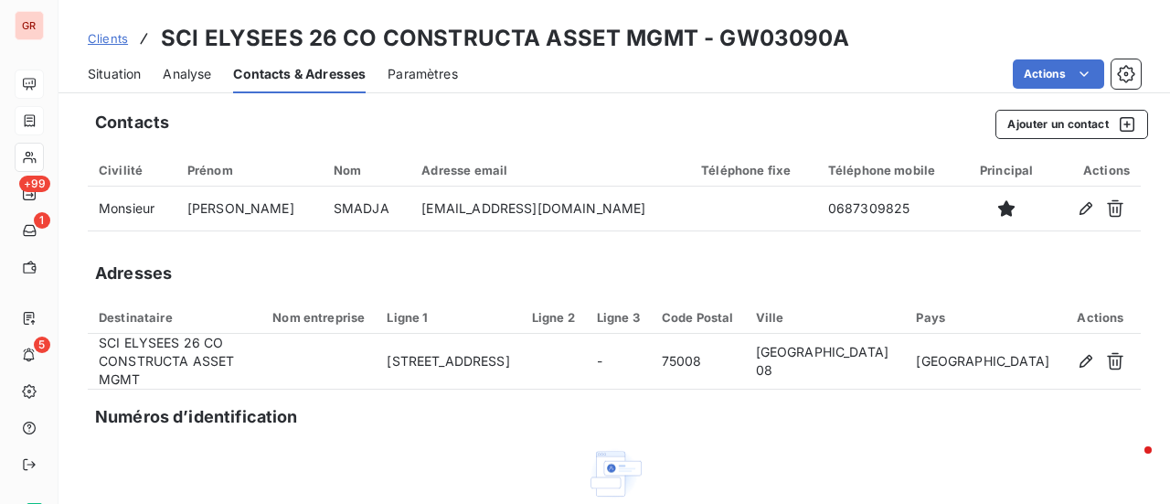
scroll to position [0, 0]
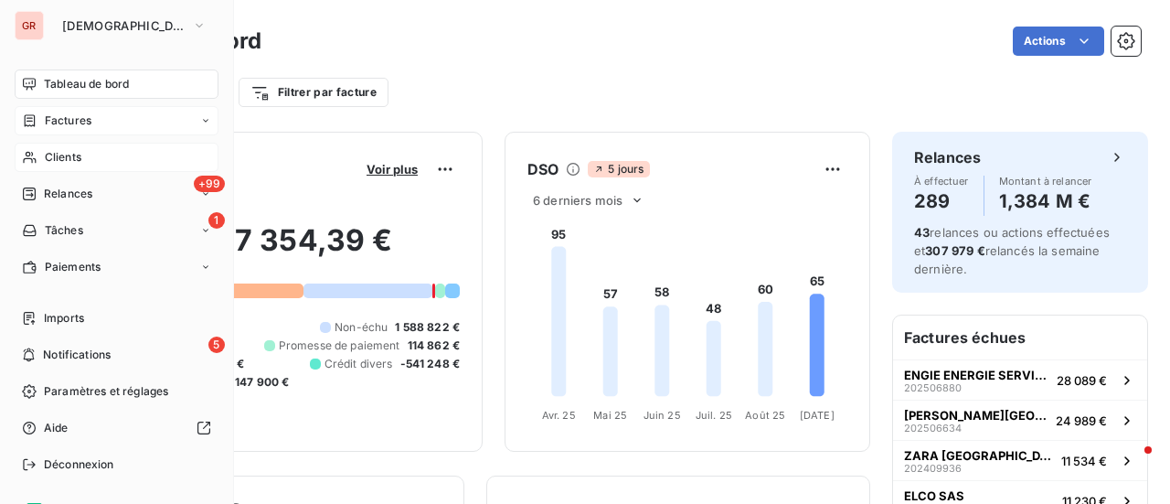
click at [69, 146] on div "Clients" at bounding box center [117, 157] width 204 height 29
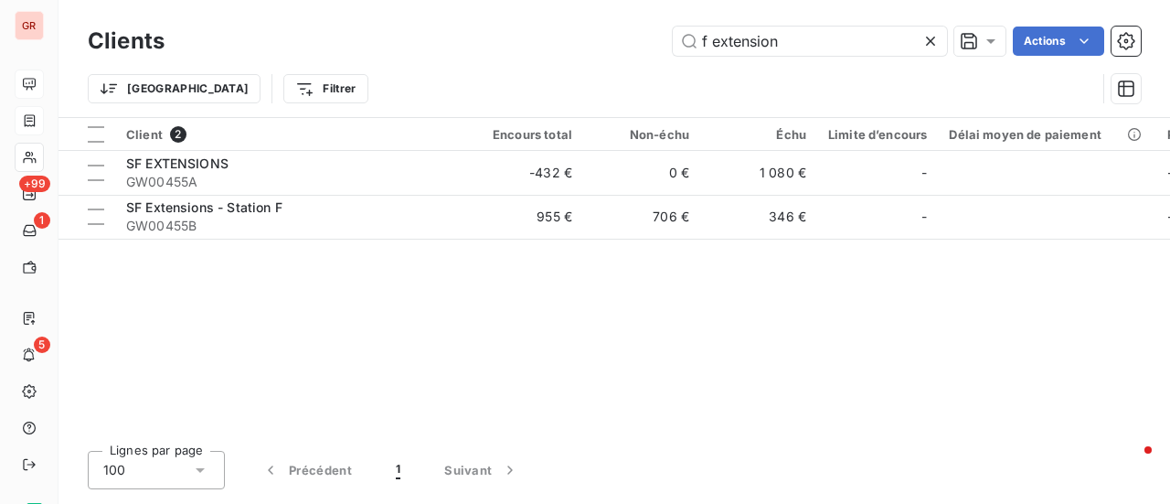
drag, startPoint x: 802, startPoint y: 36, endPoint x: 495, endPoint y: 83, distance: 310.8
click at [495, 83] on div "Clients f extension Actions Trier Filtrer" at bounding box center [614, 69] width 1053 height 95
type input "202241995"
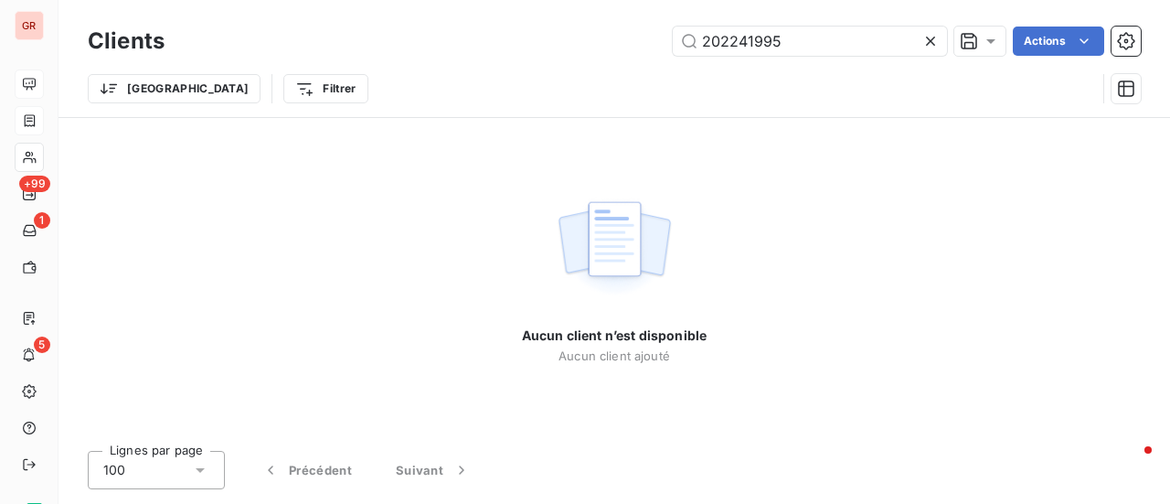
drag, startPoint x: 794, startPoint y: 48, endPoint x: 292, endPoint y: 133, distance: 508.9
click at [322, 123] on div "Clients 202241995 Actions Trier Filtrer Aucun client n’est disponible Aucun cli…" at bounding box center [615, 252] width 1112 height 504
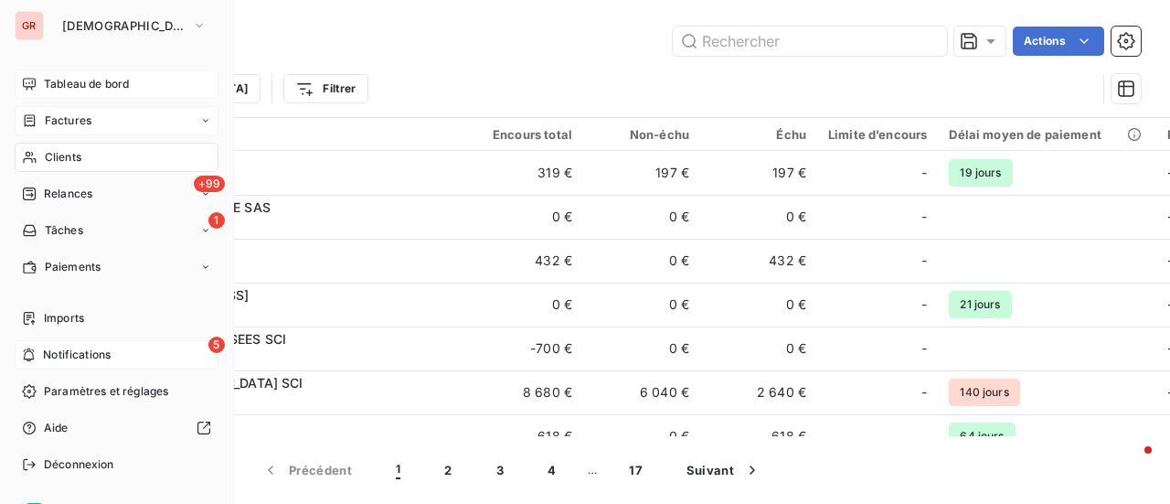
click at [90, 354] on span "Notifications" at bounding box center [77, 355] width 68 height 16
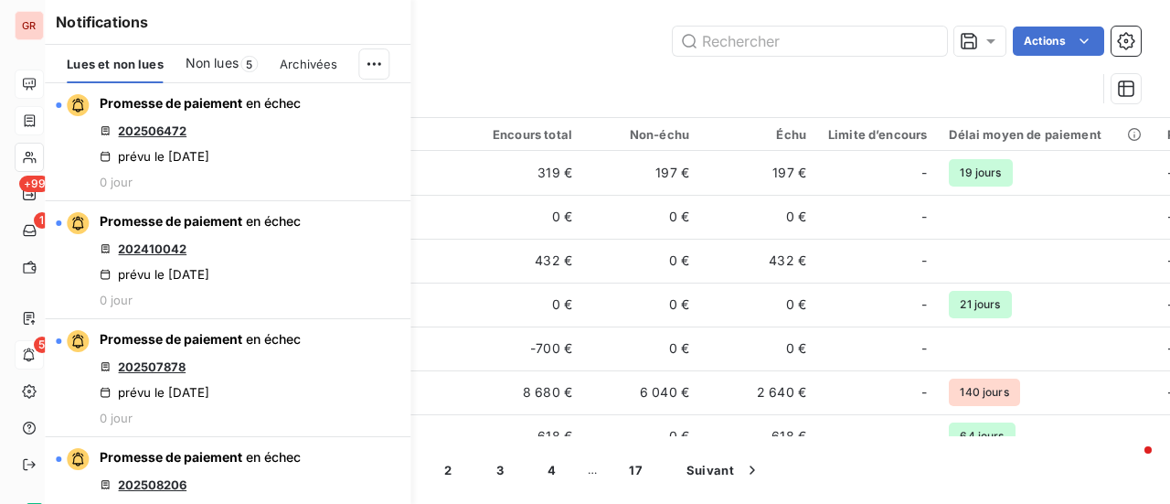
click at [141, 62] on span "Lues et non lues" at bounding box center [115, 64] width 96 height 15
click at [232, 63] on span "Non lues" at bounding box center [212, 63] width 53 height 18
click at [313, 63] on span "Archivées" at bounding box center [313, 64] width 58 height 15
click at [200, 57] on span "Non lues" at bounding box center [213, 63] width 53 height 18
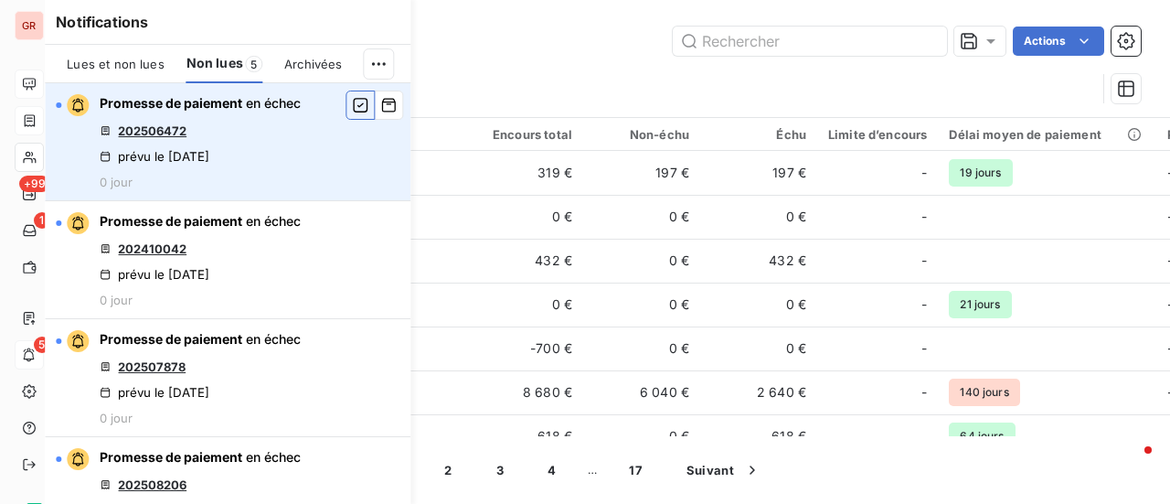
click at [353, 103] on icon "button" at bounding box center [360, 105] width 15 height 15
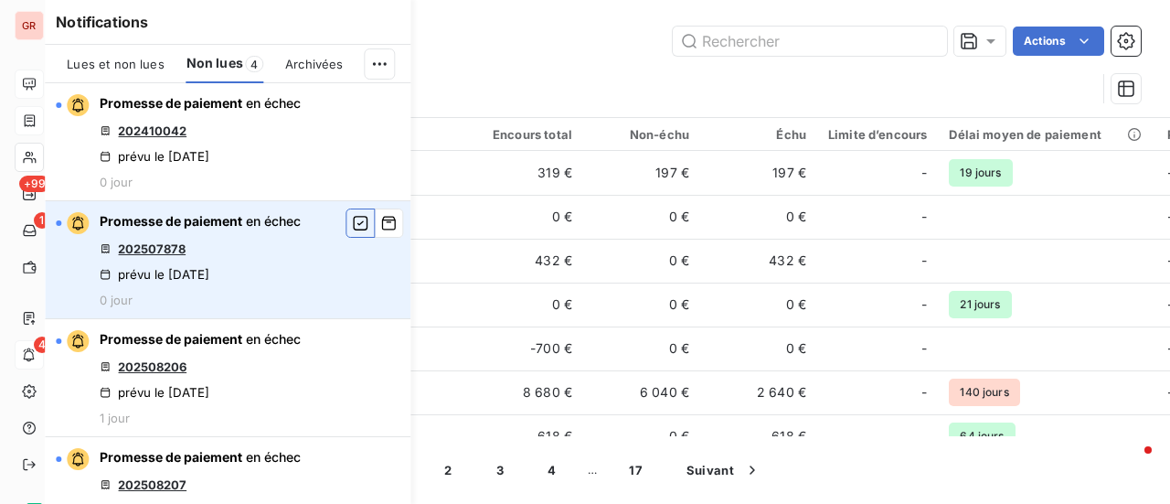
click at [352, 226] on icon "button" at bounding box center [360, 223] width 16 height 18
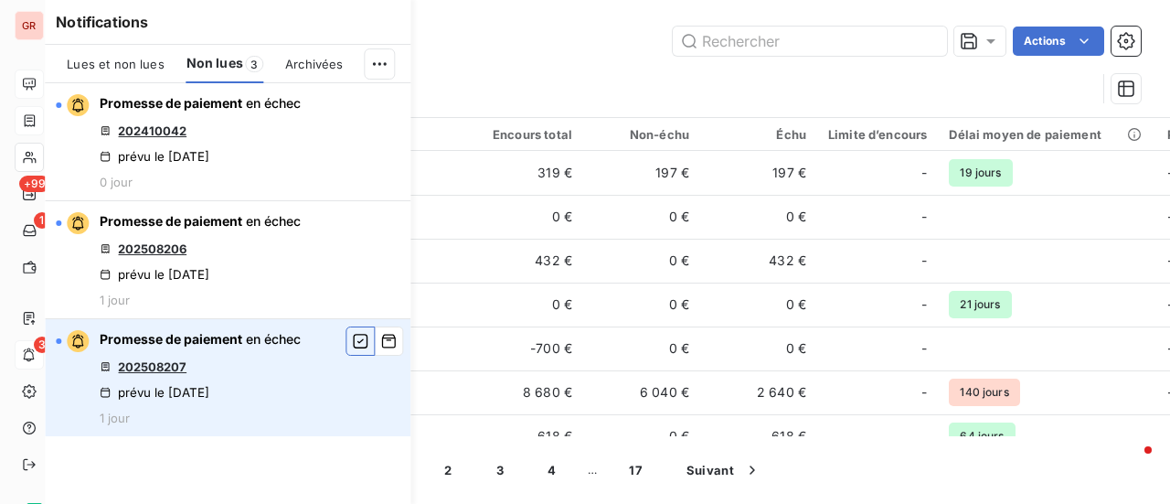
click at [363, 348] on icon "button" at bounding box center [360, 341] width 16 height 18
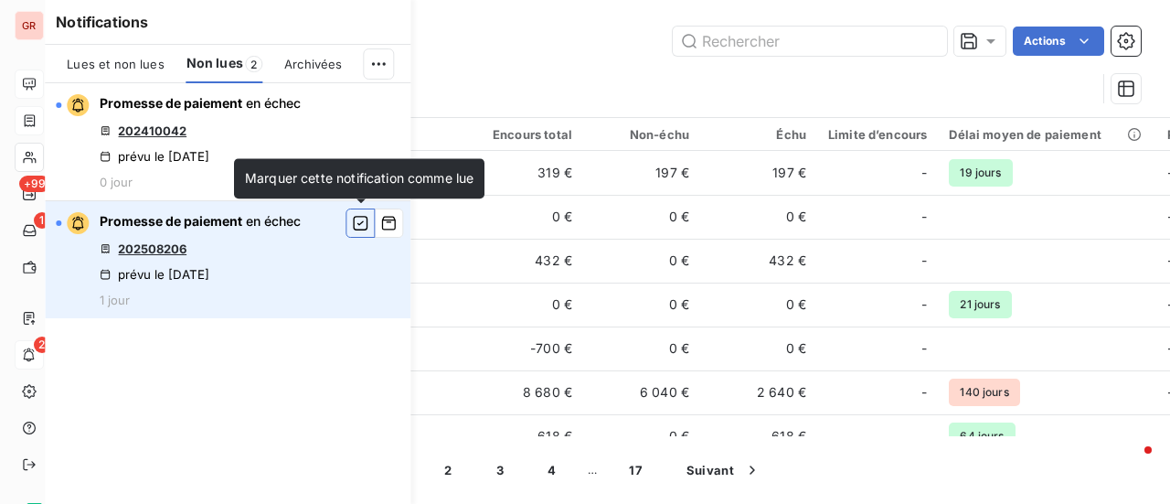
click at [361, 222] on icon "button" at bounding box center [360, 223] width 15 height 15
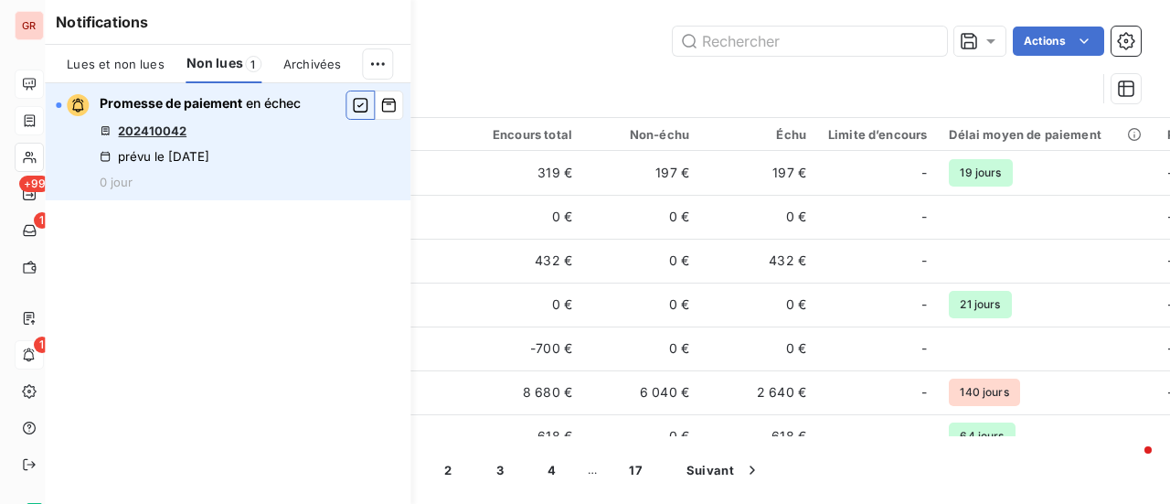
click at [366, 104] on icon "button" at bounding box center [360, 105] width 16 height 18
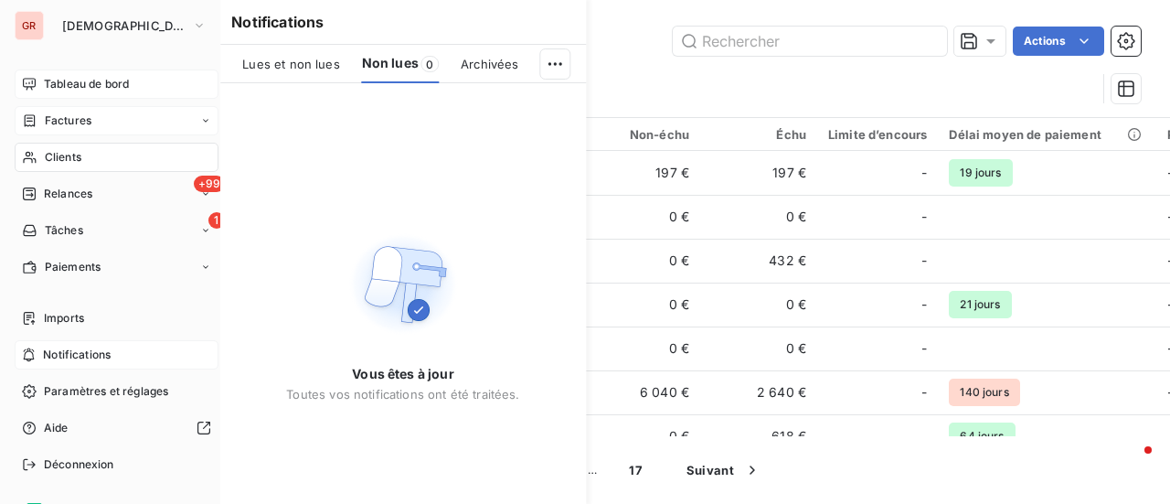
click at [70, 113] on span "Factures" at bounding box center [68, 120] width 47 height 16
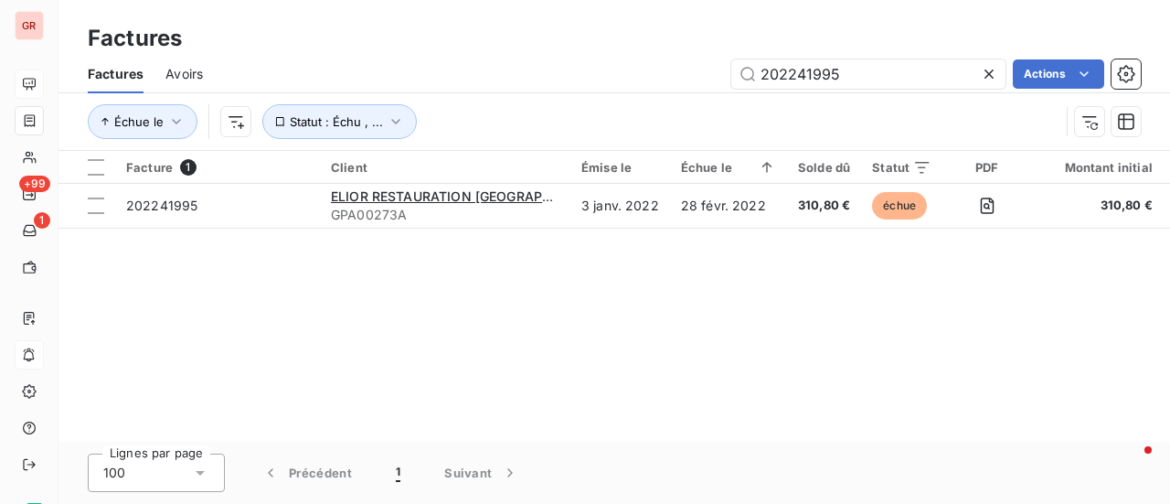
drag, startPoint x: 789, startPoint y: 76, endPoint x: 494, endPoint y: 141, distance: 302.4
click at [627, 112] on div "Factures Avoirs 202241995 Actions Échue le Statut : Échu , ..." at bounding box center [615, 102] width 1112 height 95
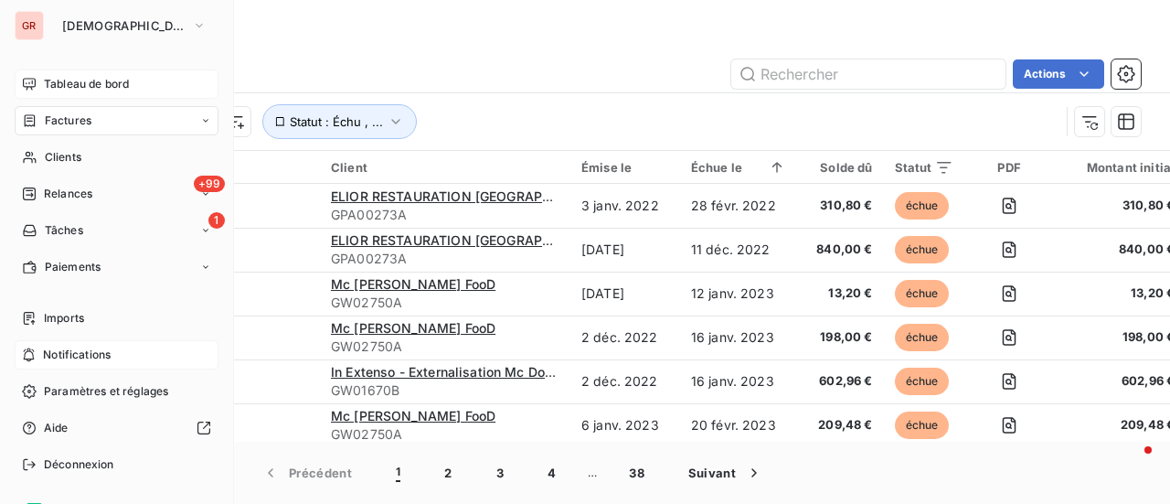
click at [76, 116] on span "Factures" at bounding box center [68, 120] width 47 height 16
click at [68, 153] on span "Clients" at bounding box center [63, 157] width 37 height 16
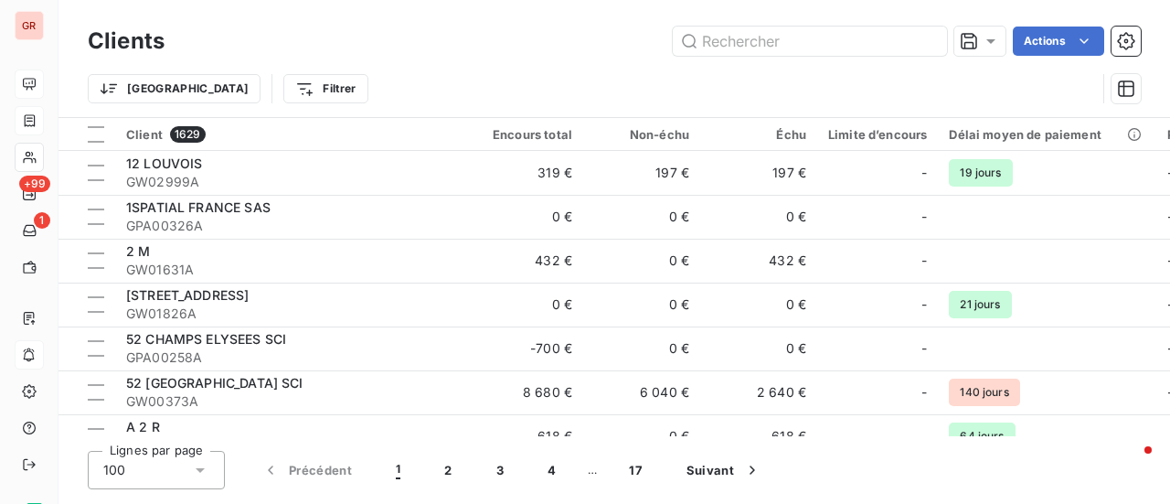
drag, startPoint x: 836, startPoint y: 59, endPoint x: 826, endPoint y: 57, distance: 9.5
click at [834, 59] on div "Clients Actions" at bounding box center [614, 41] width 1053 height 38
click at [826, 40] on input "text" at bounding box center [810, 41] width 274 height 29
paste input "gw03164"
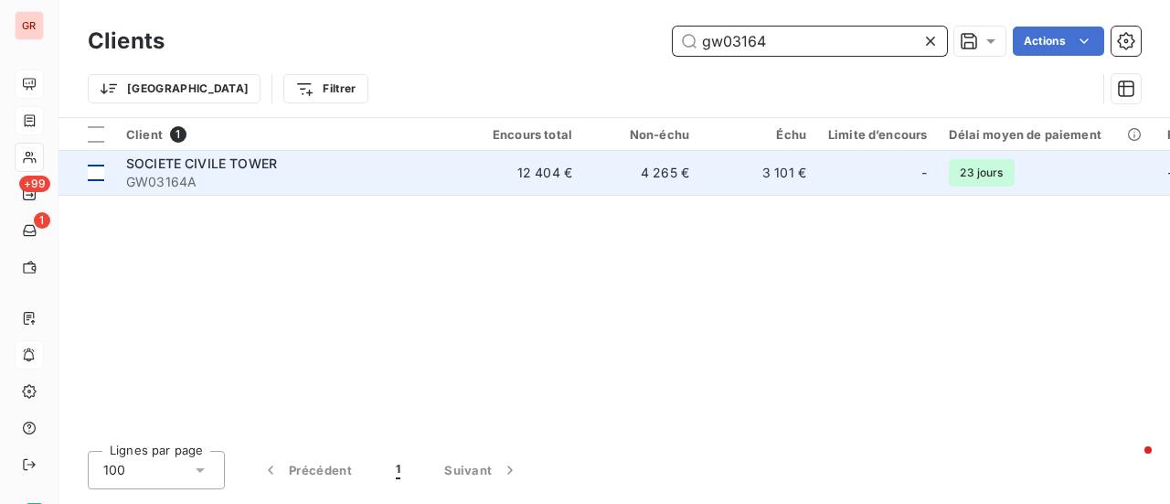
type input "gw03164"
click at [99, 178] on div at bounding box center [96, 173] width 16 height 16
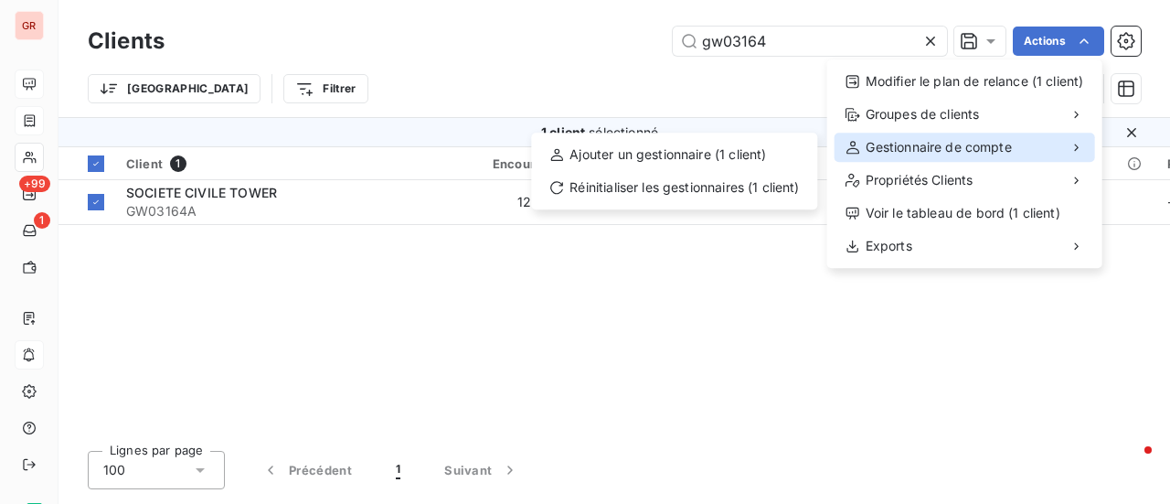
click at [966, 147] on span "Gestionnaire de compte" at bounding box center [938, 147] width 145 height 18
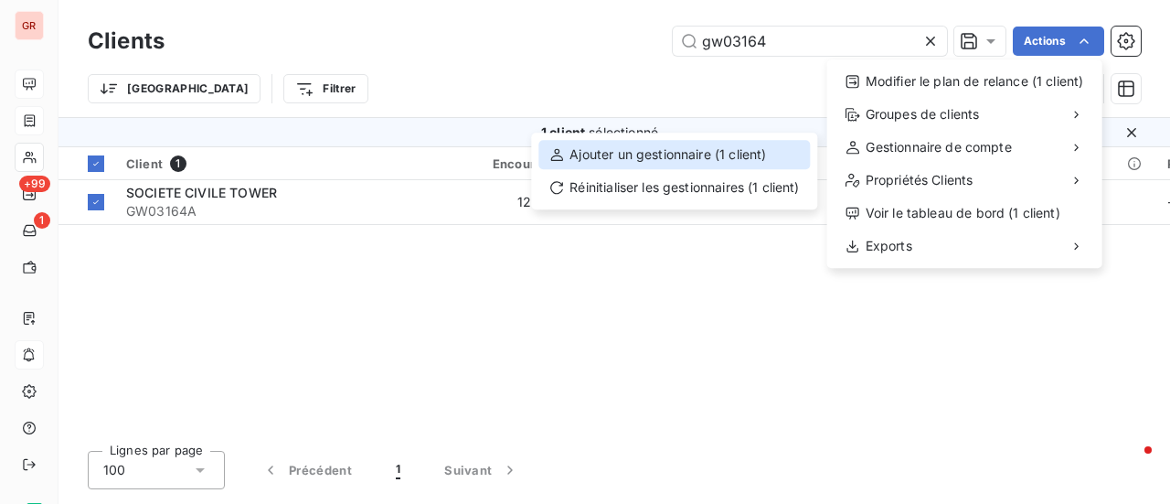
click at [706, 155] on div "Ajouter un gestionnaire (1 client)" at bounding box center [674, 154] width 272 height 29
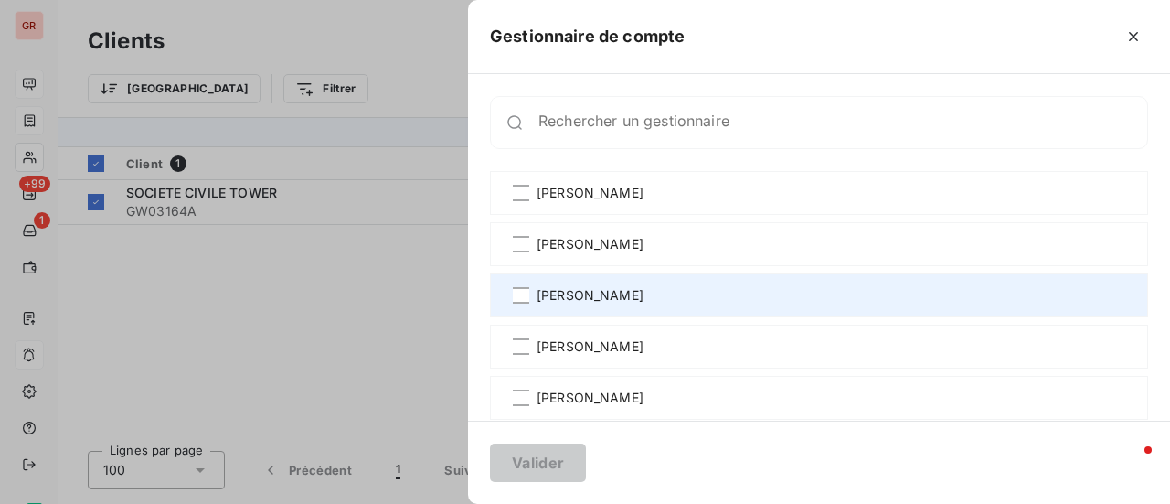
click at [531, 293] on div "[PERSON_NAME]" at bounding box center [819, 295] width 658 height 44
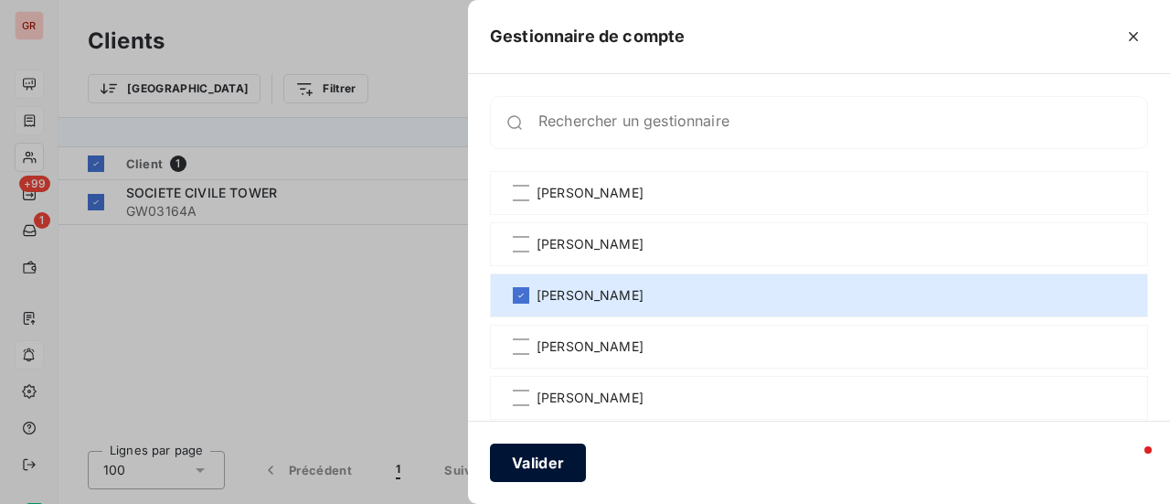
click at [545, 455] on button "Valider" at bounding box center [538, 462] width 96 height 38
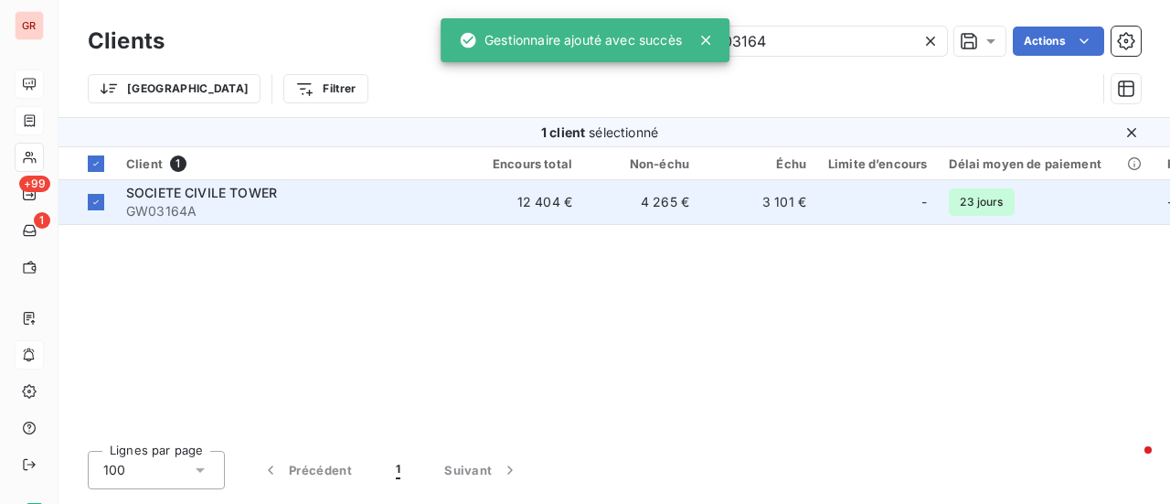
click at [238, 195] on span "SOCIETE CIVILE TOWER" at bounding box center [201, 193] width 151 height 16
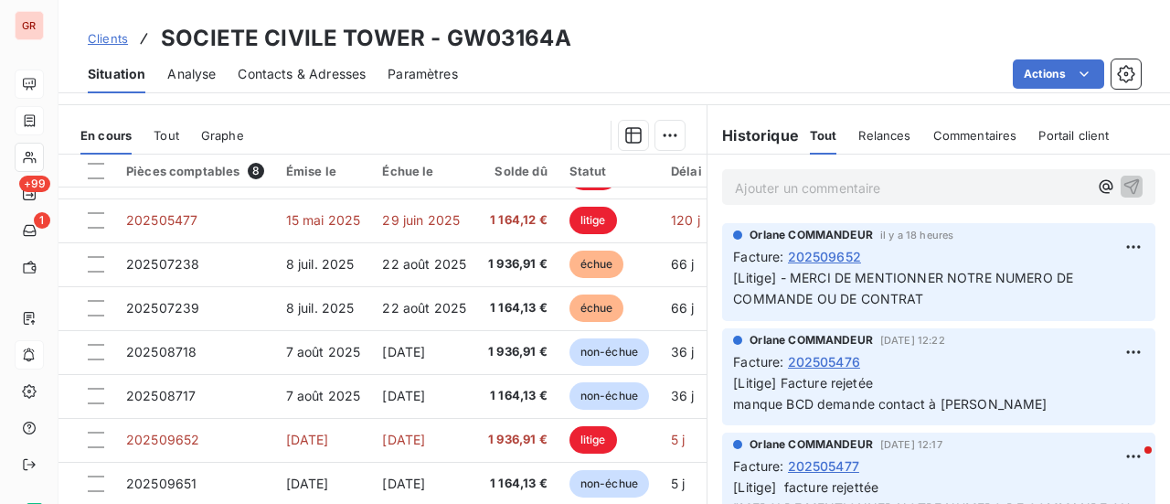
scroll to position [474, 0]
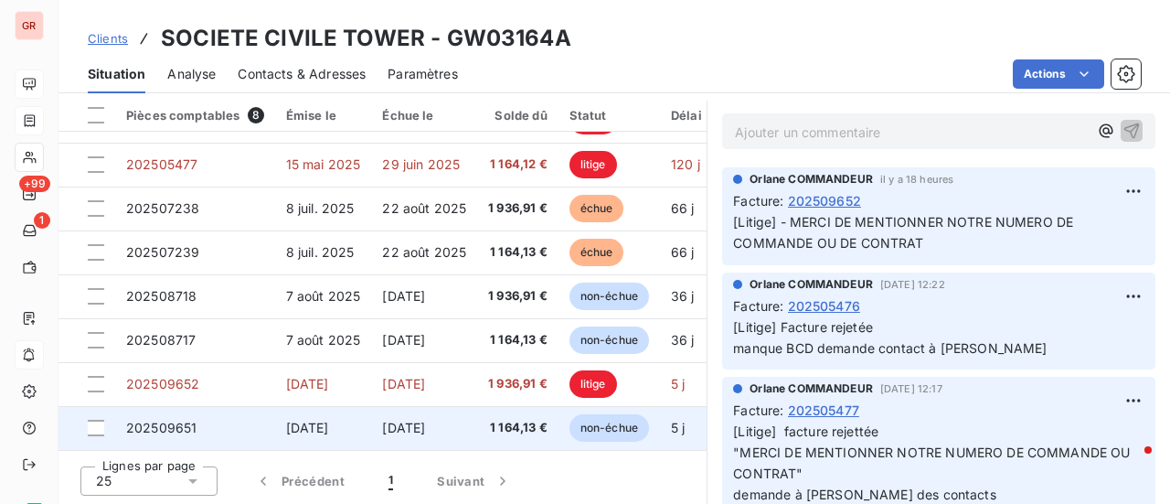
click at [104, 416] on td at bounding box center [87, 428] width 57 height 44
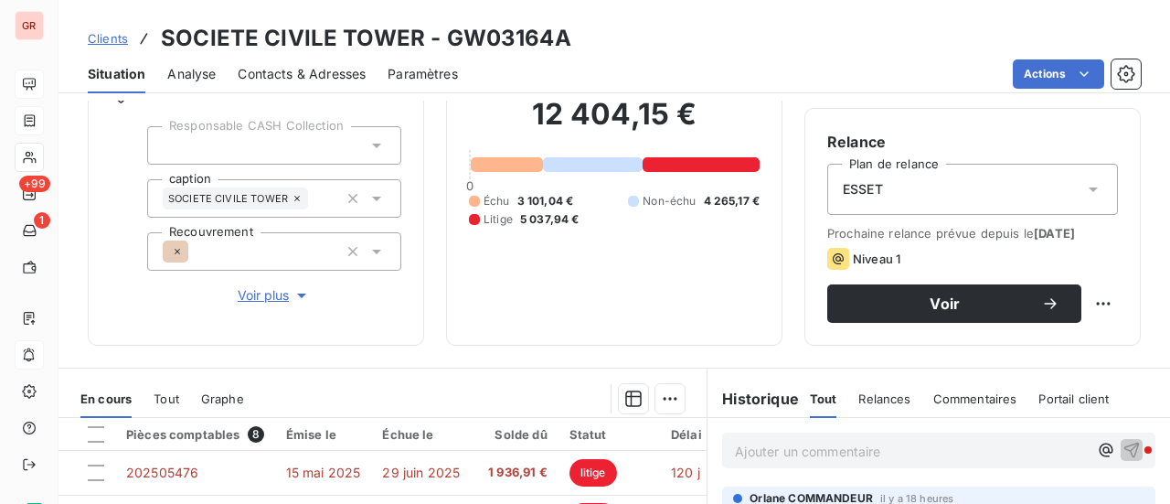
scroll to position [474, 0]
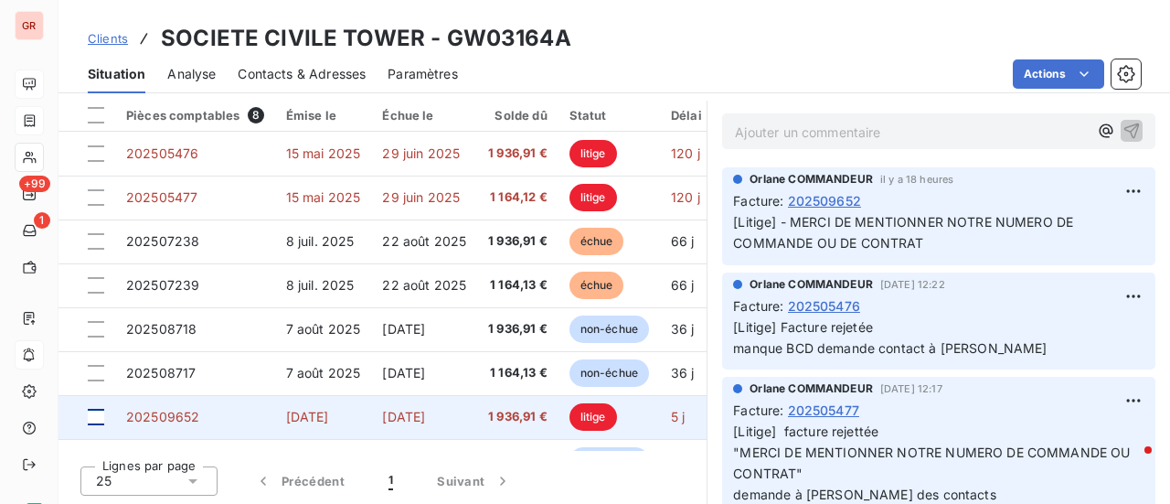
click at [88, 418] on div at bounding box center [96, 417] width 16 height 16
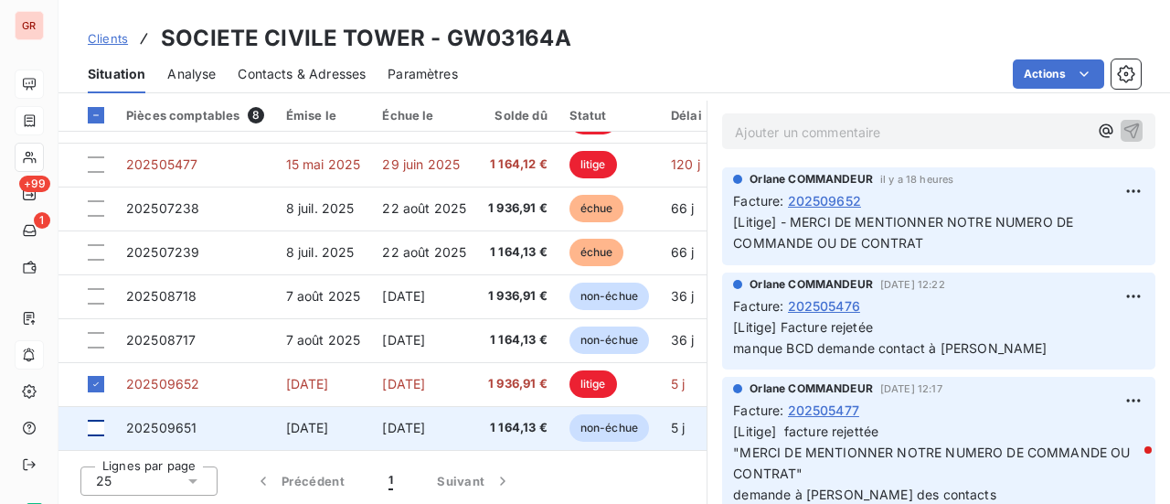
click at [100, 420] on div at bounding box center [96, 428] width 16 height 16
click at [182, 420] on span "202509651" at bounding box center [161, 428] width 70 height 16
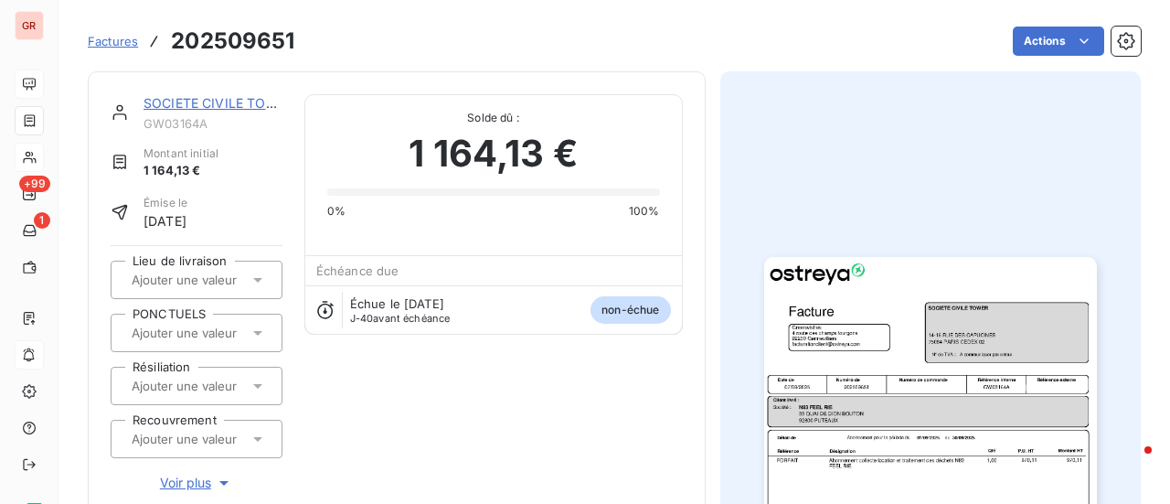
click at [896, 301] on img "button" at bounding box center [930, 492] width 333 height 470
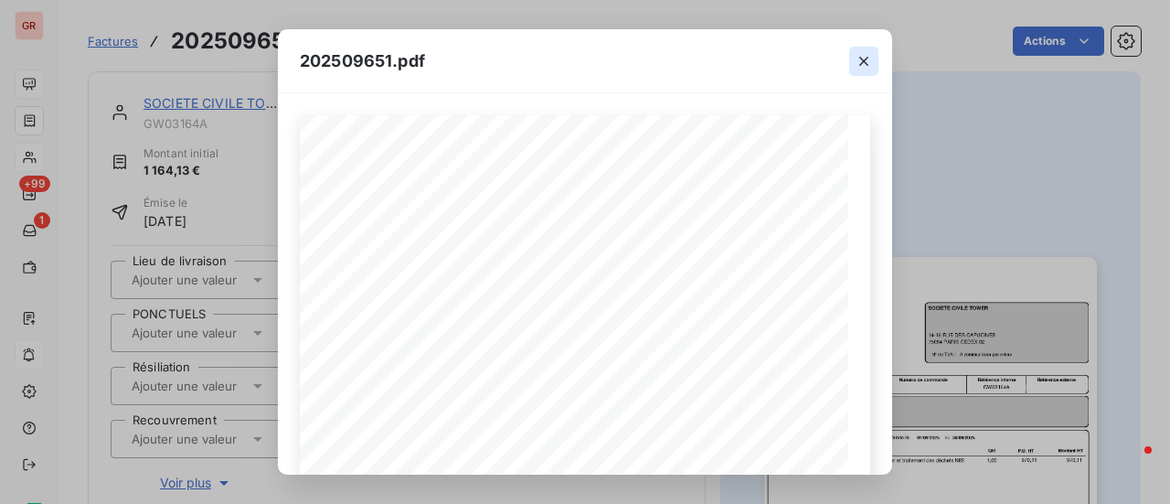
click at [874, 50] on button "button" at bounding box center [863, 61] width 29 height 29
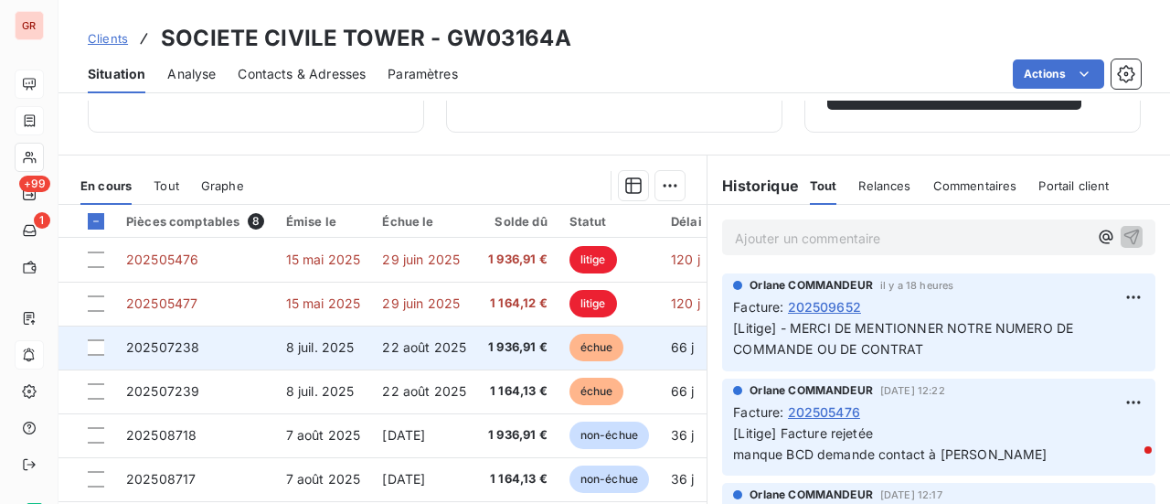
scroll to position [474, 0]
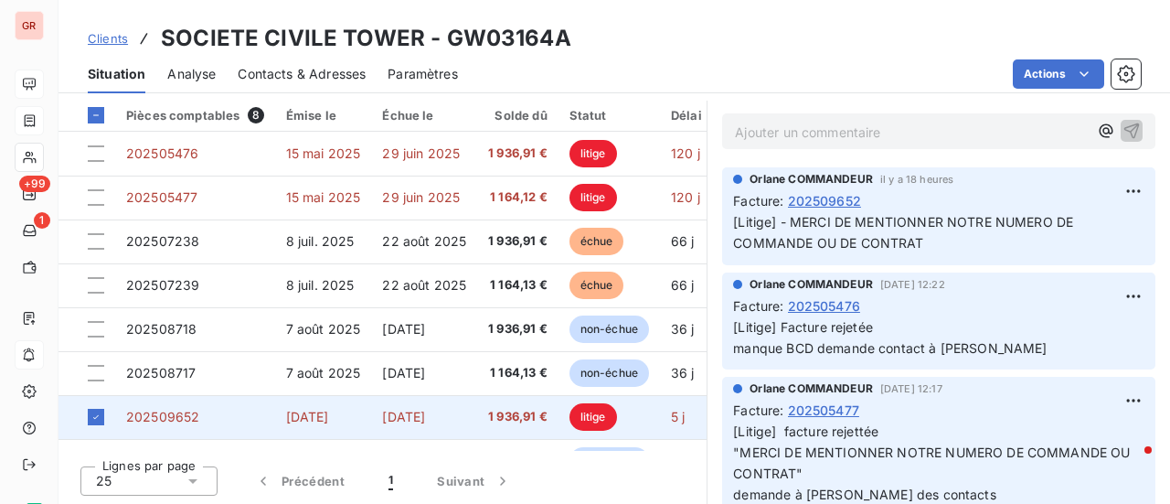
click at [153, 417] on span "202509652" at bounding box center [162, 417] width 73 height 16
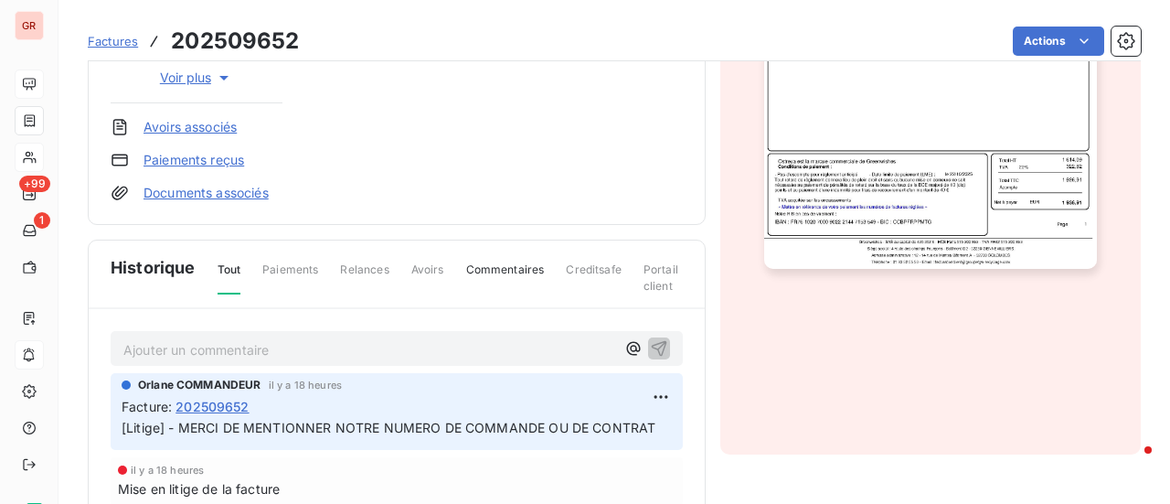
scroll to position [642, 0]
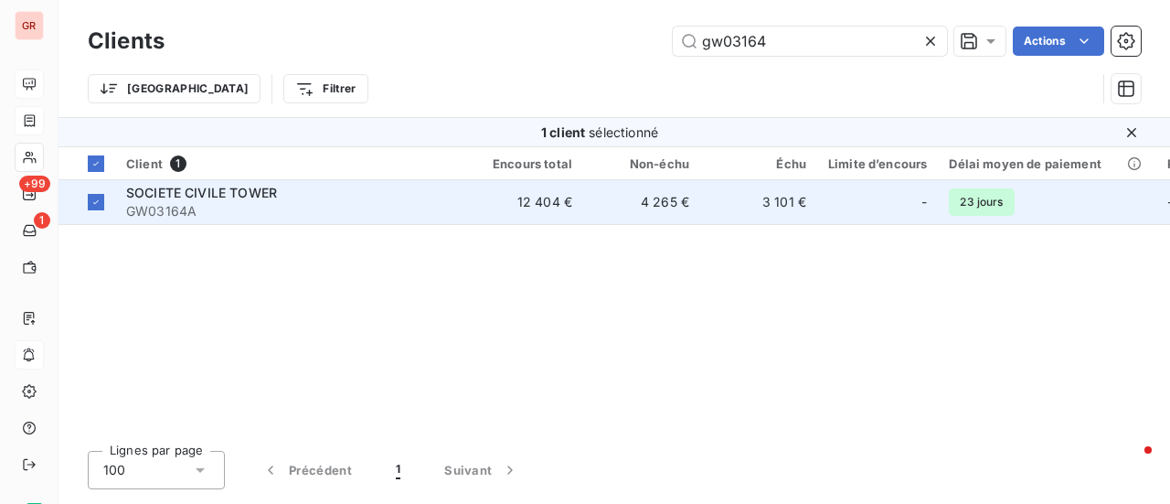
click at [214, 193] on span "SOCIETE CIVILE TOWER" at bounding box center [201, 193] width 151 height 16
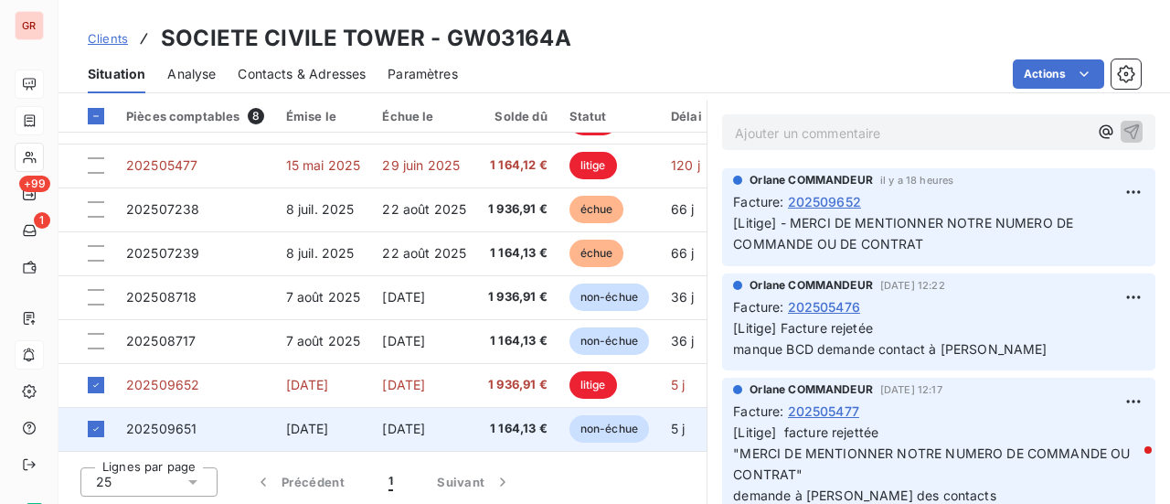
scroll to position [474, 0]
click at [166, 420] on span "202509651" at bounding box center [161, 428] width 70 height 16
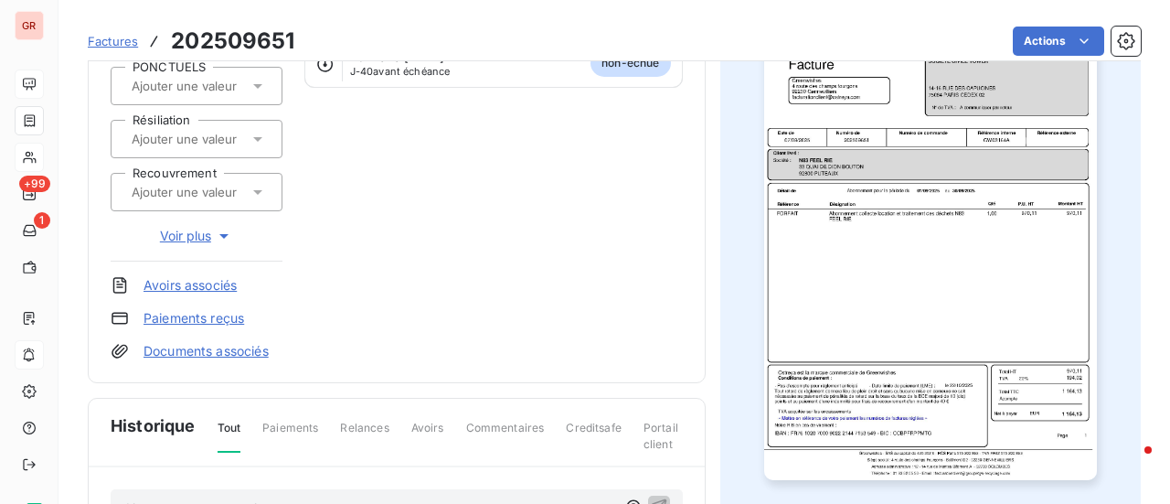
scroll to position [366, 0]
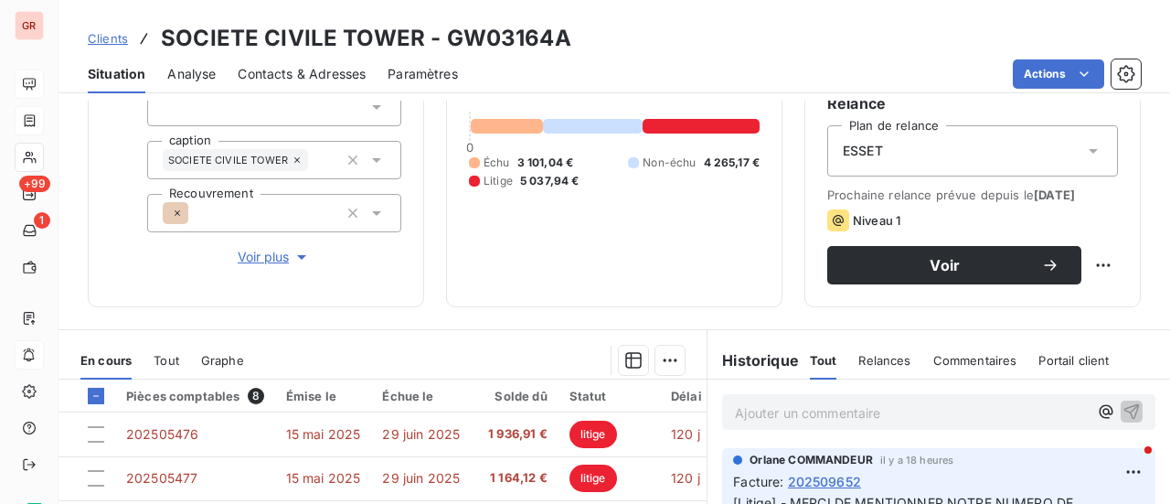
scroll to position [474, 0]
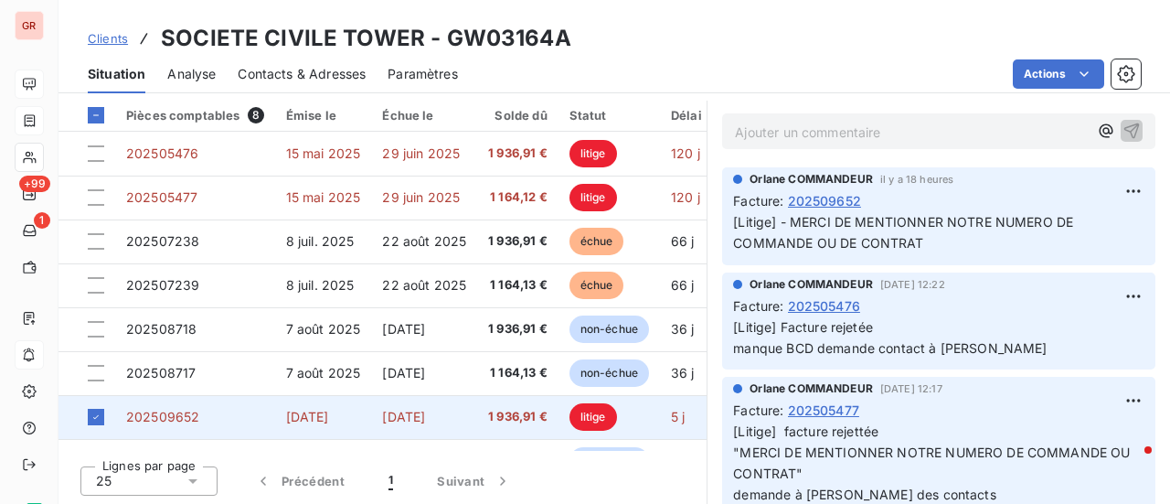
click at [329, 420] on span "[DATE]" at bounding box center [307, 417] width 43 height 16
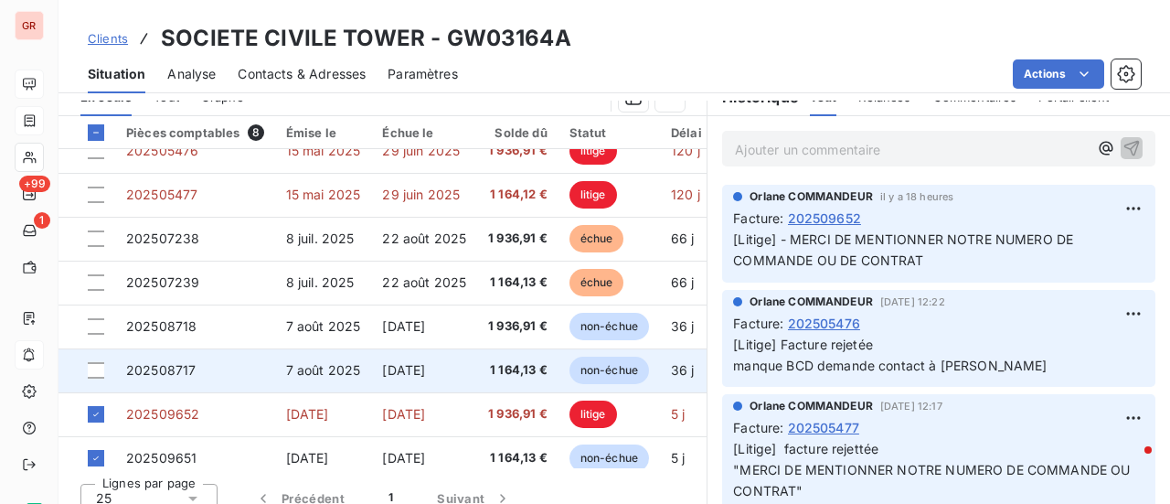
scroll to position [39, 0]
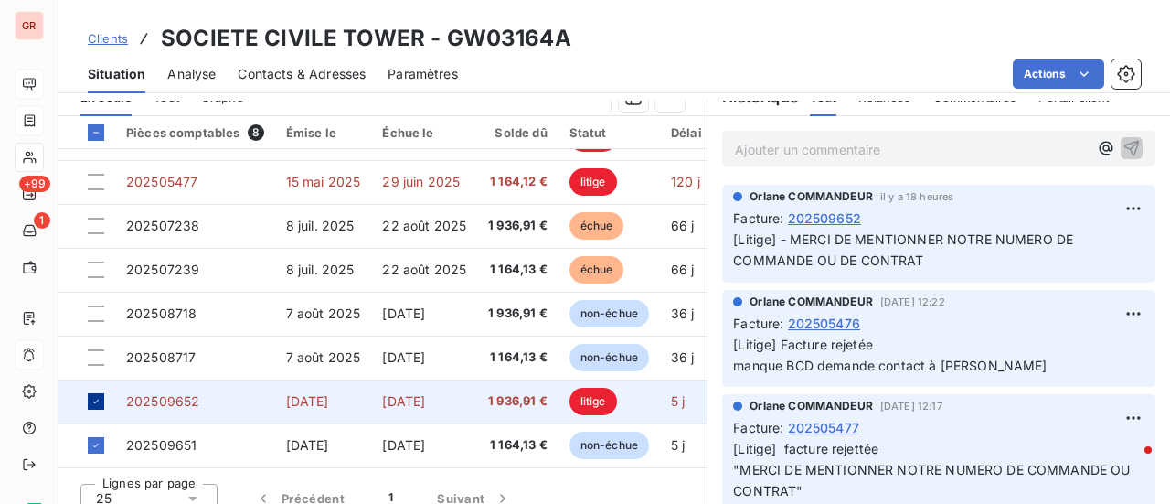
click at [93, 396] on icon at bounding box center [96, 401] width 11 height 11
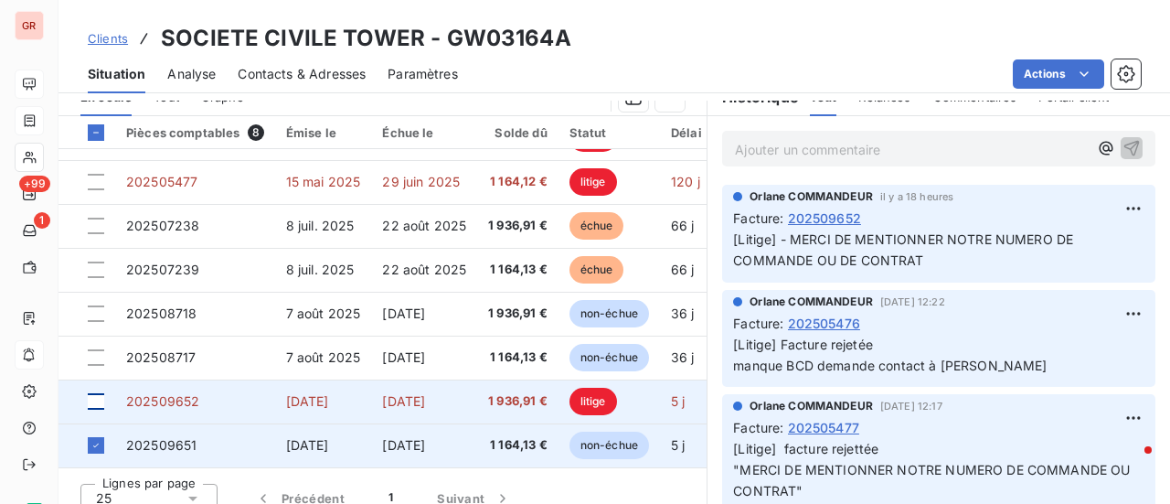
click at [602, 442] on span "non-échue" at bounding box center [610, 445] width 80 height 27
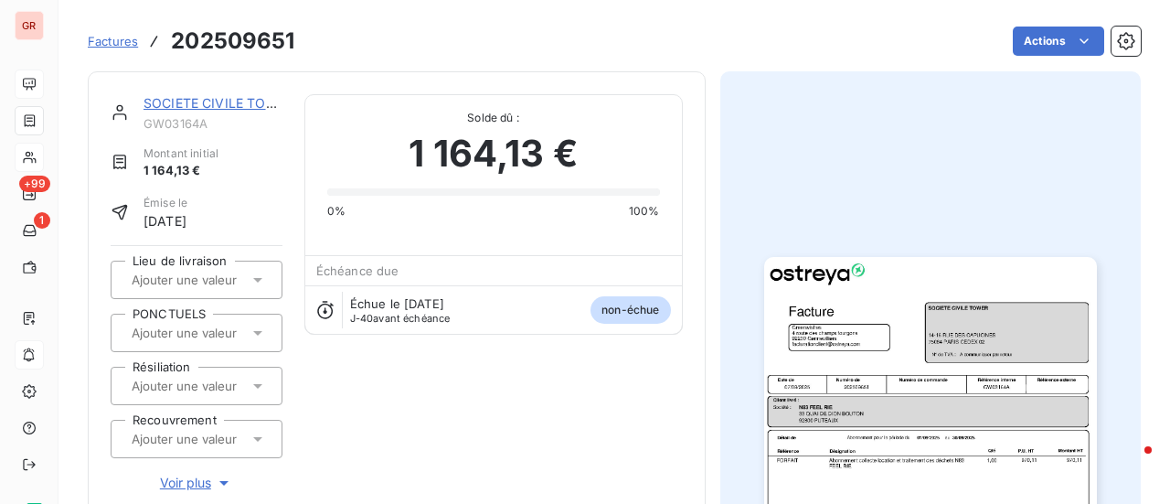
click at [964, 190] on div at bounding box center [930, 491] width 421 height 841
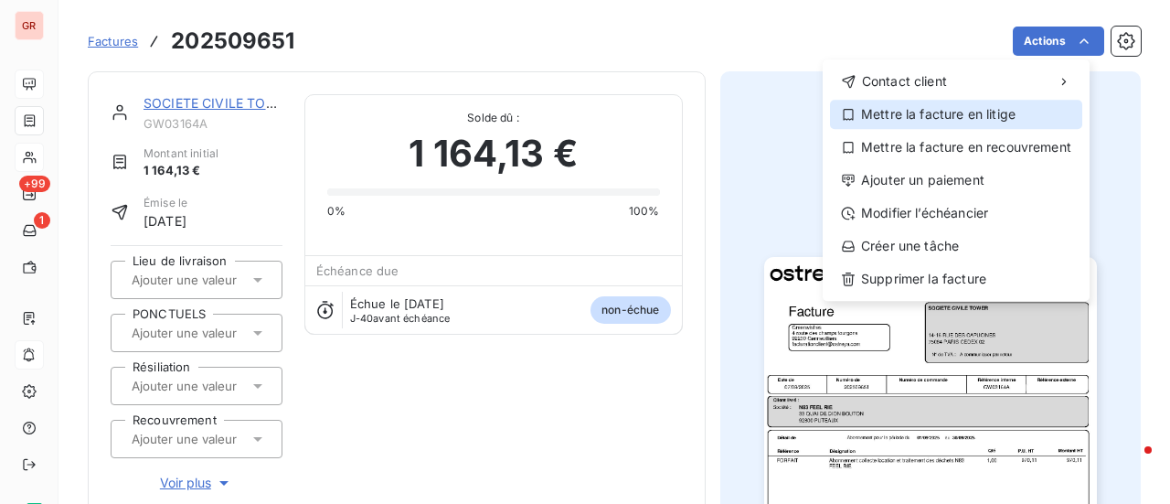
click at [1008, 118] on div "Mettre la facture en litige" at bounding box center [956, 114] width 252 height 29
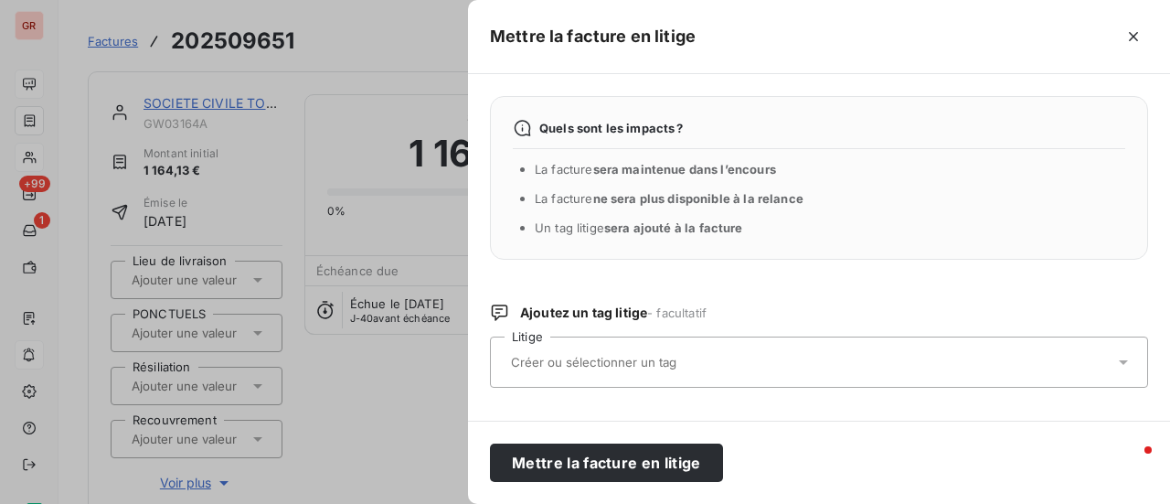
click at [620, 370] on div at bounding box center [810, 362] width 609 height 38
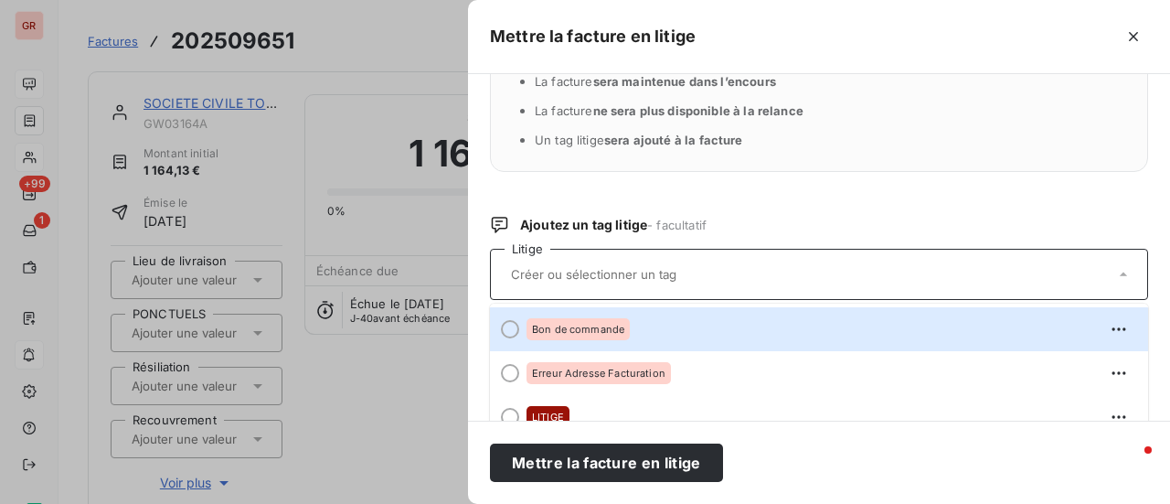
scroll to position [199, 0]
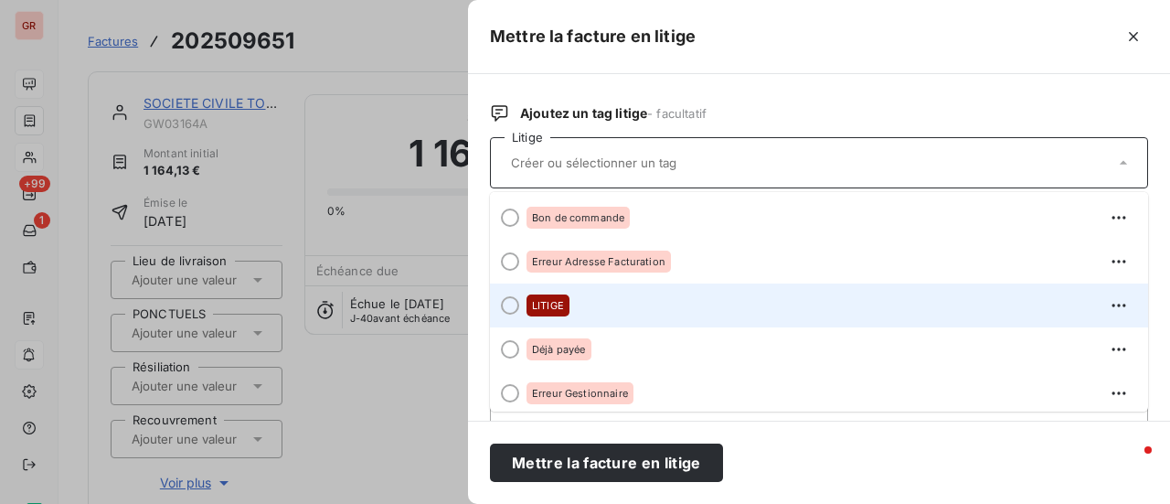
click at [554, 303] on span "LITIGE" at bounding box center [548, 305] width 32 height 11
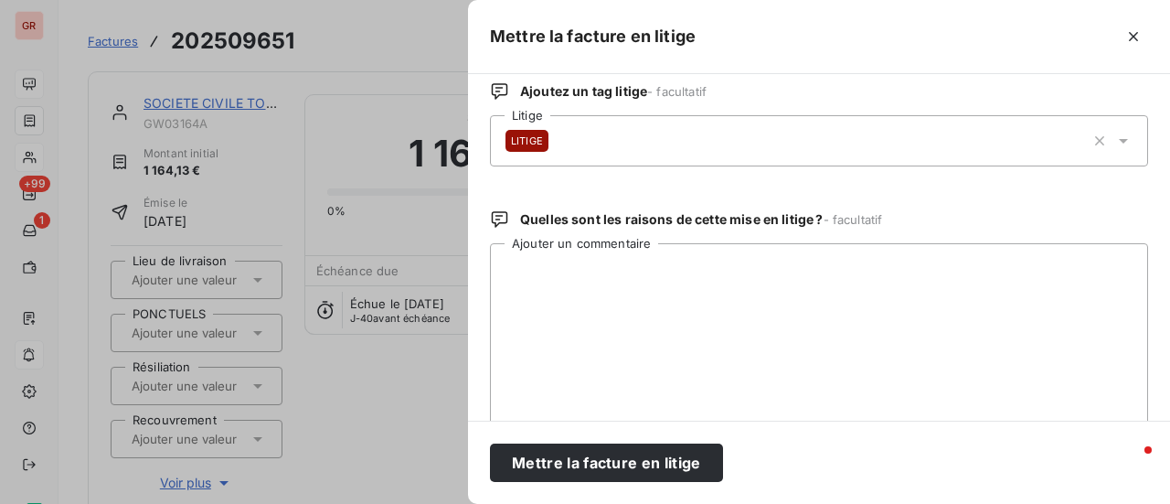
scroll to position [254, 0]
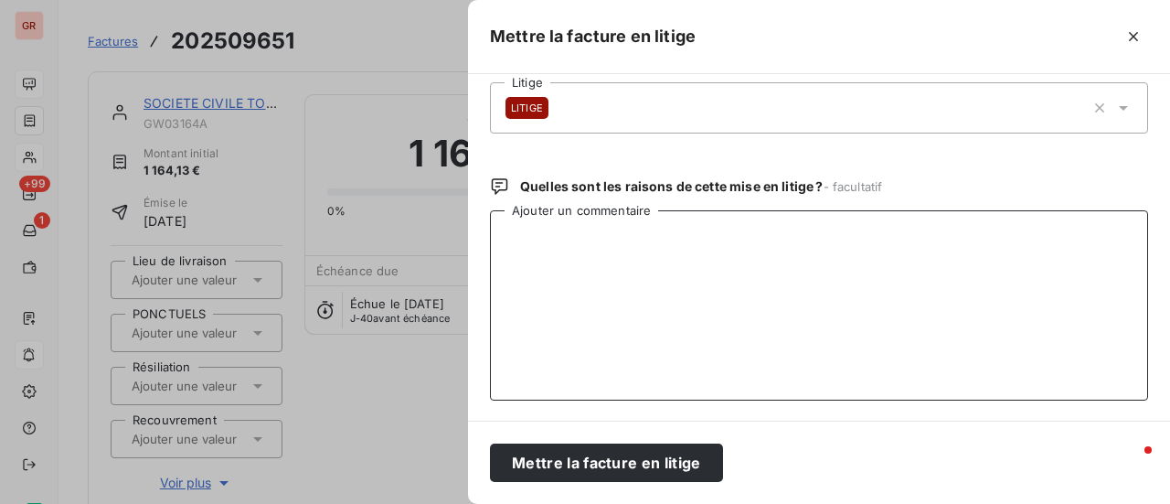
click at [557, 231] on textarea "Ajouter un commentaire" at bounding box center [819, 305] width 658 height 190
type textarea "e"
click at [512, 235] on textarea "erreur de montant" at bounding box center [819, 305] width 658 height 190
click at [679, 250] on textarea "Erreur de montant" at bounding box center [819, 305] width 658 height 190
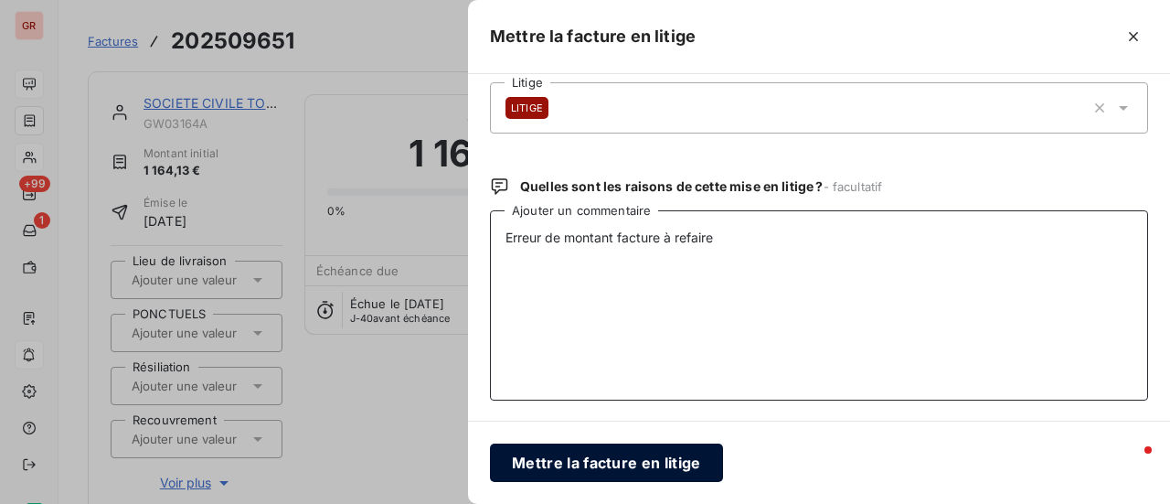
type textarea "Erreur de montant facture à refaire"
click at [645, 459] on button "Mettre la facture en litige" at bounding box center [606, 462] width 233 height 38
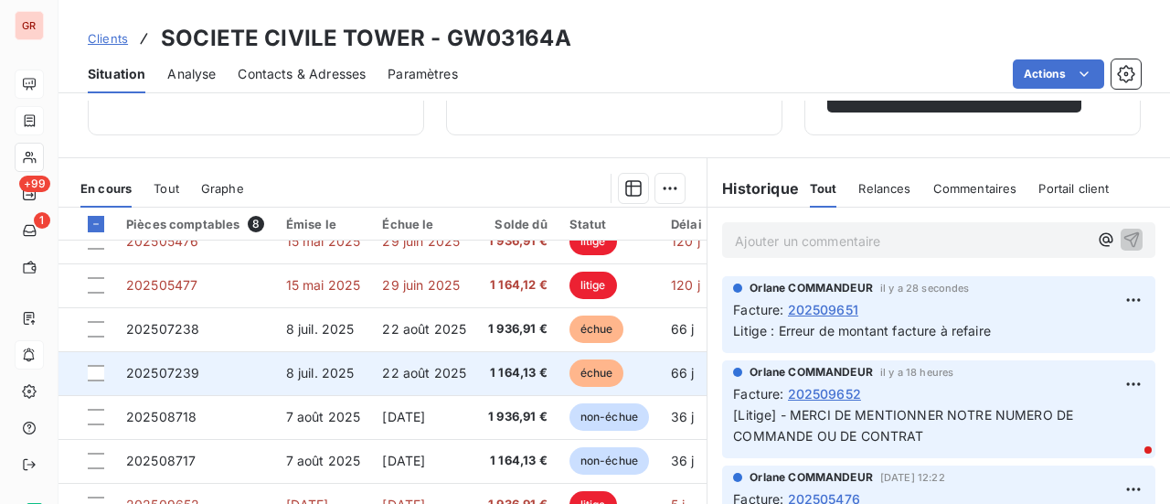
scroll to position [39, 0]
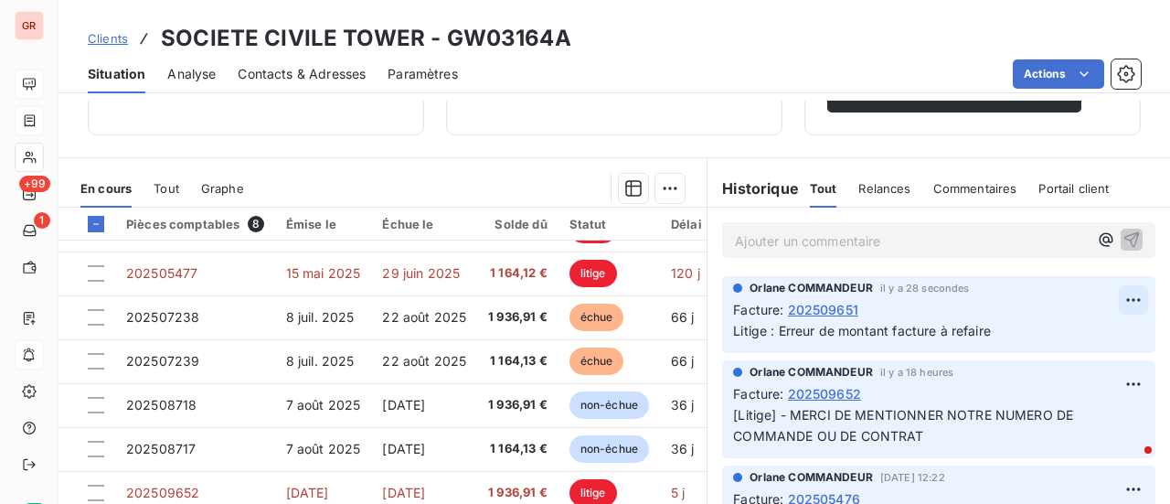
click at [1107, 301] on html "GR +99 1 Clients SOCIETE CIVILE TOWER - GW03164A Situation Analyse Contacts & A…" at bounding box center [585, 252] width 1170 height 504
click at [1031, 334] on div "Editer" at bounding box center [1061, 339] width 102 height 29
click at [992, 341] on div "Orlane COMMANDEUR il y a 2 minutes Facture : 202509651 Litige : Erreur de monta…" at bounding box center [938, 314] width 433 height 77
drag, startPoint x: 997, startPoint y: 329, endPoint x: 770, endPoint y: 337, distance: 226.9
click at [770, 337] on p "Litige : Erreur de montant facture à refaire" at bounding box center [926, 331] width 386 height 21
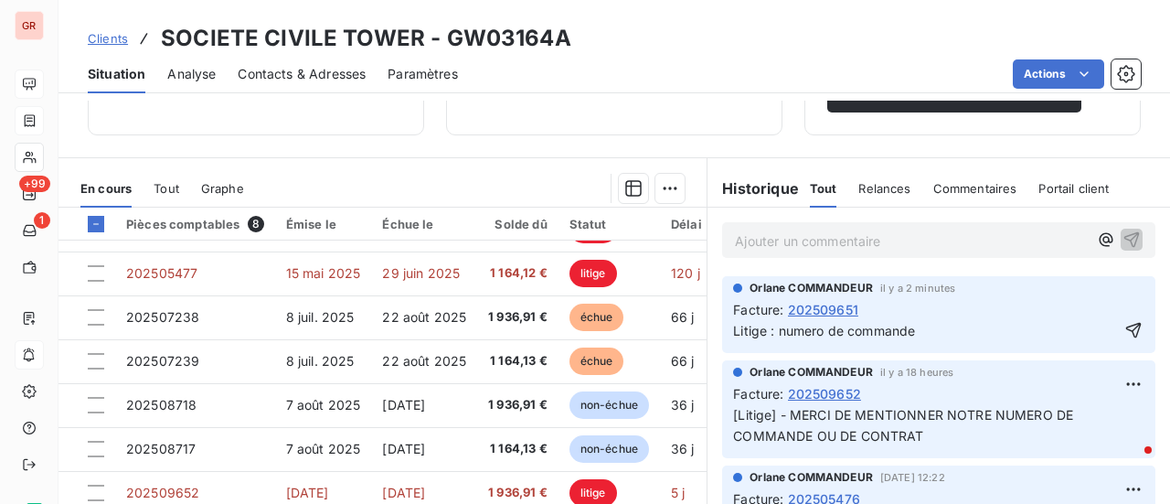
click at [1119, 323] on div "Orlane COMMANDEUR il y a 2 minutes Facture : 202509651 Litige : numero de comma…" at bounding box center [938, 314] width 433 height 77
click at [1125, 328] on icon "button" at bounding box center [1134, 330] width 18 height 18
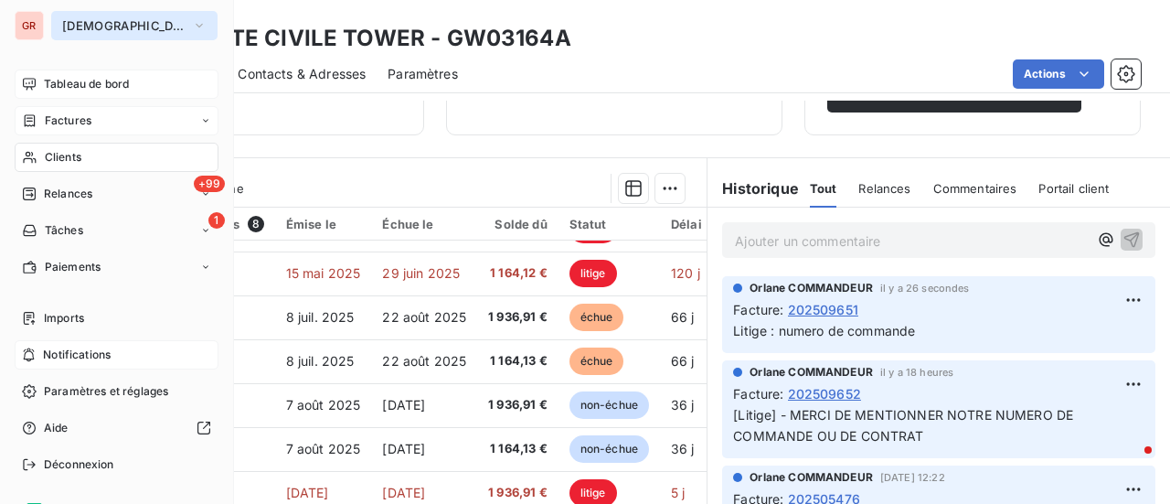
click at [174, 16] on button "[DEMOGRAPHIC_DATA]" at bounding box center [134, 25] width 166 height 29
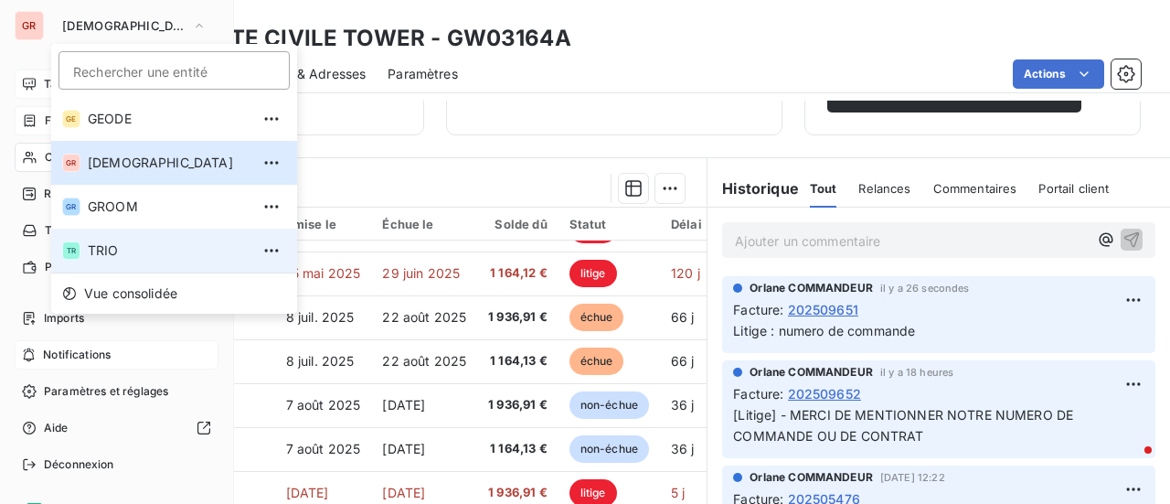
click at [110, 257] on span "TRIO" at bounding box center [169, 250] width 162 height 18
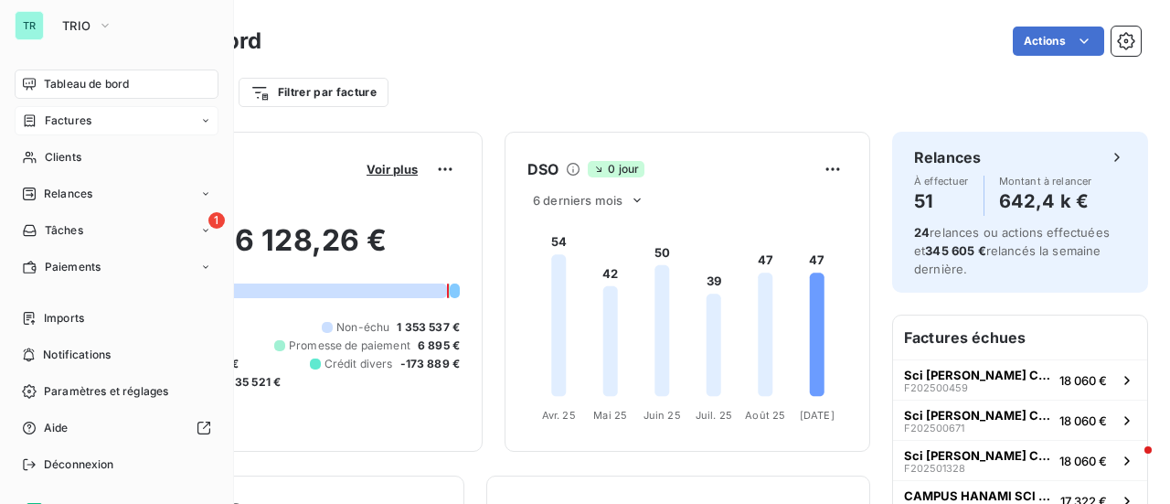
click at [86, 123] on span "Factures" at bounding box center [68, 120] width 47 height 16
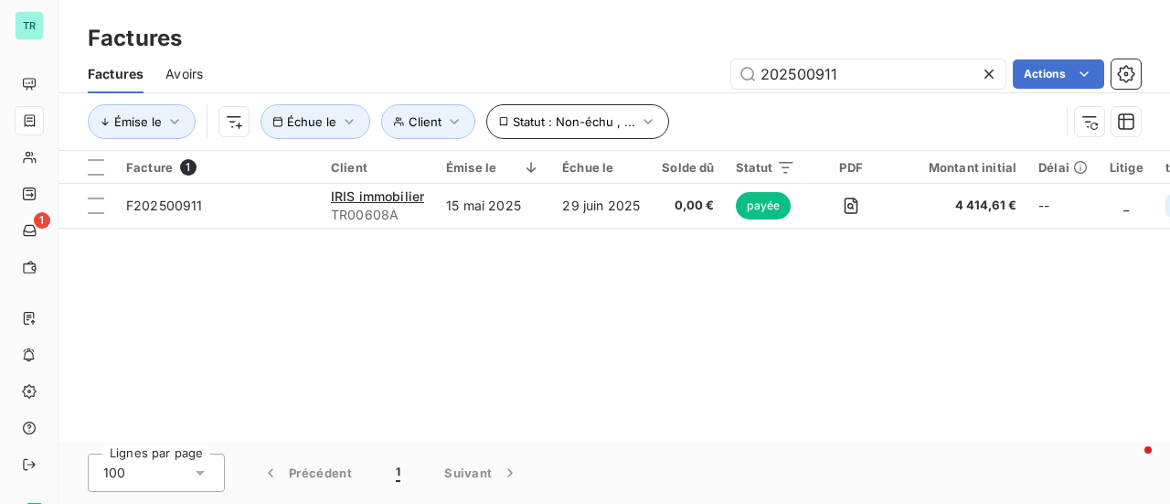
drag, startPoint x: 859, startPoint y: 80, endPoint x: 503, endPoint y: 126, distance: 359.5
click at [514, 126] on div "Factures Avoirs 202500911 Actions Émise le Client Échue le Statut : Non-échu , …" at bounding box center [615, 102] width 1112 height 95
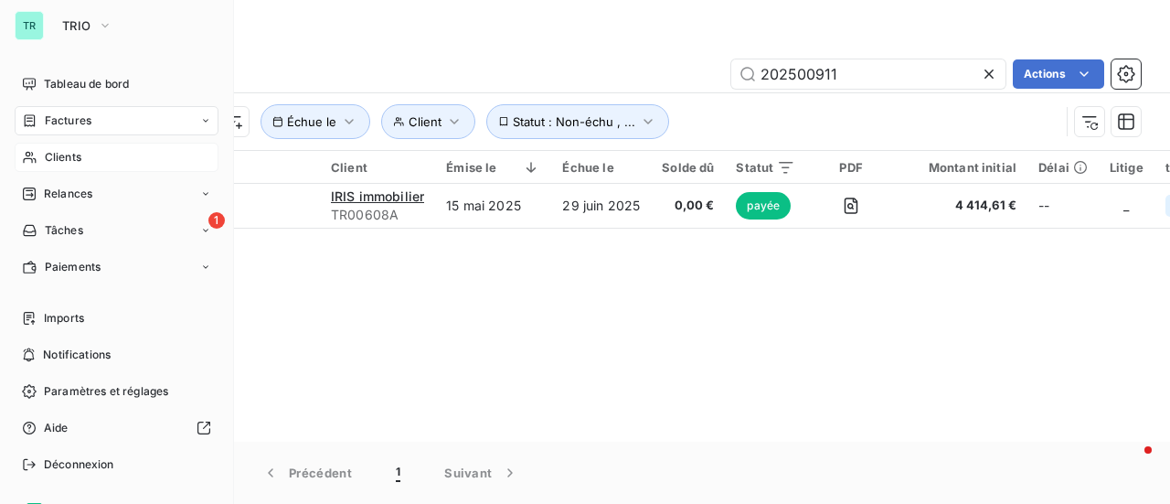
click at [68, 150] on span "Clients" at bounding box center [63, 157] width 37 height 16
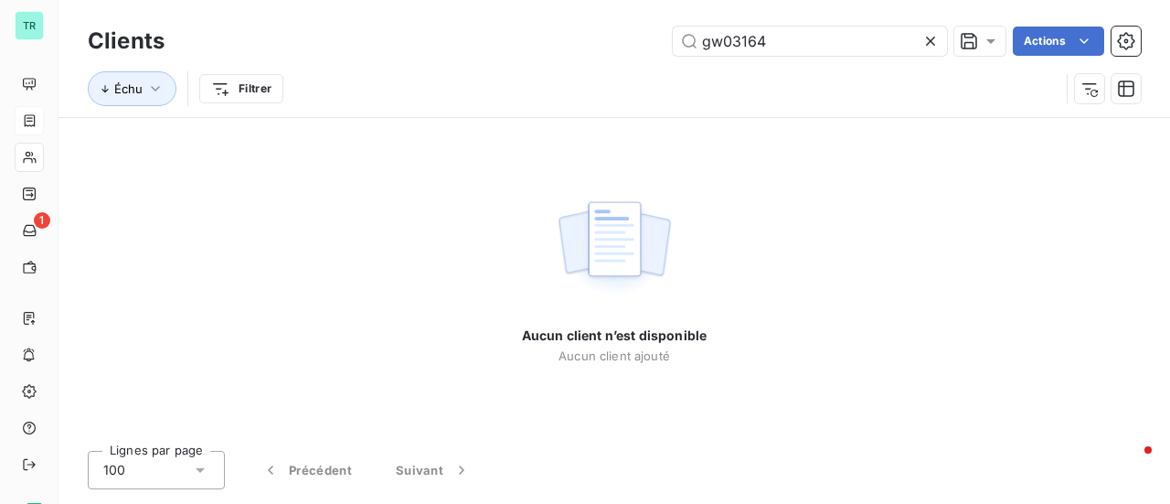
drag, startPoint x: 777, startPoint y: 43, endPoint x: 580, endPoint y: 61, distance: 198.3
click at [593, 59] on div "Clients gw03164 Actions Échu Filtrer" at bounding box center [614, 69] width 1053 height 95
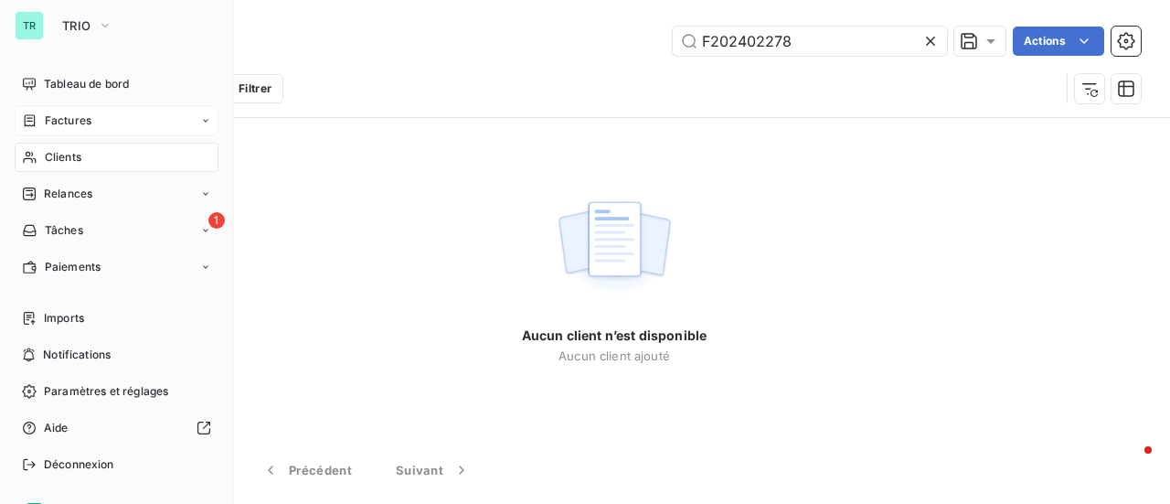
type input "F202402278"
click at [63, 118] on span "Factures" at bounding box center [68, 120] width 47 height 16
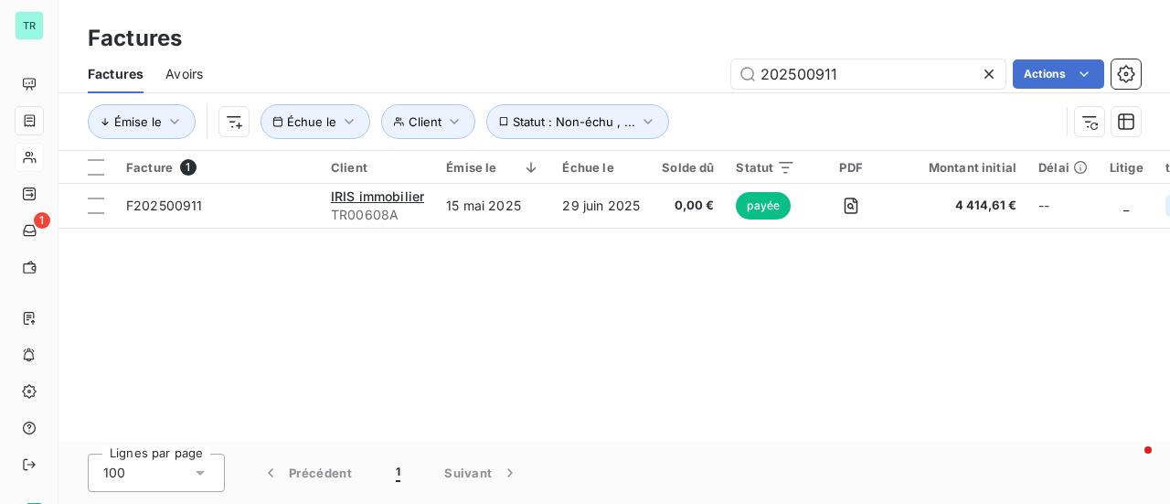
drag, startPoint x: 762, startPoint y: 81, endPoint x: 411, endPoint y: 94, distance: 351.3
click at [416, 92] on div "Factures Avoirs 202500911 Actions" at bounding box center [615, 74] width 1112 height 38
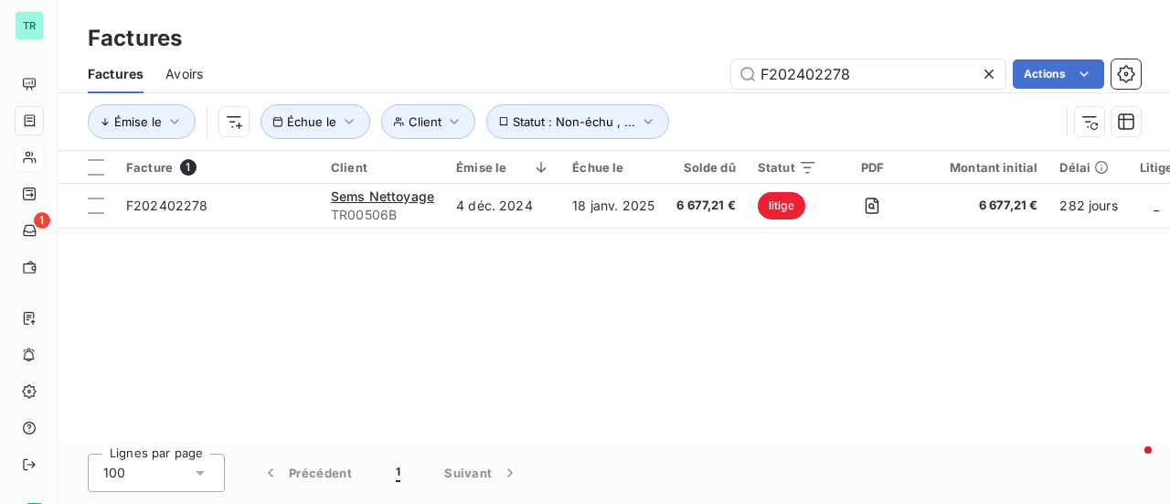
type input "F202402278"
